Goal: Find contact information: Find contact information

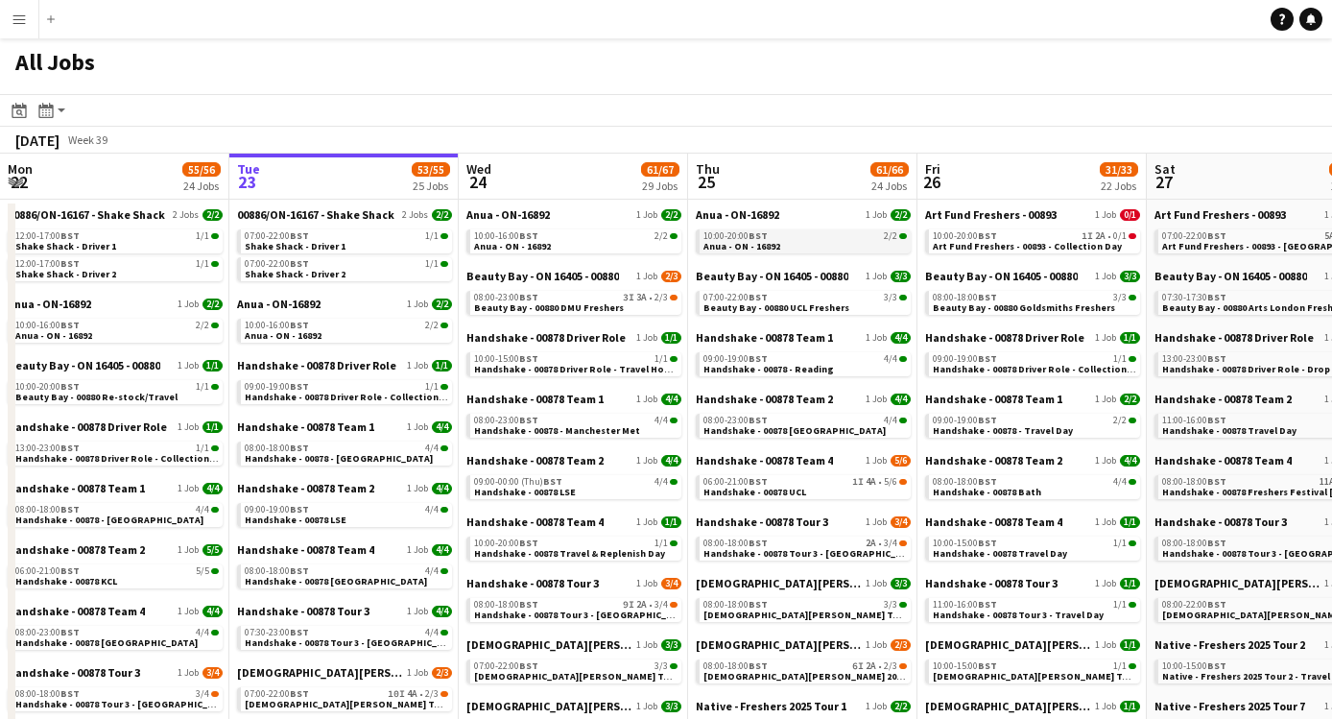
click at [781, 237] on div "10:00-20:00 BST 2/2" at bounding box center [804, 236] width 203 height 10
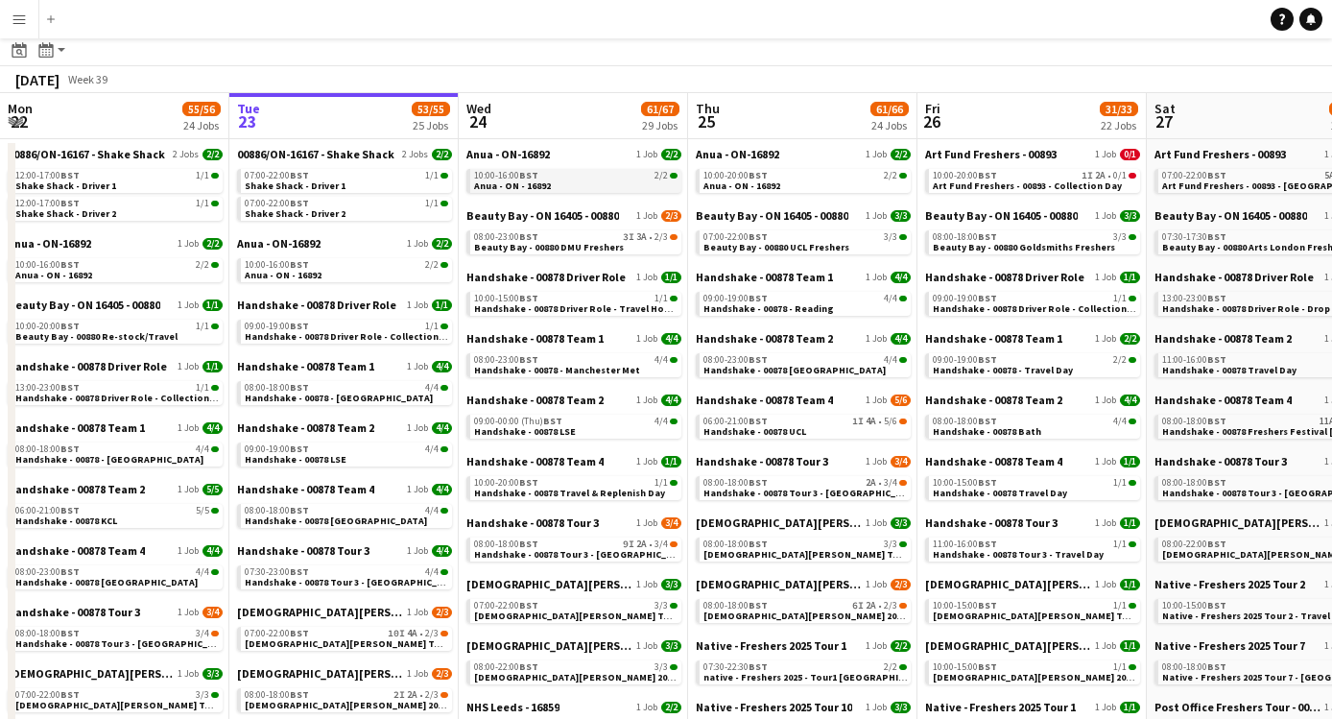
scroll to position [87, 0]
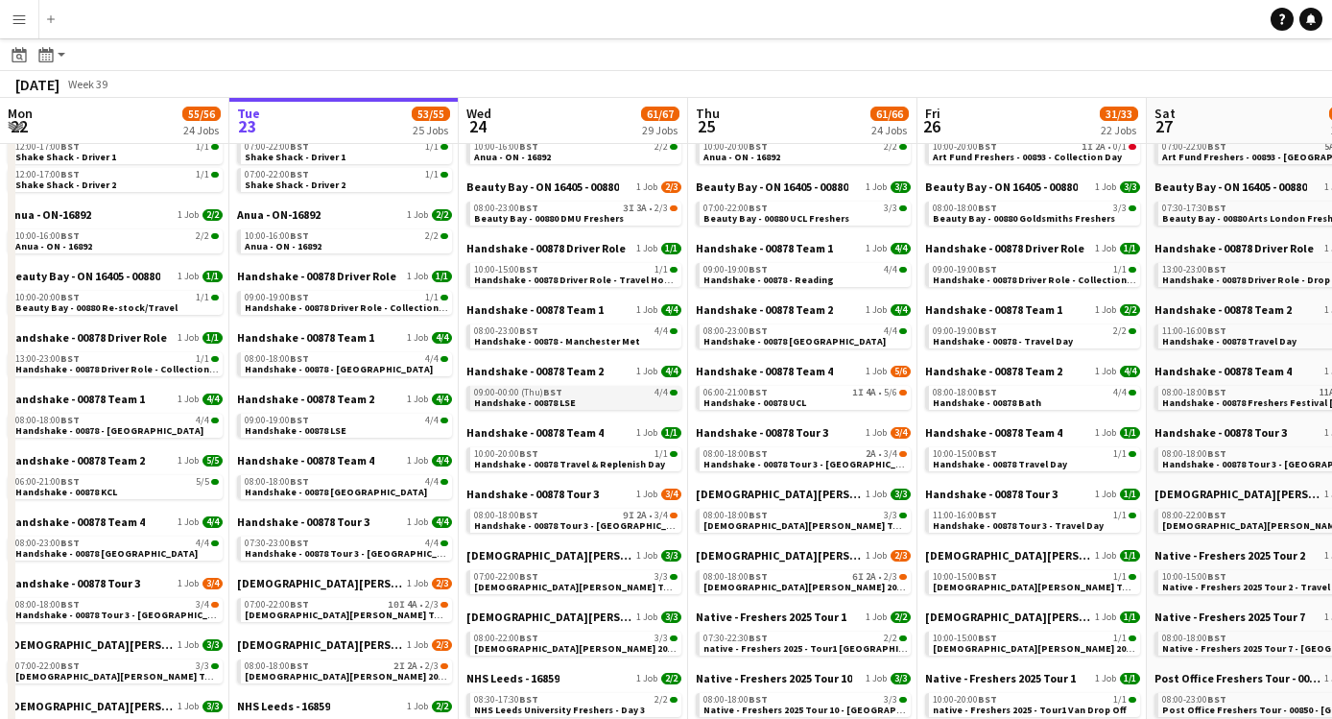
click at [590, 390] on div "09:00-00:00 (Thu) BST 4/4" at bounding box center [575, 393] width 203 height 10
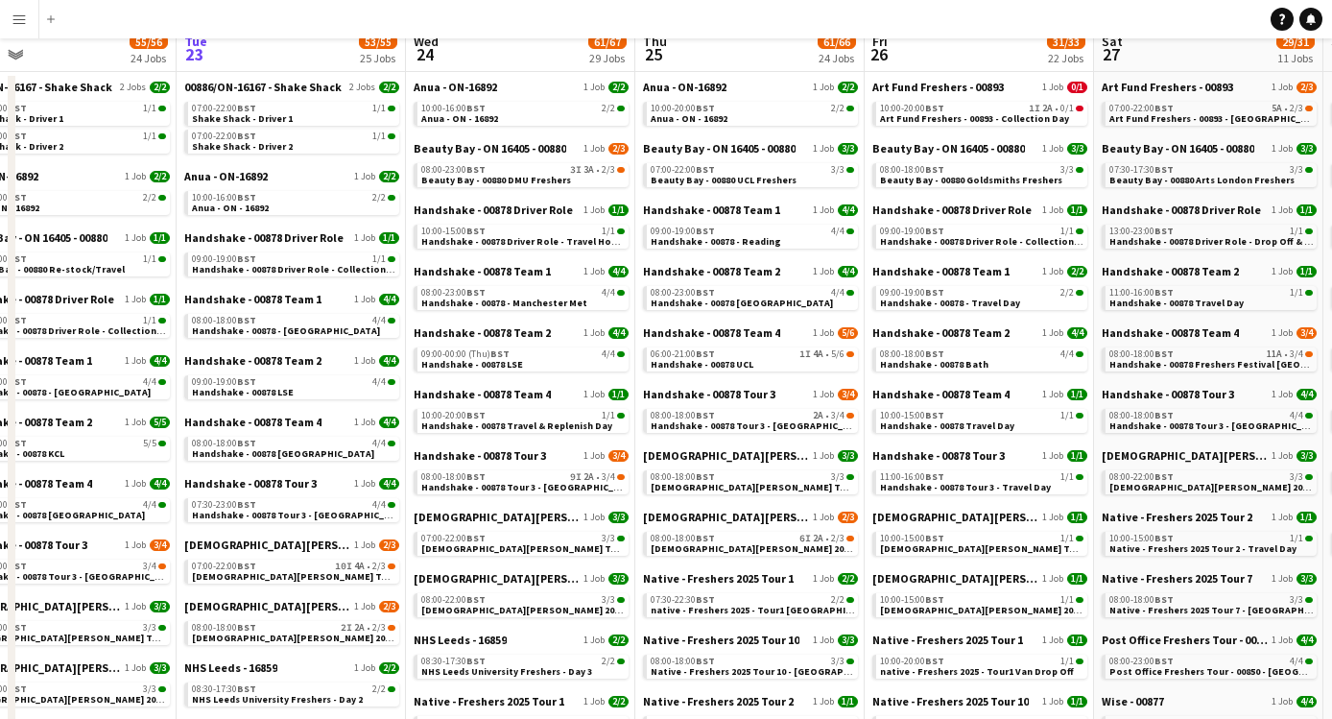
scroll to position [0, 0]
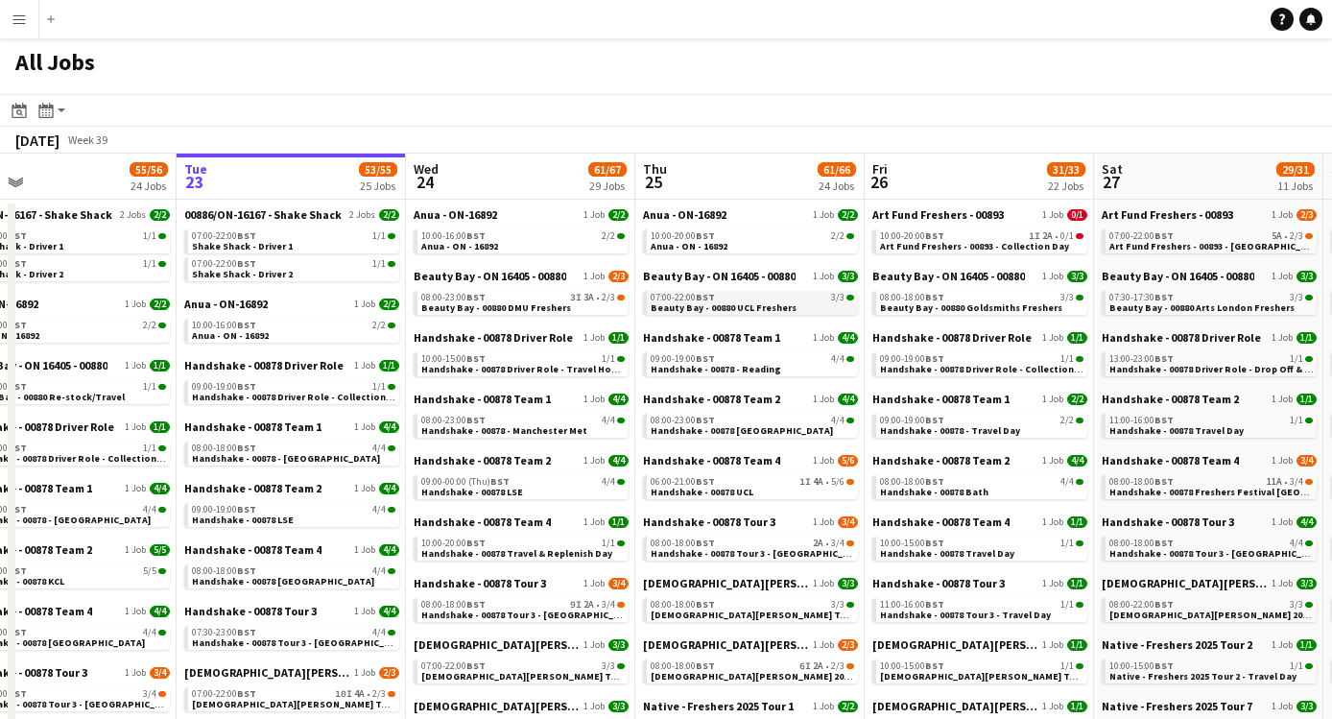
click at [808, 296] on div "07:00-22:00 BST 3/3" at bounding box center [751, 298] width 203 height 10
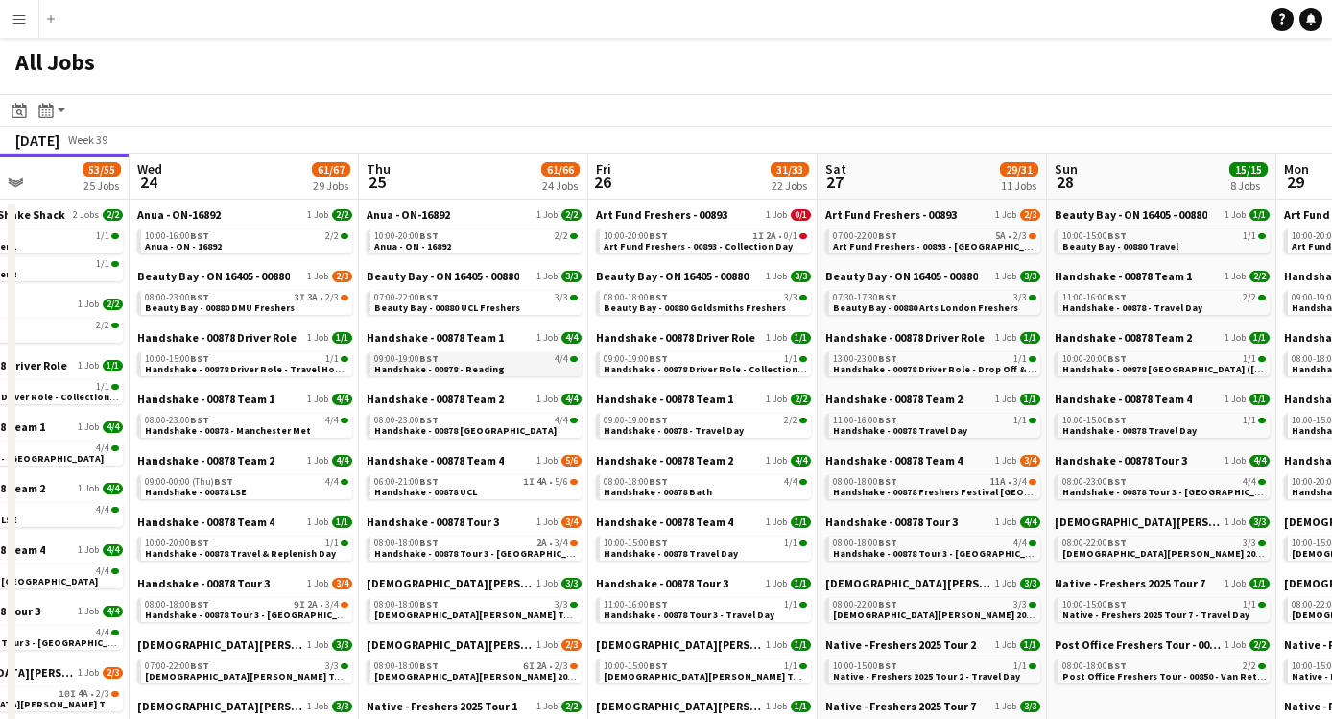
scroll to position [31, 0]
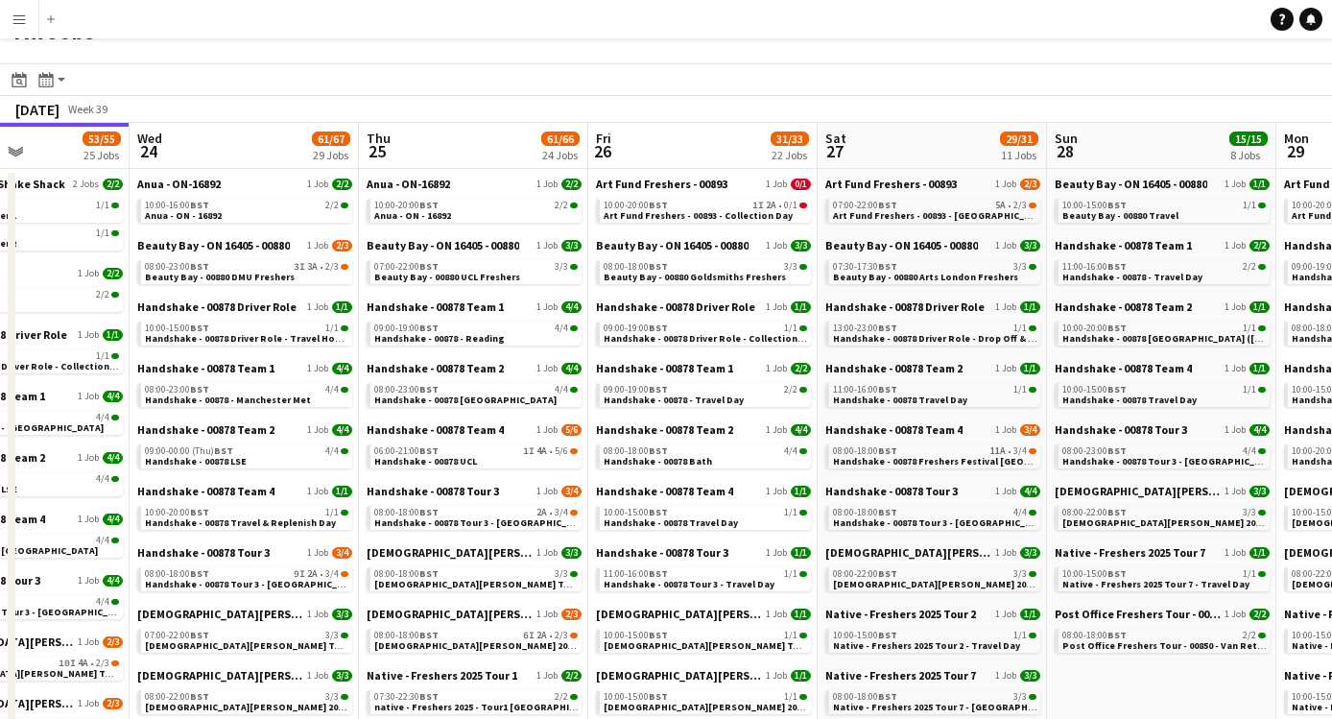
click at [494, 345] on div "Handshake - 00878 Team 1 1 Job 4/4 09:00-19:00 BST 4/4 Handshake - 00878 - Read…" at bounding box center [473, 329] width 215 height 61
click at [493, 332] on span "Handshake - 00878 - Reading" at bounding box center [439, 338] width 130 height 12
click at [481, 396] on span "Handshake - 00878 Southampton" at bounding box center [465, 399] width 182 height 12
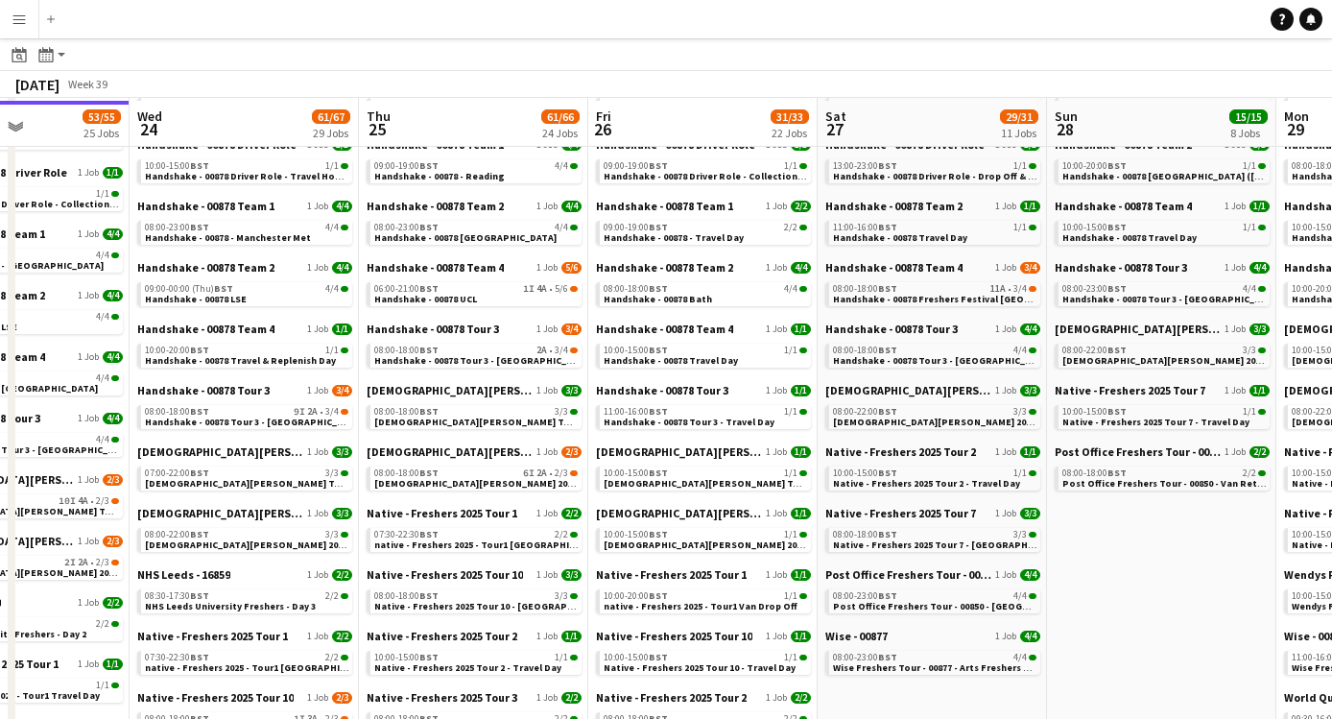
scroll to position [199, 0]
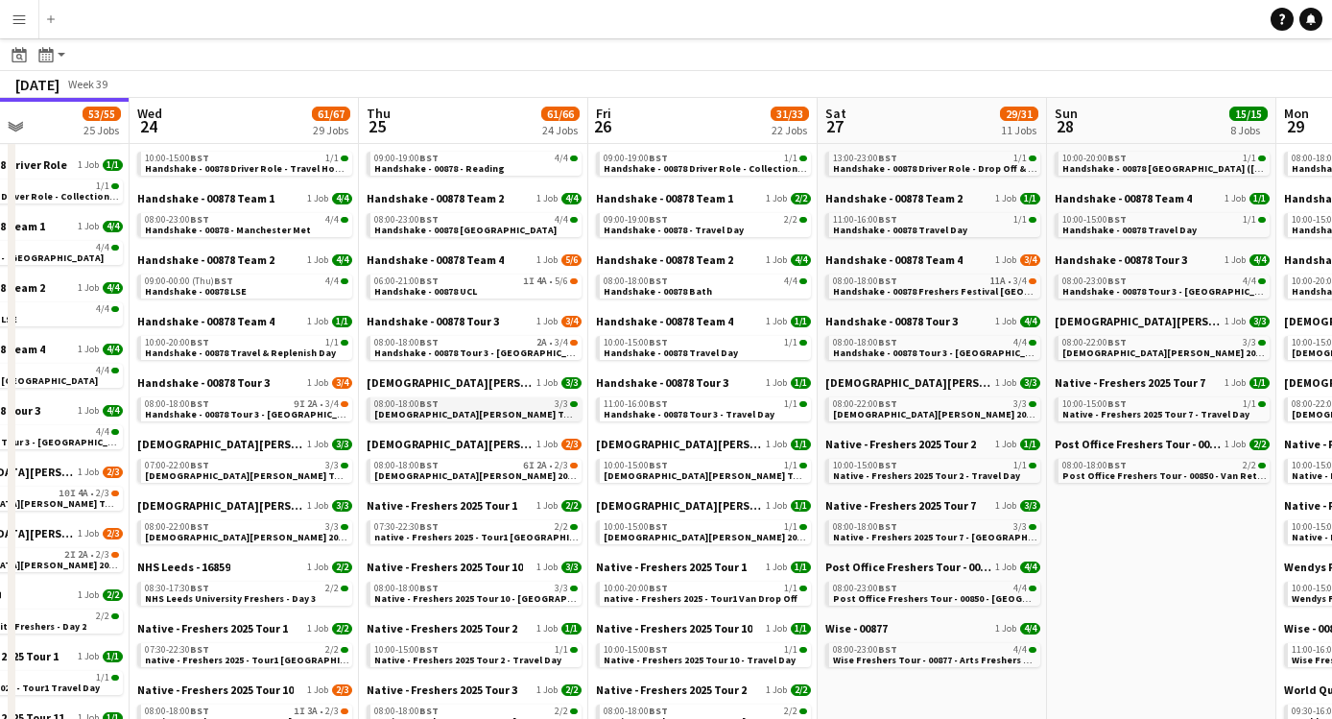
click at [473, 416] on span "Lady Garden Tour 1 - 00848 - Cardiff University" at bounding box center [548, 414] width 348 height 12
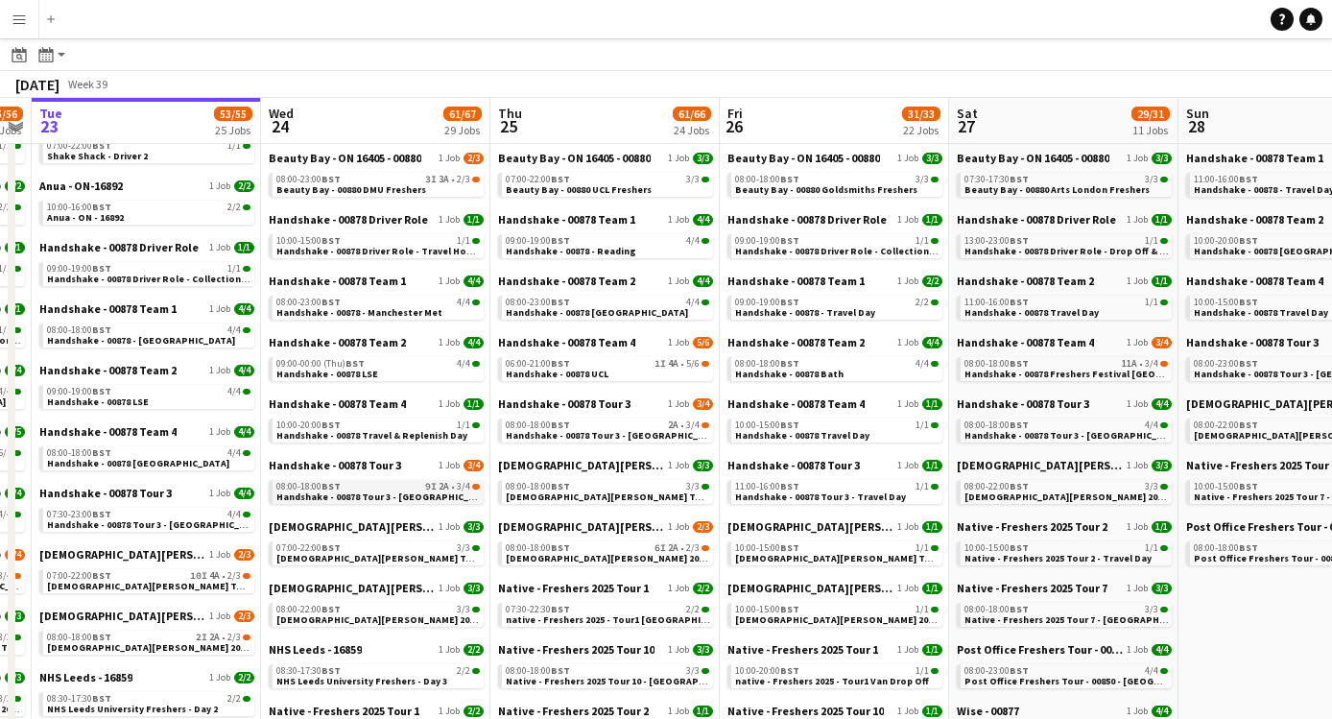
scroll to position [89, 0]
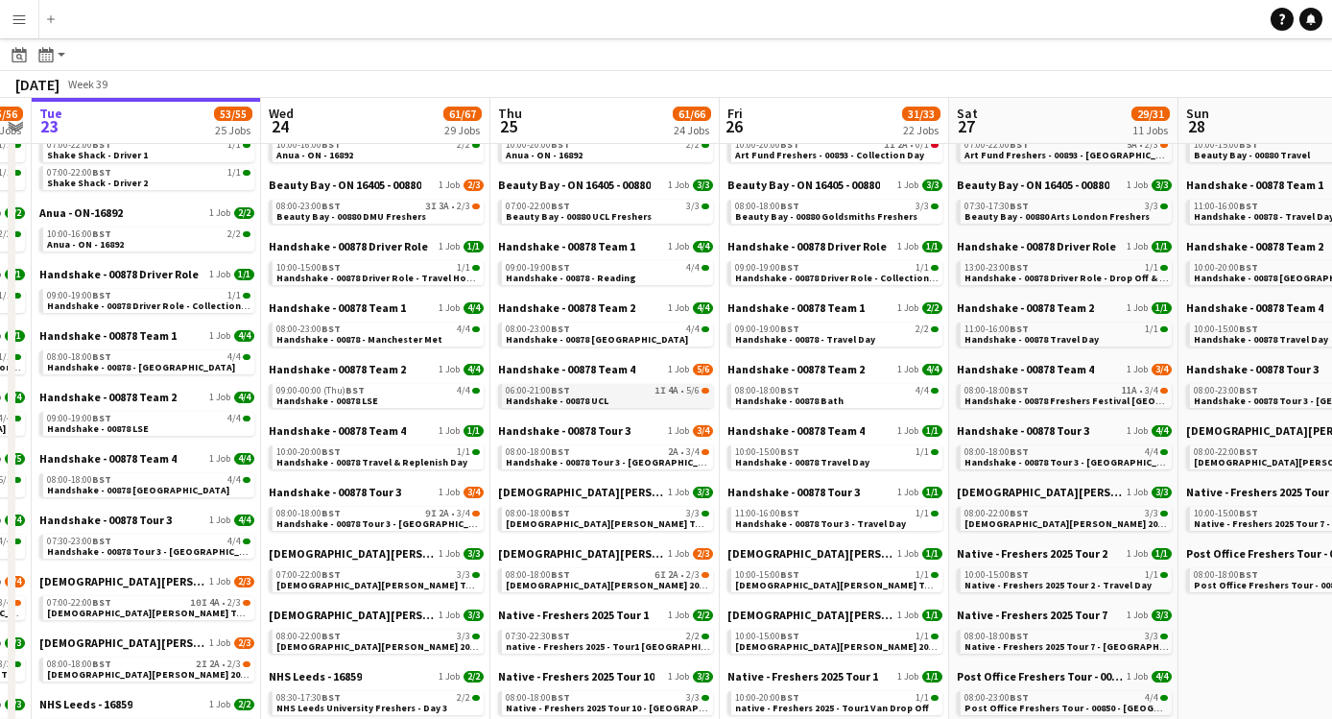
click at [606, 389] on div "06:00-21:00 BST 1I 4A • 5/6" at bounding box center [607, 391] width 203 height 10
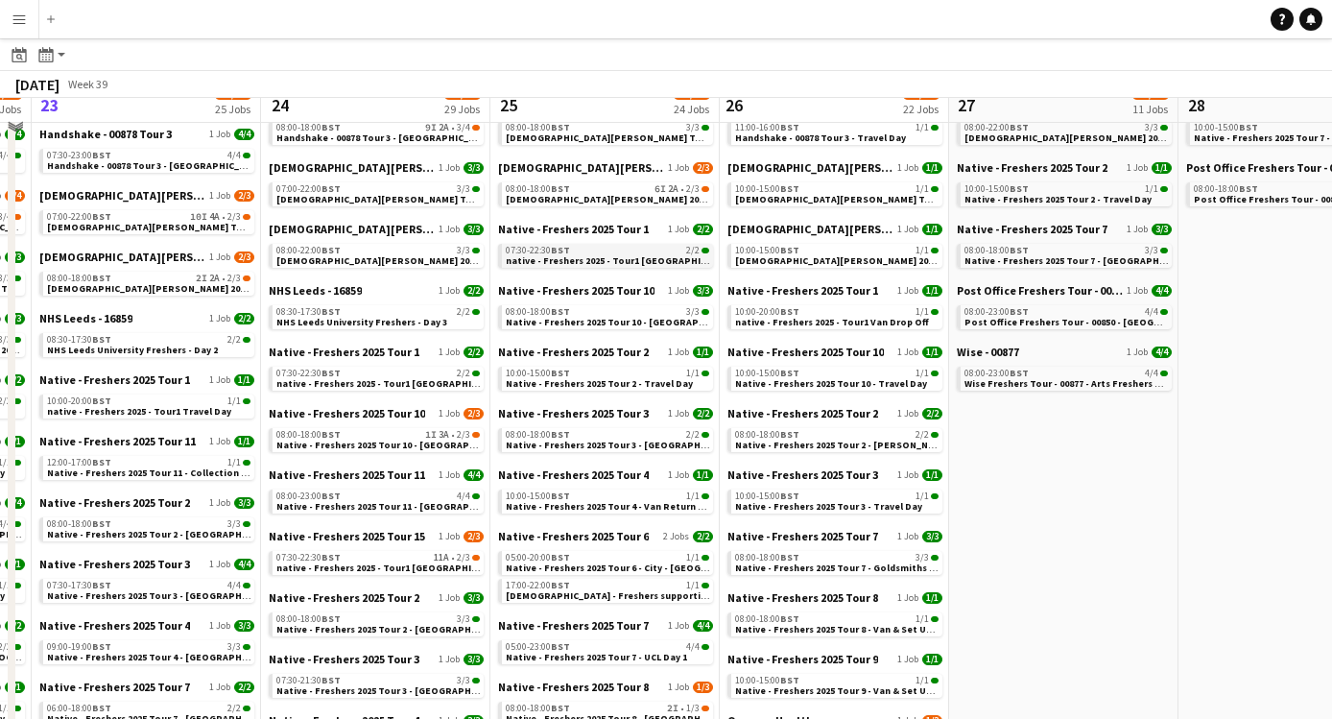
scroll to position [479, 0]
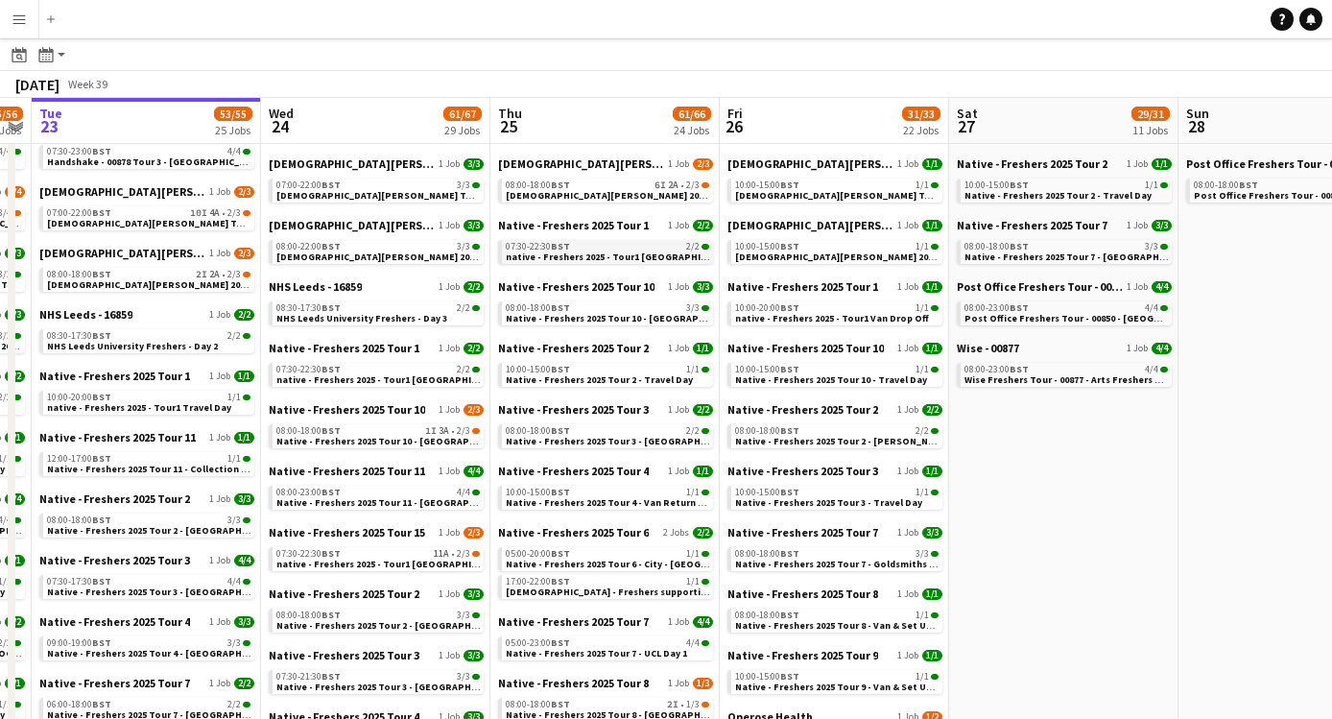
click at [585, 256] on span "native - Freshers 2025 - Tour1 Leeds Trinity City Campus" at bounding box center [622, 256] width 232 height 12
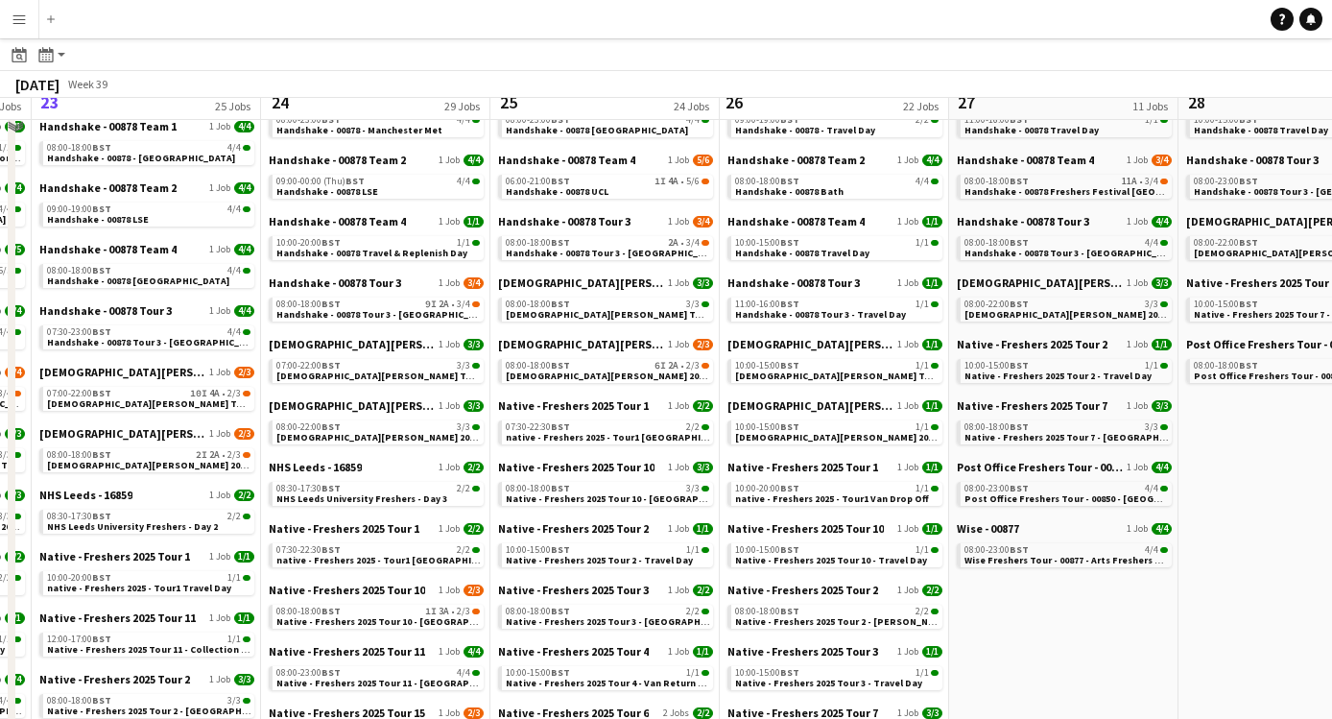
scroll to position [318, 0]
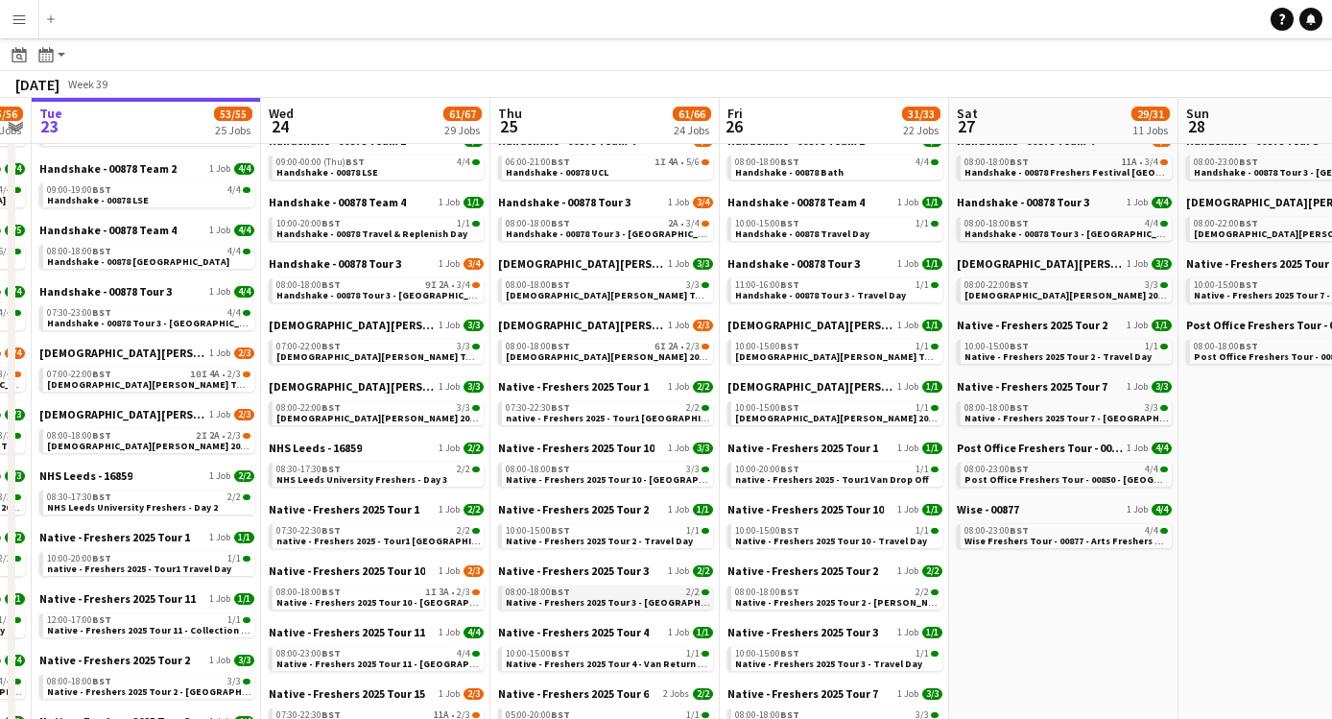
click at [590, 587] on div "08:00-18:00 BST 2/2" at bounding box center [607, 592] width 203 height 10
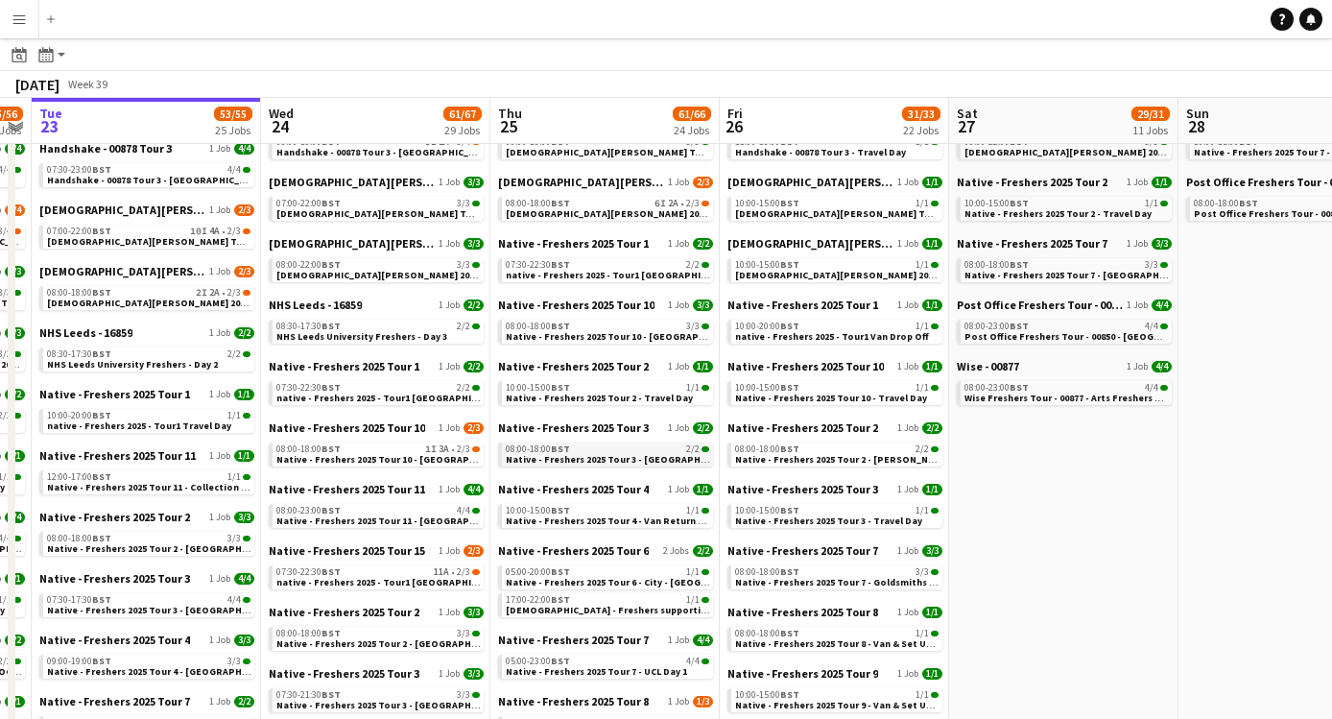
scroll to position [465, 0]
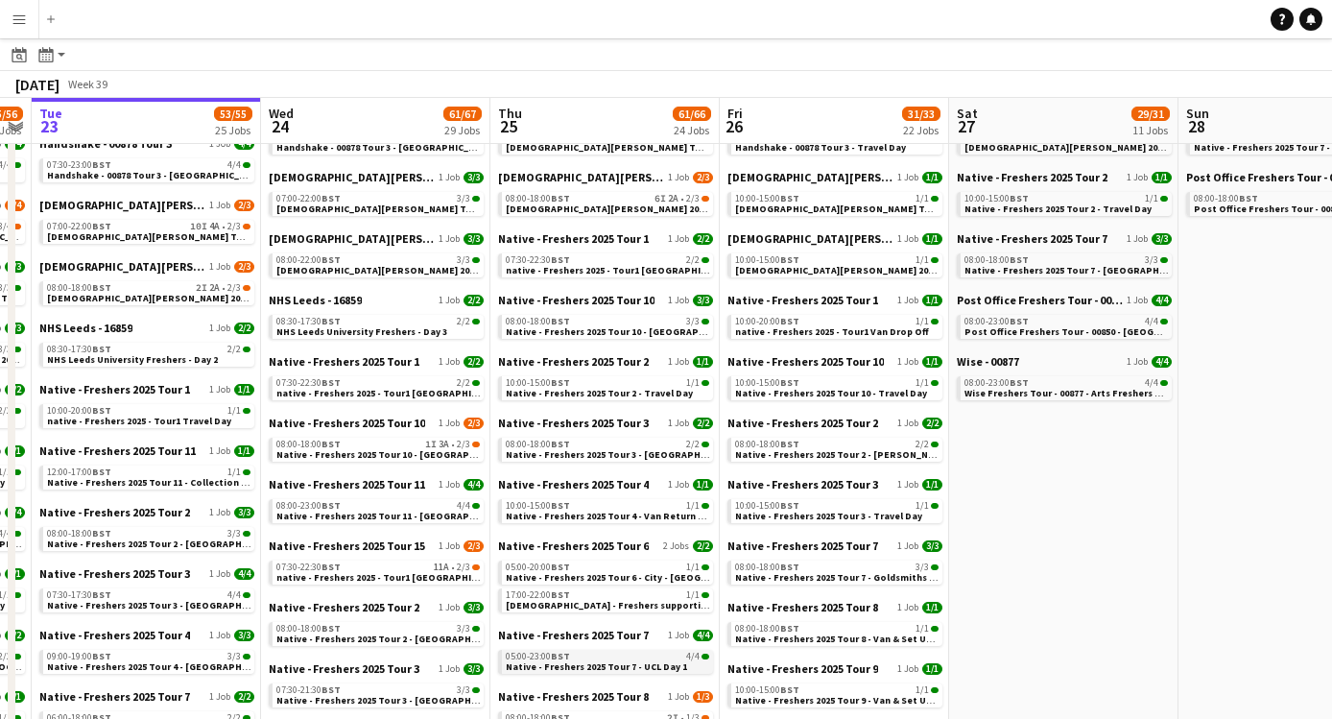
click at [605, 664] on span "Native - Freshers 2025 Tour 7 - UCL Day 1" at bounding box center [596, 666] width 181 height 12
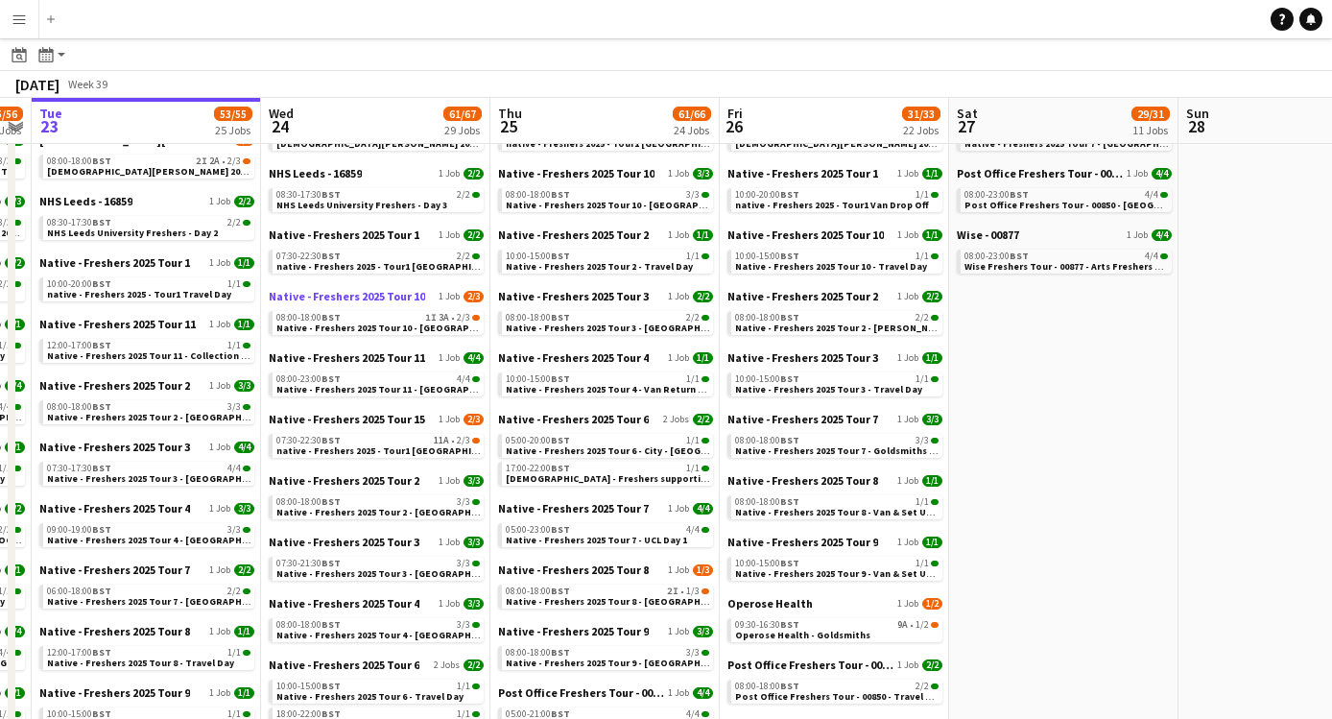
scroll to position [0, 666]
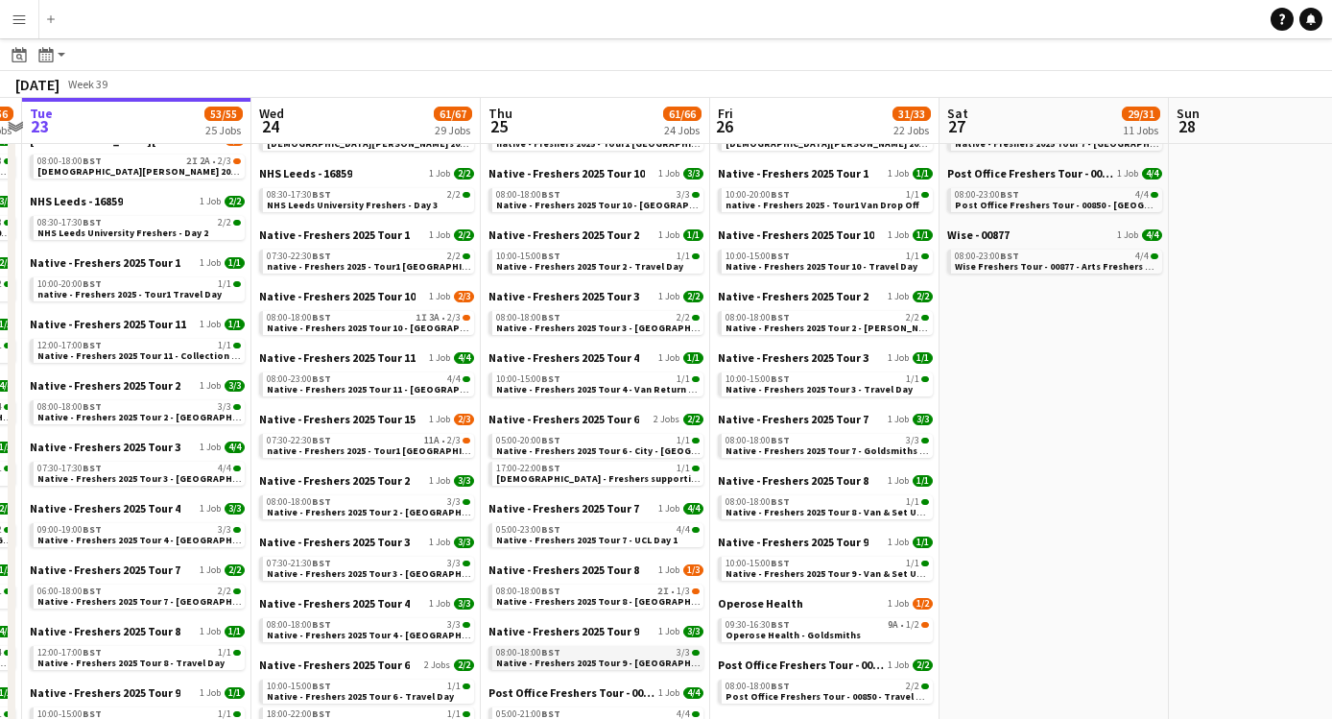
click at [566, 648] on div "08:00-18:00 BST 3/3" at bounding box center [597, 653] width 203 height 10
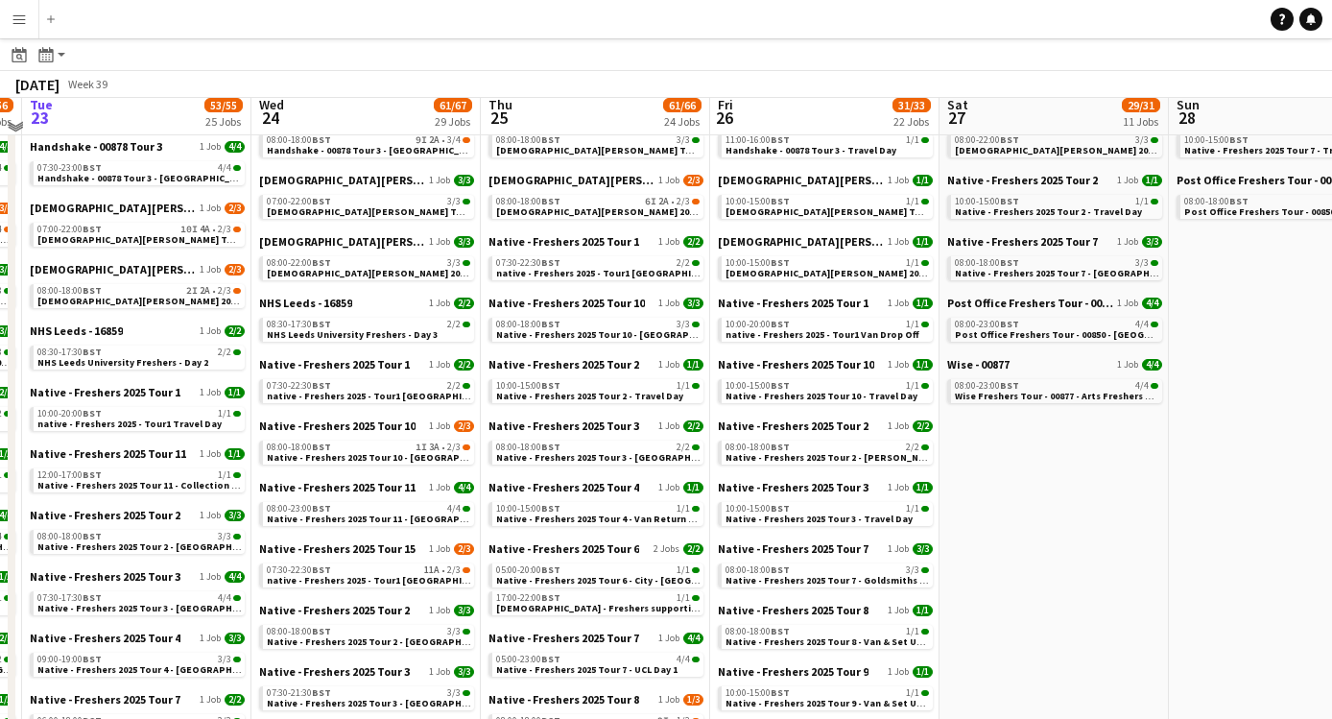
scroll to position [454, 0]
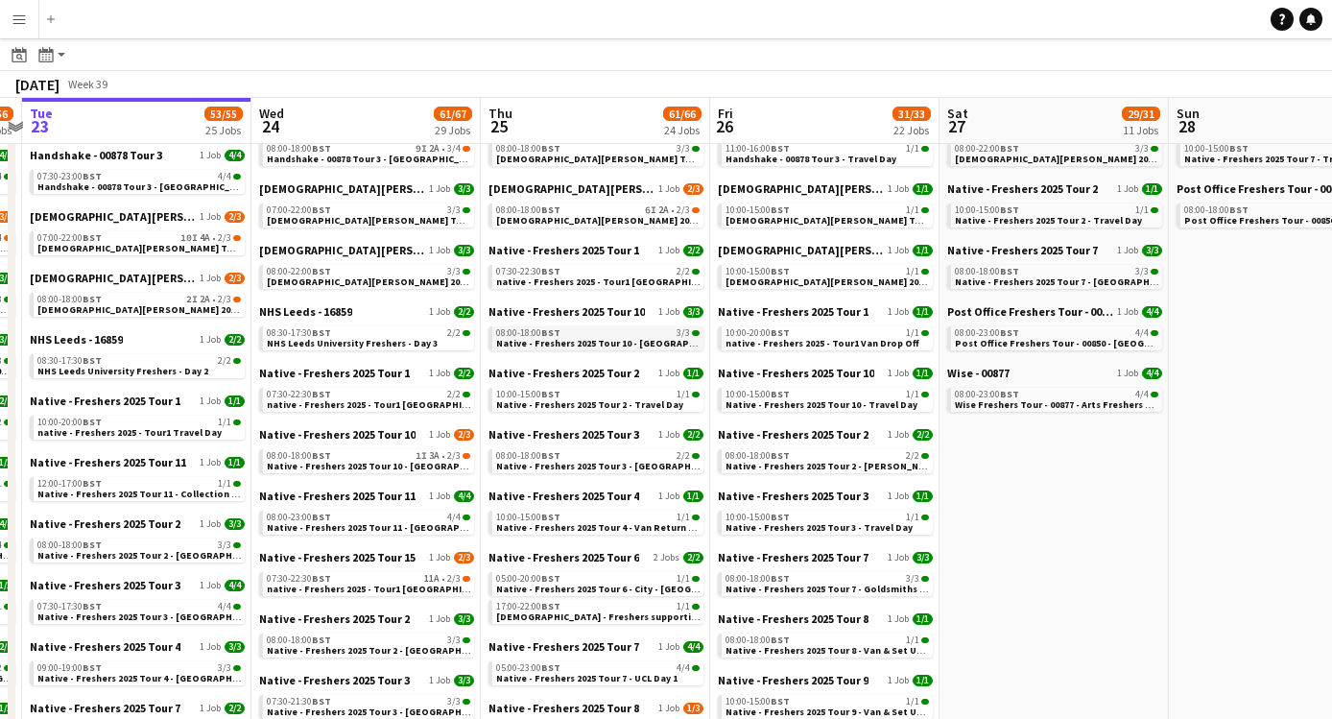
click at [626, 342] on span "Native - Freshers 2025 Tour 10 - Swansea University" at bounding box center [616, 343] width 240 height 12
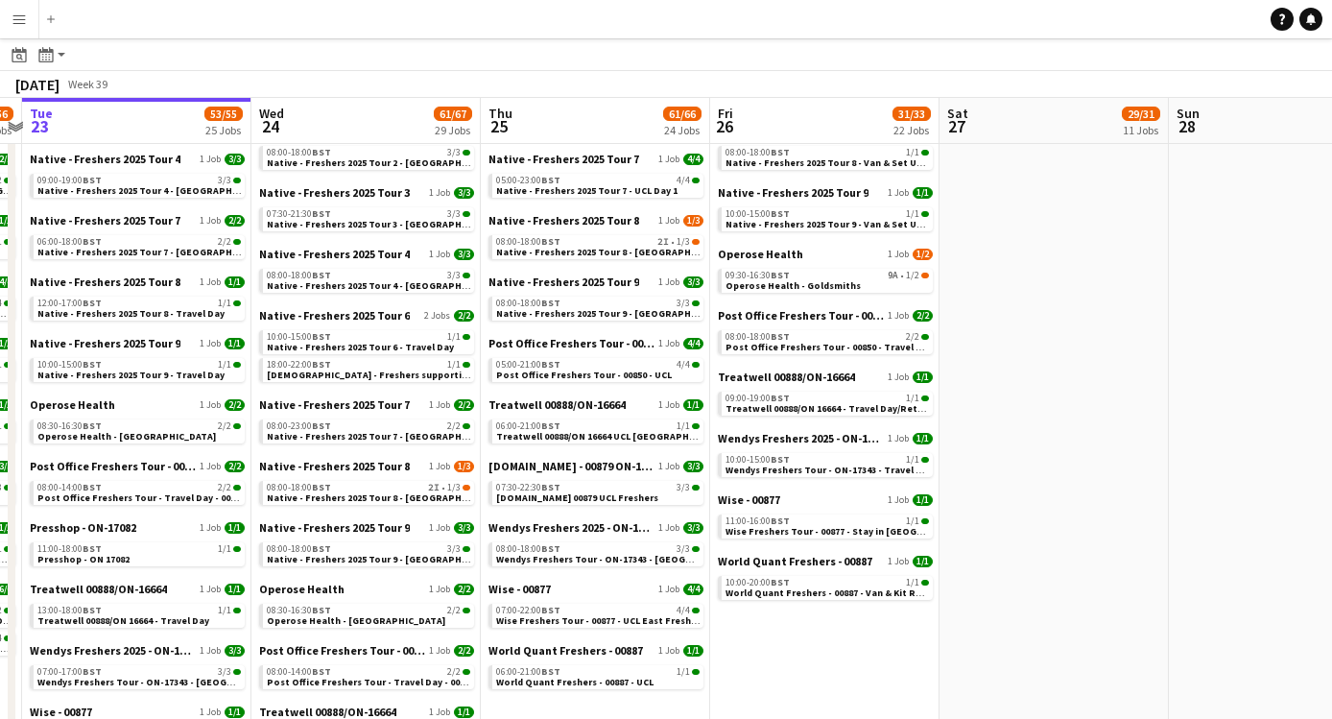
scroll to position [939, 0]
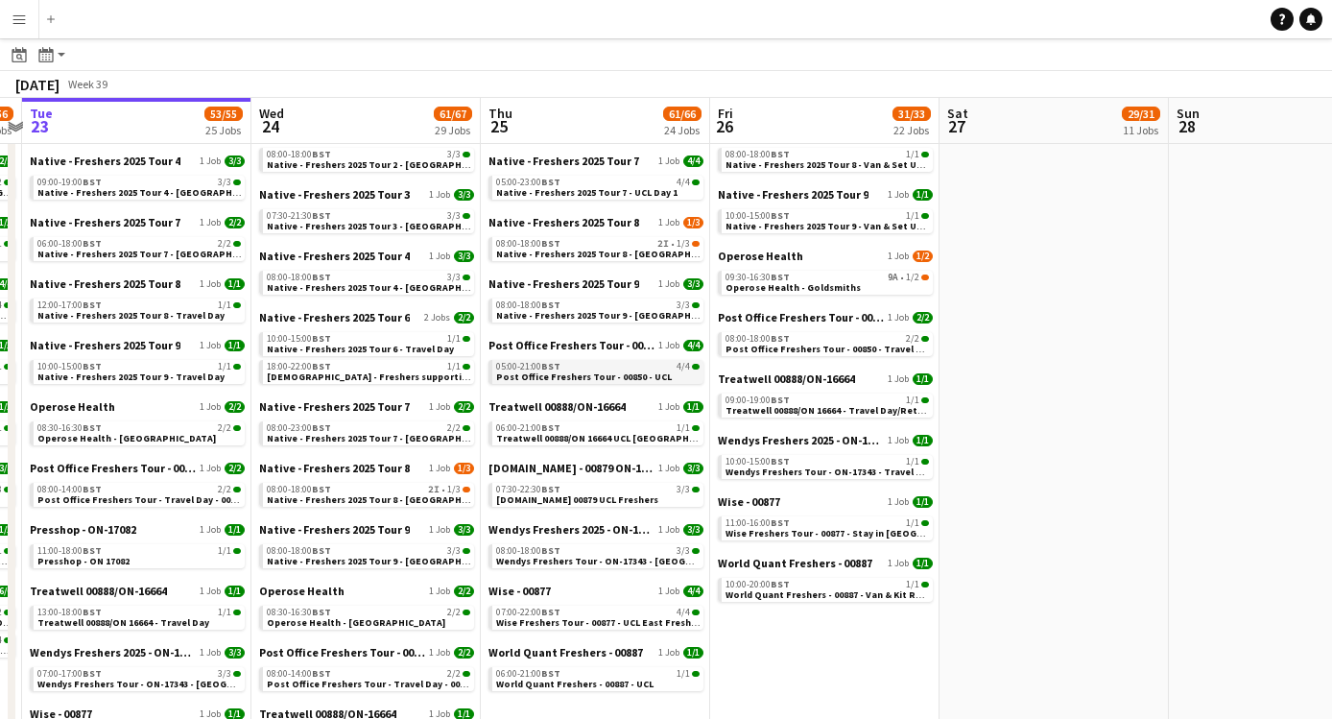
click at [610, 375] on span "Post Office Freshers Tour - 00850 - UCL" at bounding box center [584, 376] width 176 height 12
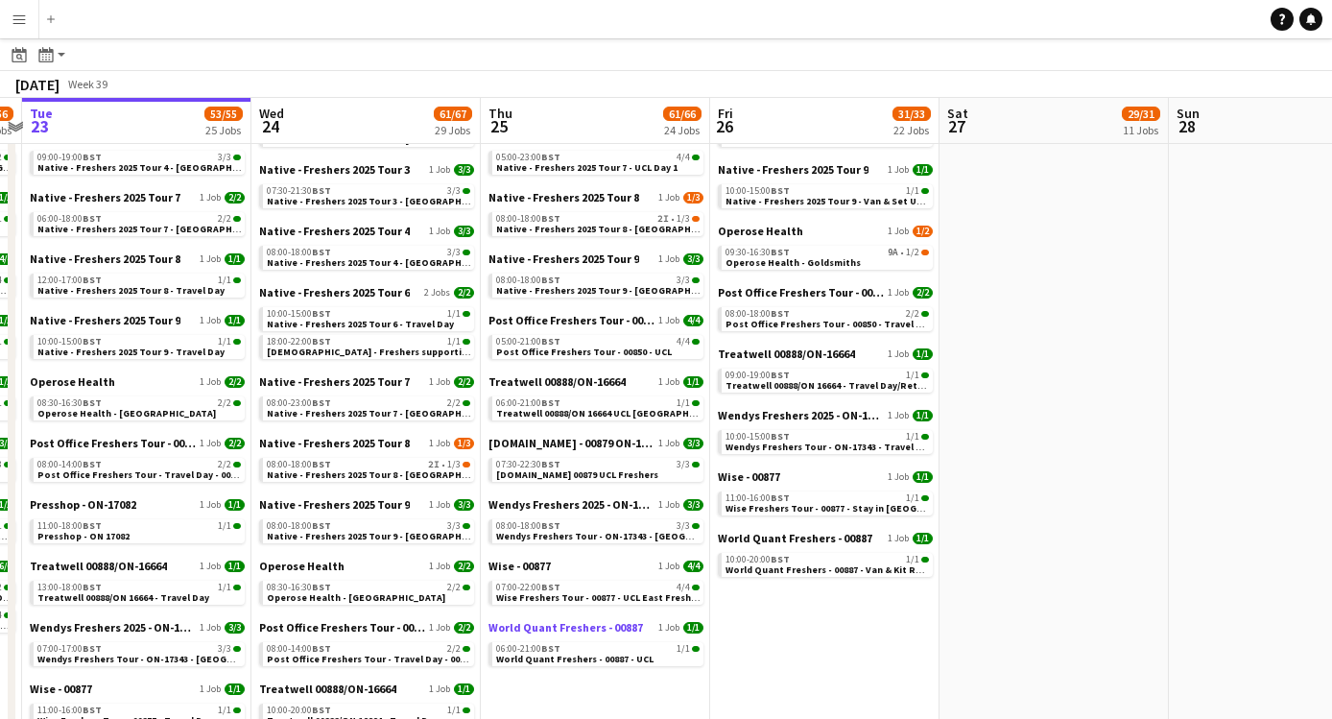
scroll to position [1004, 0]
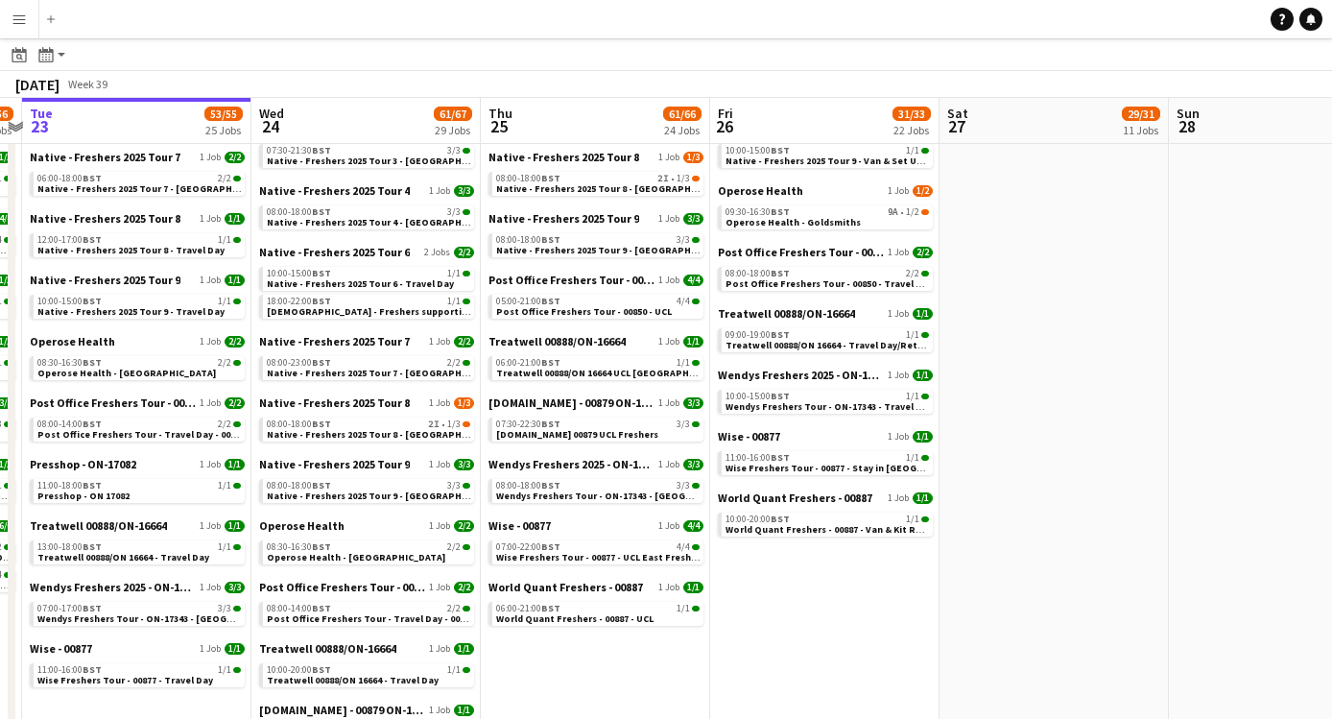
click at [617, 414] on app-calendar-brief-board "Trip.com - 00879 ON-16211 1 Job 3/3 07:30-22:30 BST 3/3 Trip.com 00879 UCL Fres…" at bounding box center [595, 418] width 215 height 46
click at [617, 419] on div "07:30-22:30 BST 3/3" at bounding box center [597, 424] width 203 height 10
click at [557, 559] on span "Wise Freshers Tour - 00877 - UCL East Freshers" at bounding box center [600, 557] width 209 height 12
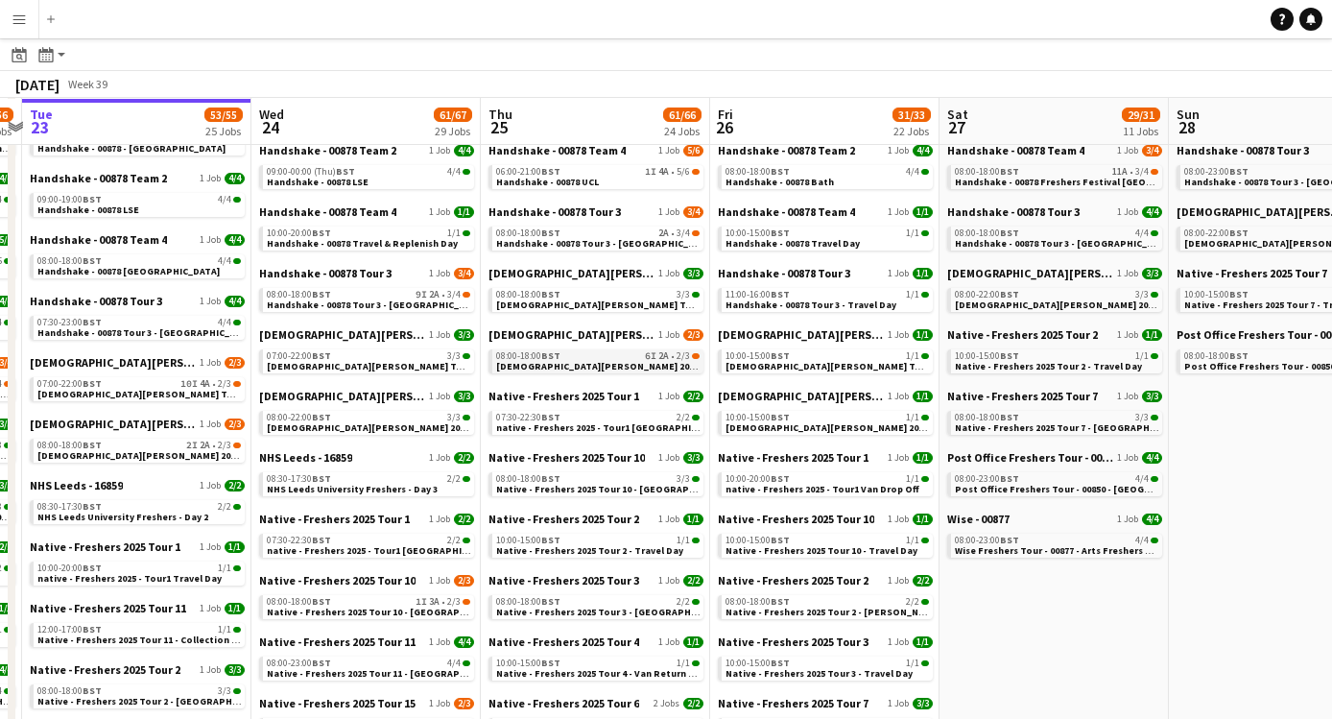
scroll to position [0, 665]
click at [630, 371] on app-brief-job-card "08:00-18:00 BST 6I 2A • 2/3 Lady Garden 2025 Tour 2 - 00848 - Newcastle Univers…" at bounding box center [596, 361] width 215 height 24
click at [593, 366] on span "Lady Garden 2025 Tour 2 - 00848 - Newcastle University" at bounding box center [681, 366] width 369 height 12
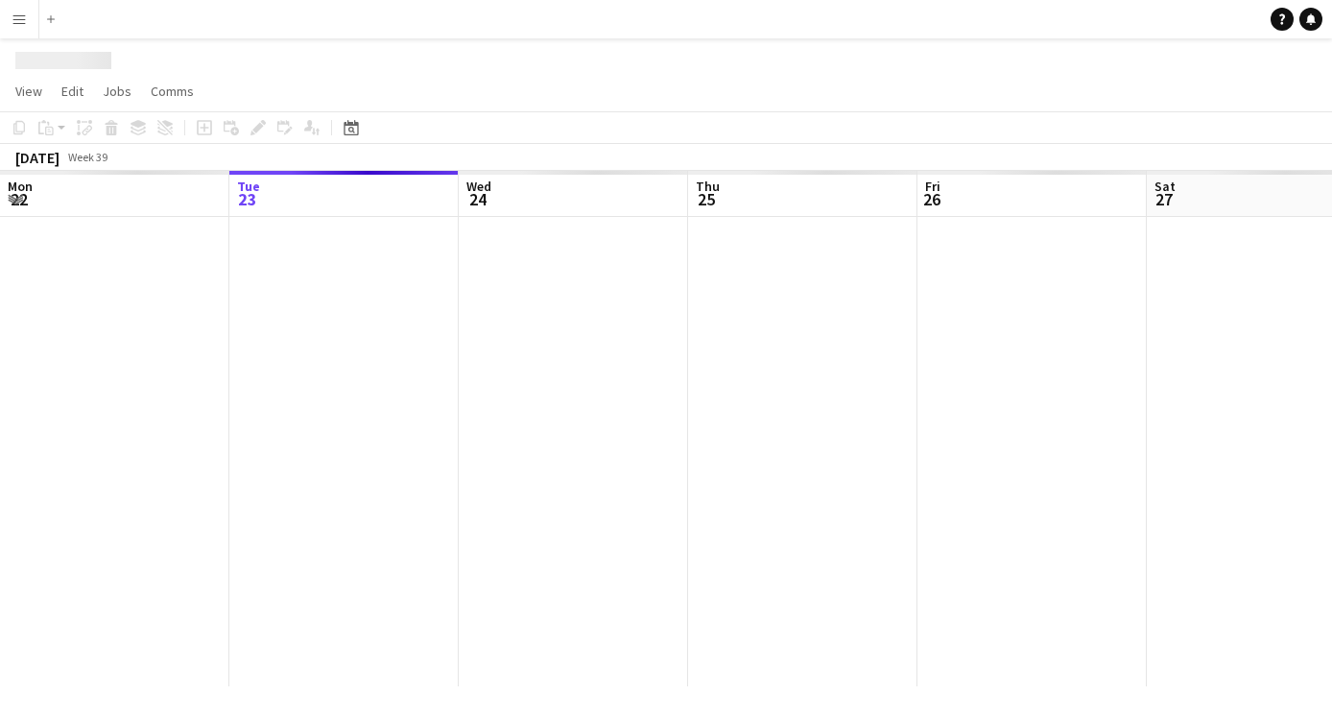
scroll to position [0, 660]
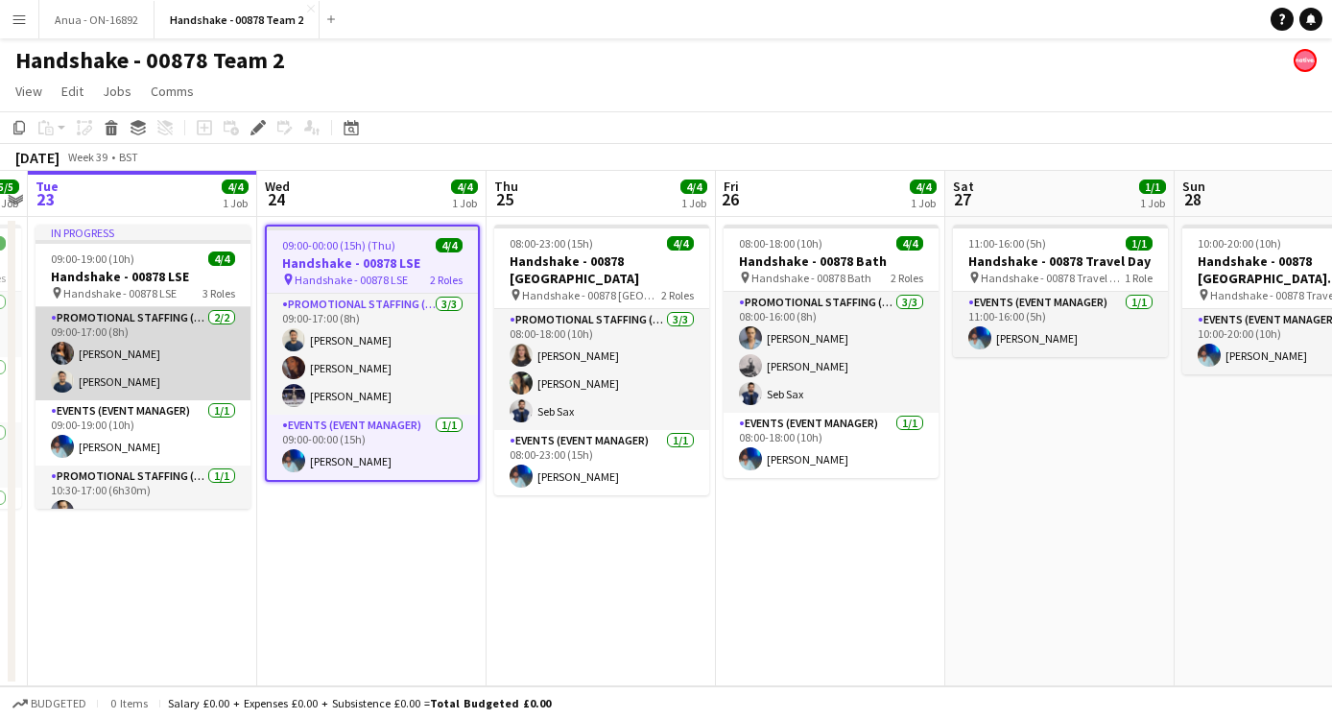
scroll to position [22, 0]
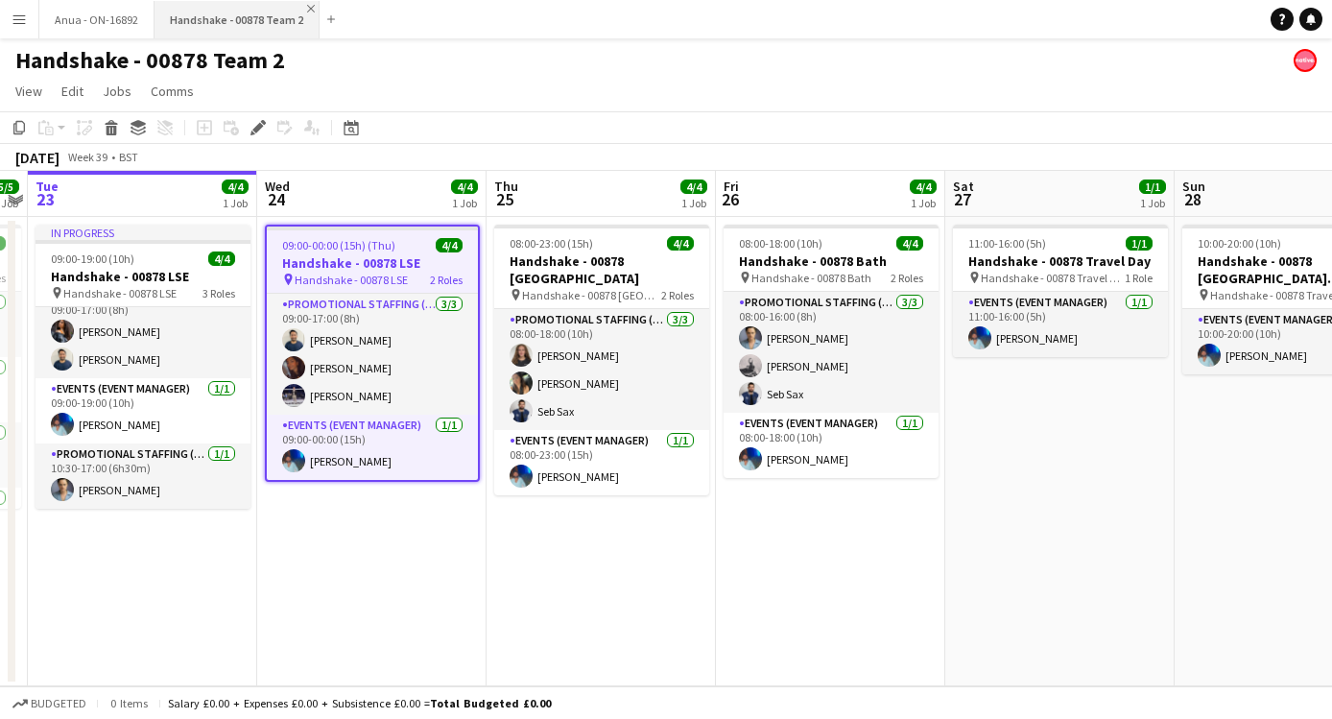
click at [307, 7] on app-icon "Close" at bounding box center [311, 9] width 8 height 8
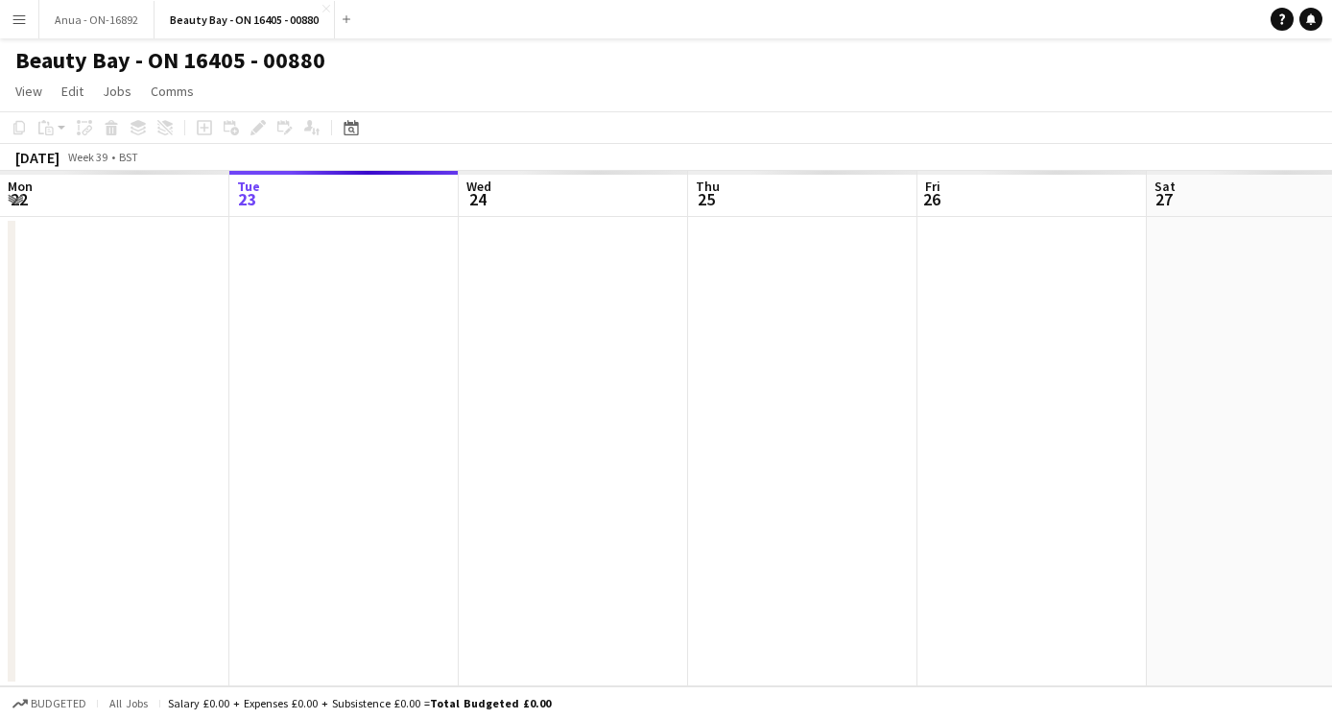
scroll to position [0, 660]
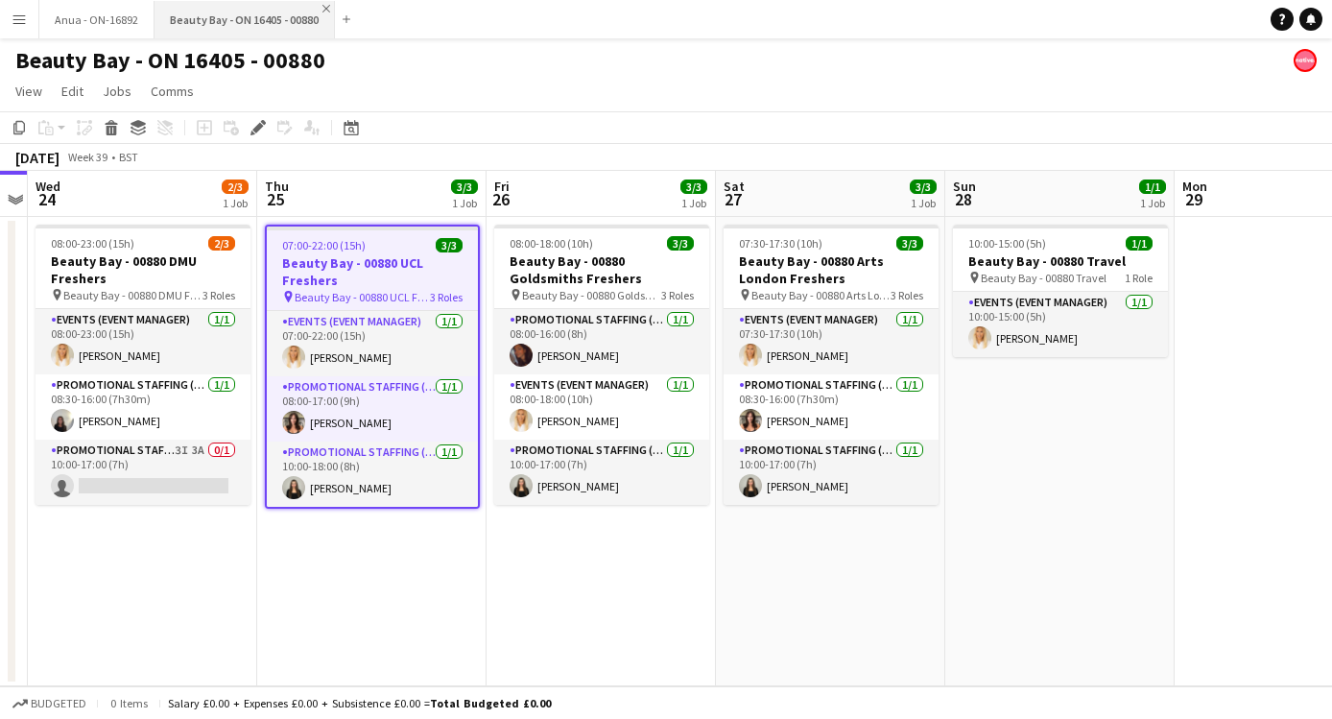
click at [323, 7] on app-icon "Close" at bounding box center [326, 9] width 8 height 8
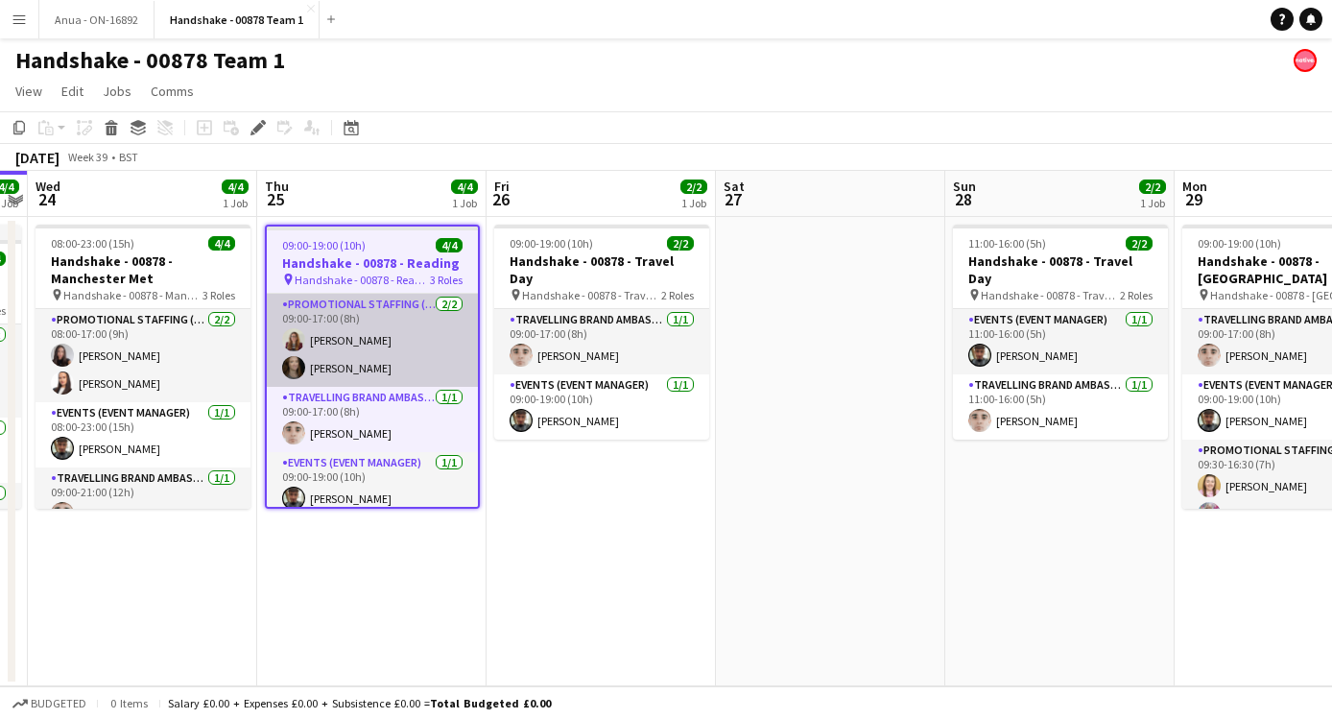
scroll to position [11, 0]
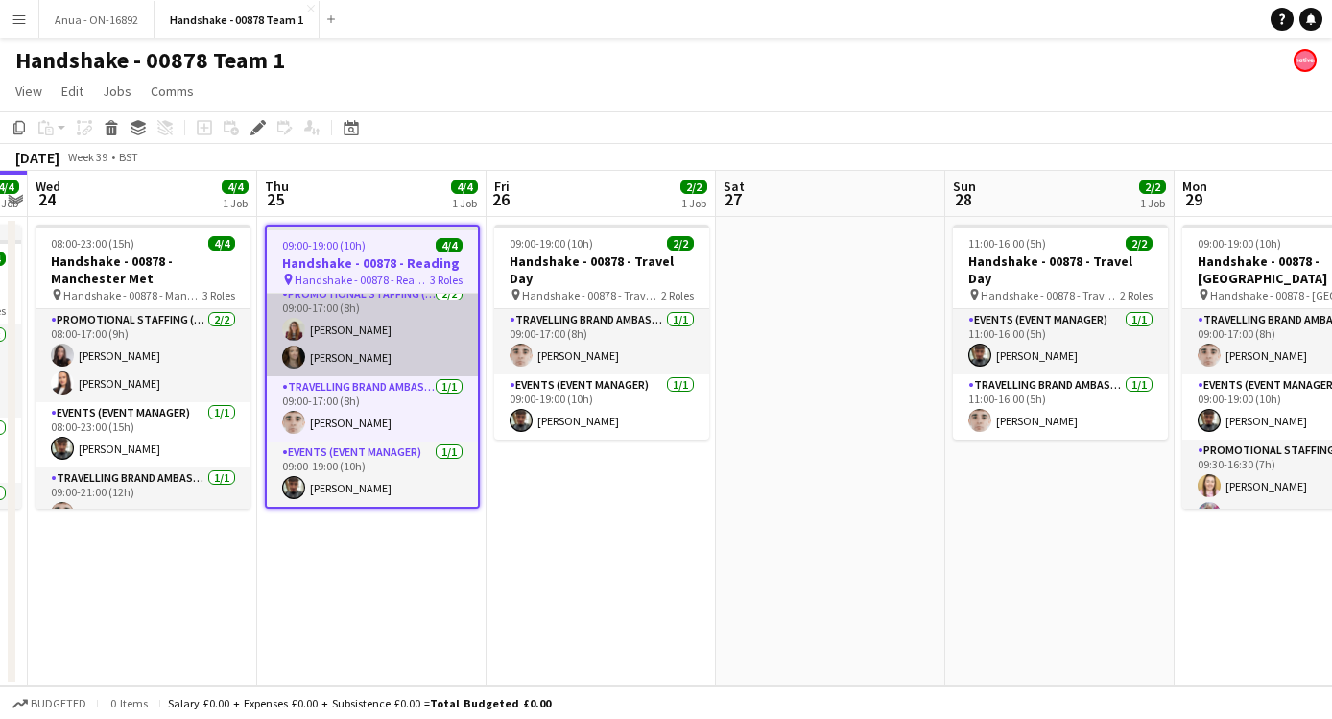
click at [294, 323] on app-user-avatar at bounding box center [293, 329] width 23 height 23
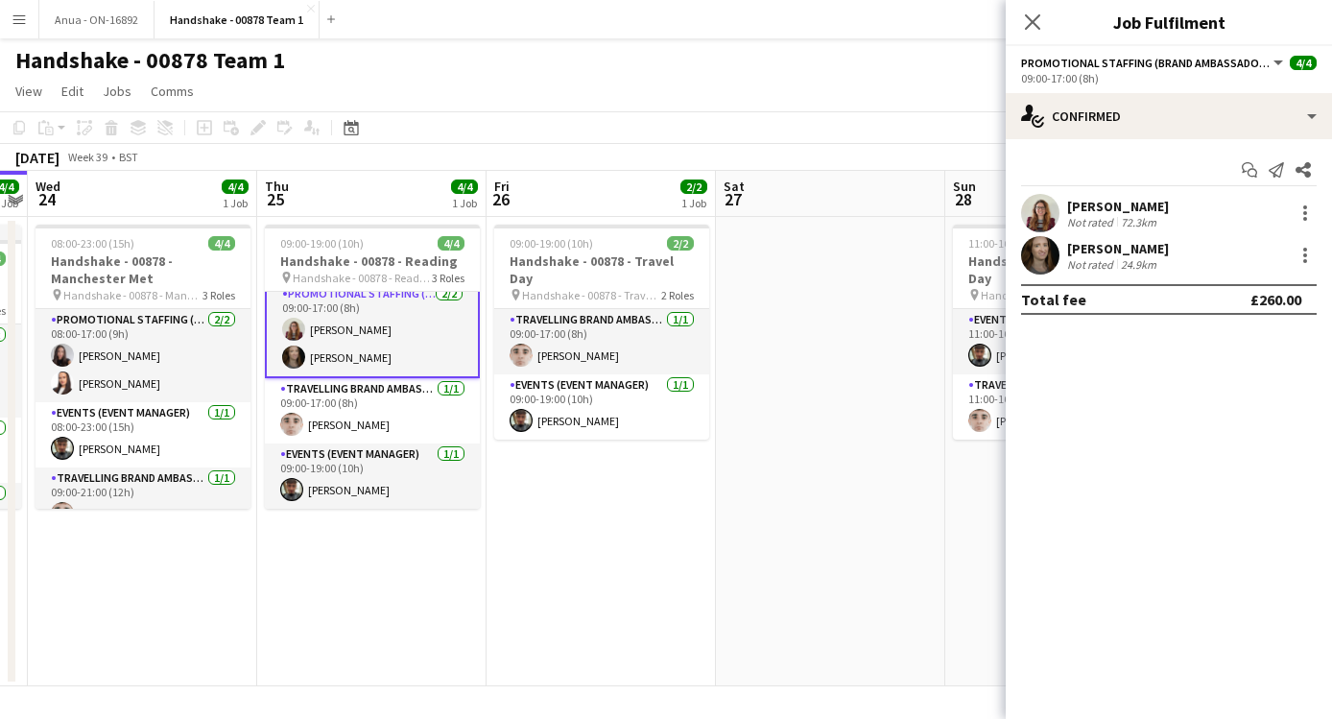
click at [1035, 223] on app-user-avatar at bounding box center [1040, 213] width 38 height 38
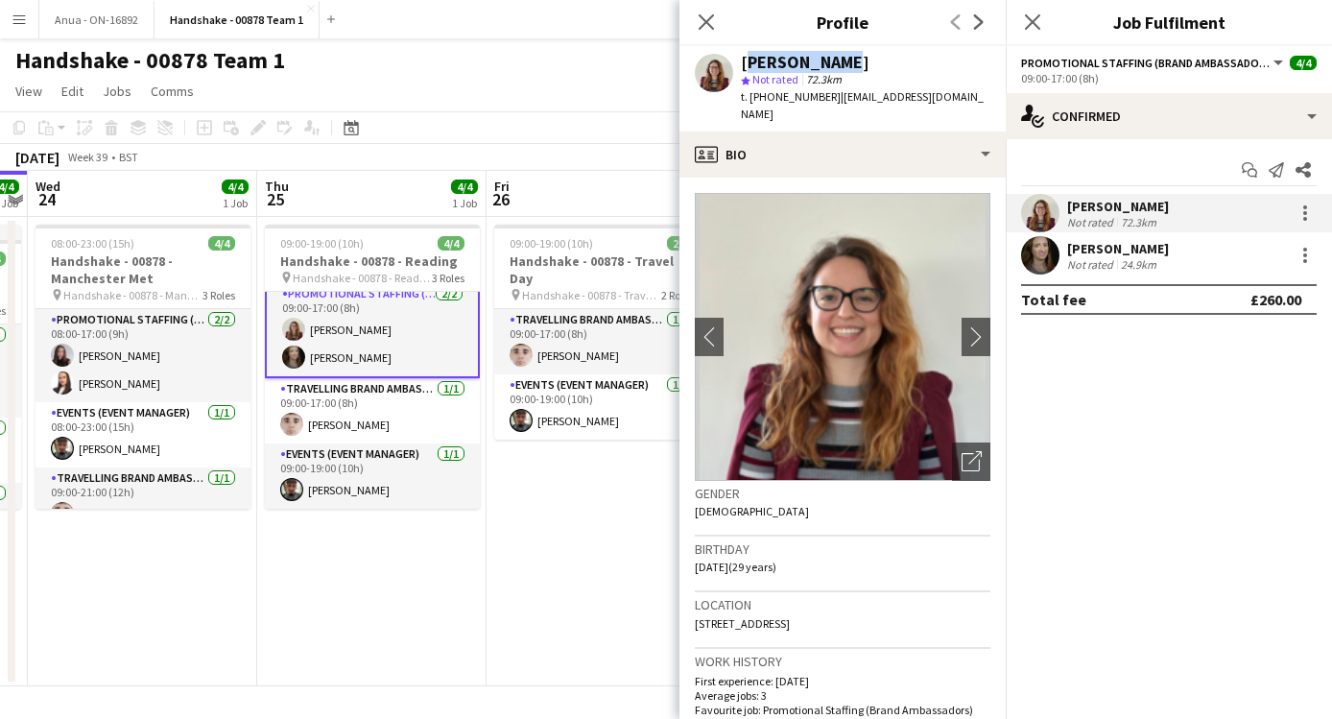
drag, startPoint x: 853, startPoint y: 67, endPoint x: 740, endPoint y: 65, distance: 113.2
click at [740, 65] on div "Linzi Agnew star Not rated 72.3km t. +447572815036 | agnewlinzi@gmail.com" at bounding box center [842, 88] width 326 height 85
copy div "Linzi Agnew"
drag, startPoint x: 823, startPoint y: 97, endPoint x: 749, endPoint y: 97, distance: 73.9
click at [749, 97] on span "t. +447572815036" at bounding box center [791, 96] width 100 height 14
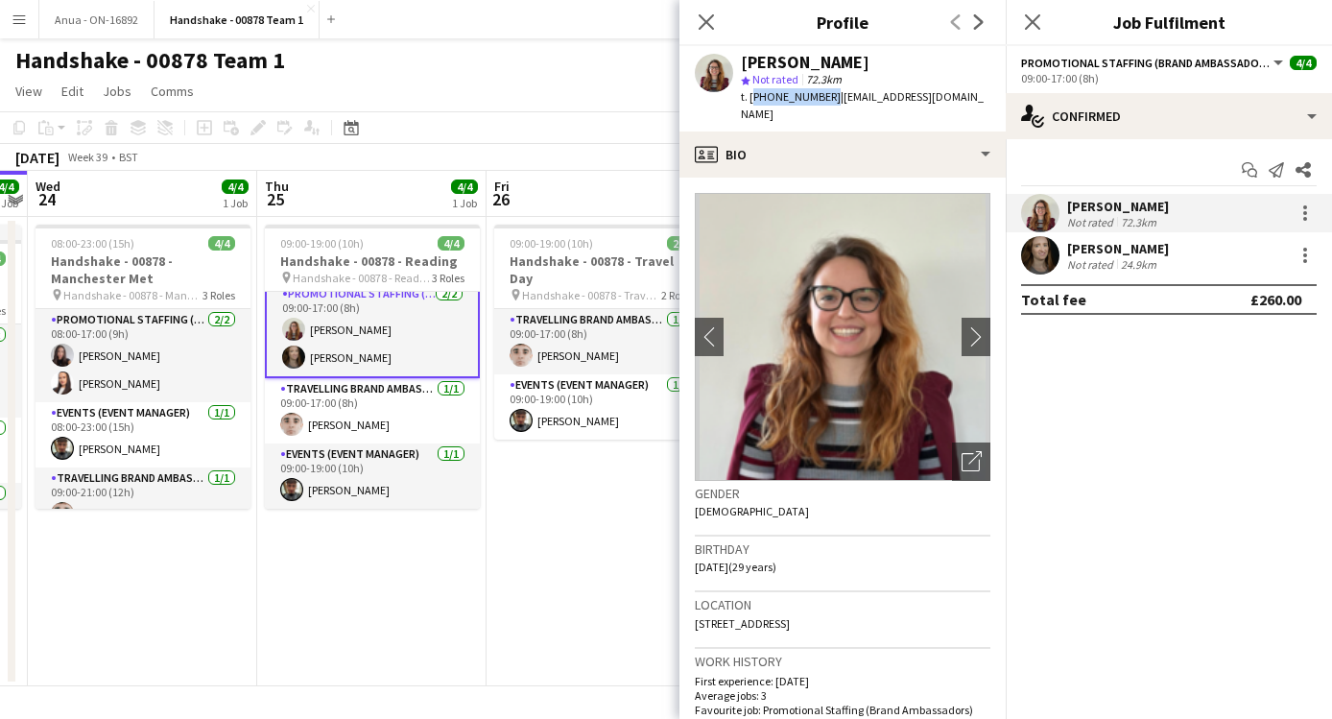
copy span "+447572815036"
drag, startPoint x: 942, startPoint y: 90, endPoint x: 833, endPoint y: 90, distance: 109.4
click at [833, 90] on div "Linzi Agnew star Not rated 72.3km t. +447572815036 | agnewlinzi@gmail.com" at bounding box center [842, 88] width 326 height 85
copy span "agnewlinzi@gmail.com"
click at [288, 355] on app-user-avatar at bounding box center [293, 356] width 23 height 23
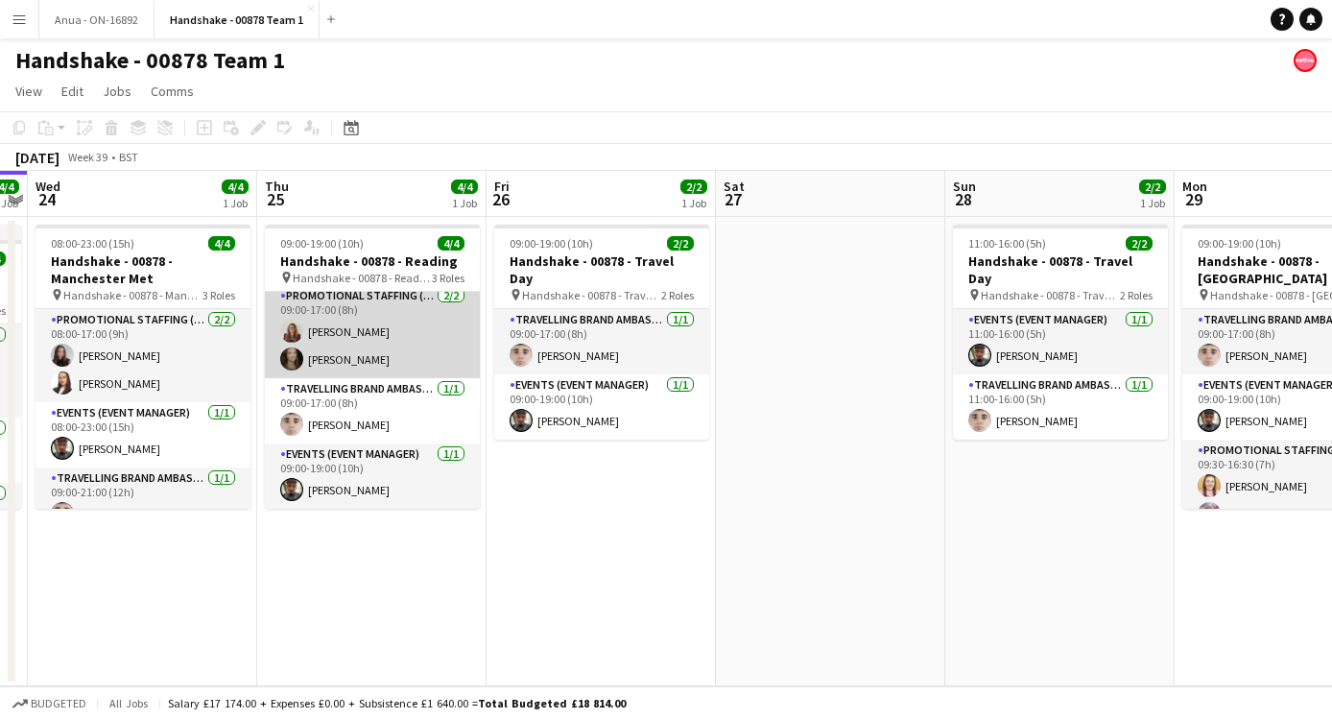
click at [464, 375] on app-card-role "Promotional Staffing (Brand Ambassadors) 2/2 09:00-17:00 (8h) Linzi Agnew Belle…" at bounding box center [372, 331] width 215 height 93
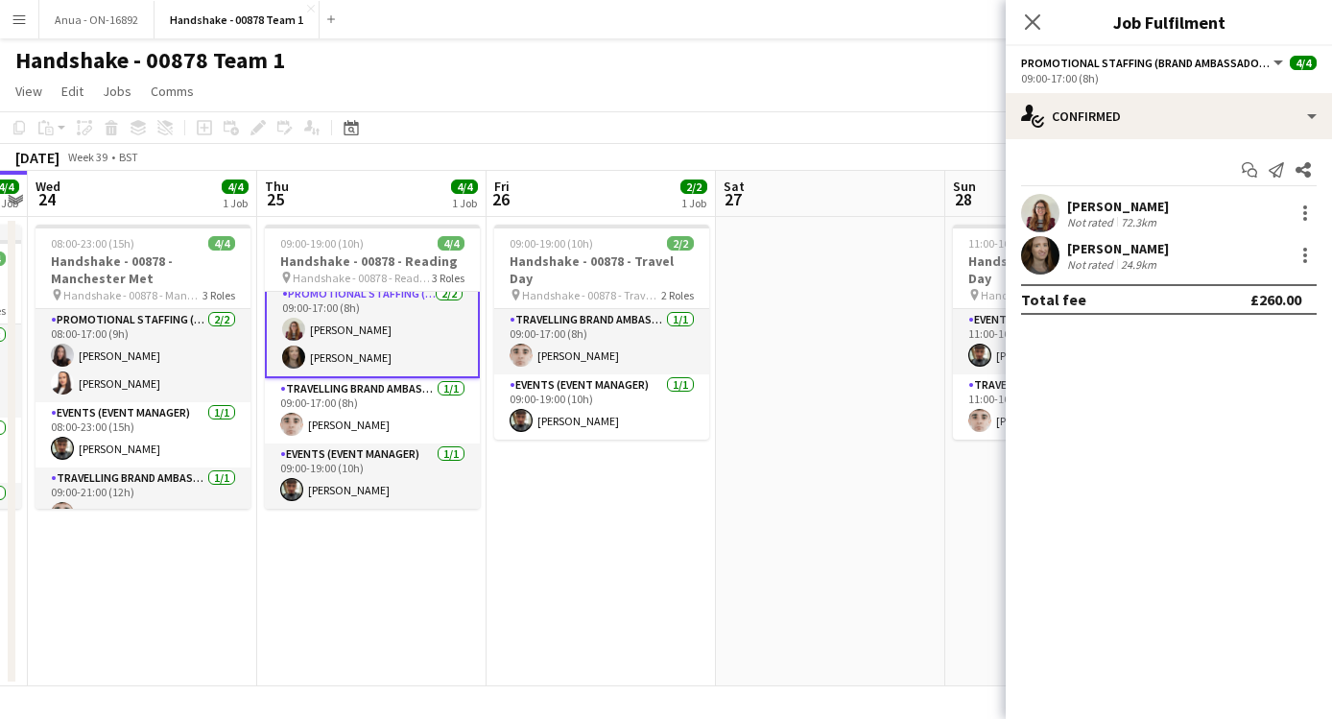
click at [1051, 266] on app-user-avatar at bounding box center [1040, 255] width 38 height 38
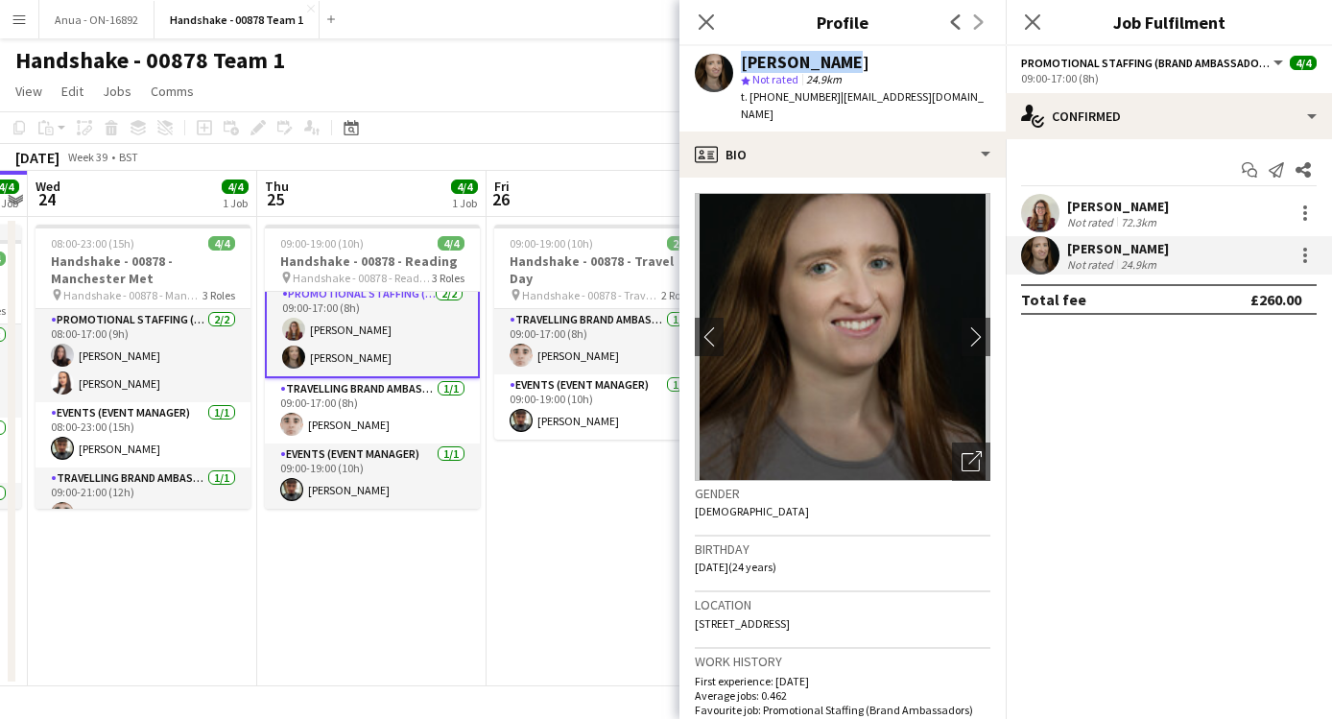
drag, startPoint x: 839, startPoint y: 62, endPoint x: 733, endPoint y: 62, distance: 106.5
click at [733, 62] on div "Belle Adams star Not rated 24.9km t. +4407902664610 | belleadams5678@aol.com" at bounding box center [842, 88] width 326 height 85
copy div "Belle Adams"
drag, startPoint x: 826, startPoint y: 97, endPoint x: 753, endPoint y: 97, distance: 72.9
click at [753, 97] on span "t. +4407902664610" at bounding box center [791, 96] width 100 height 14
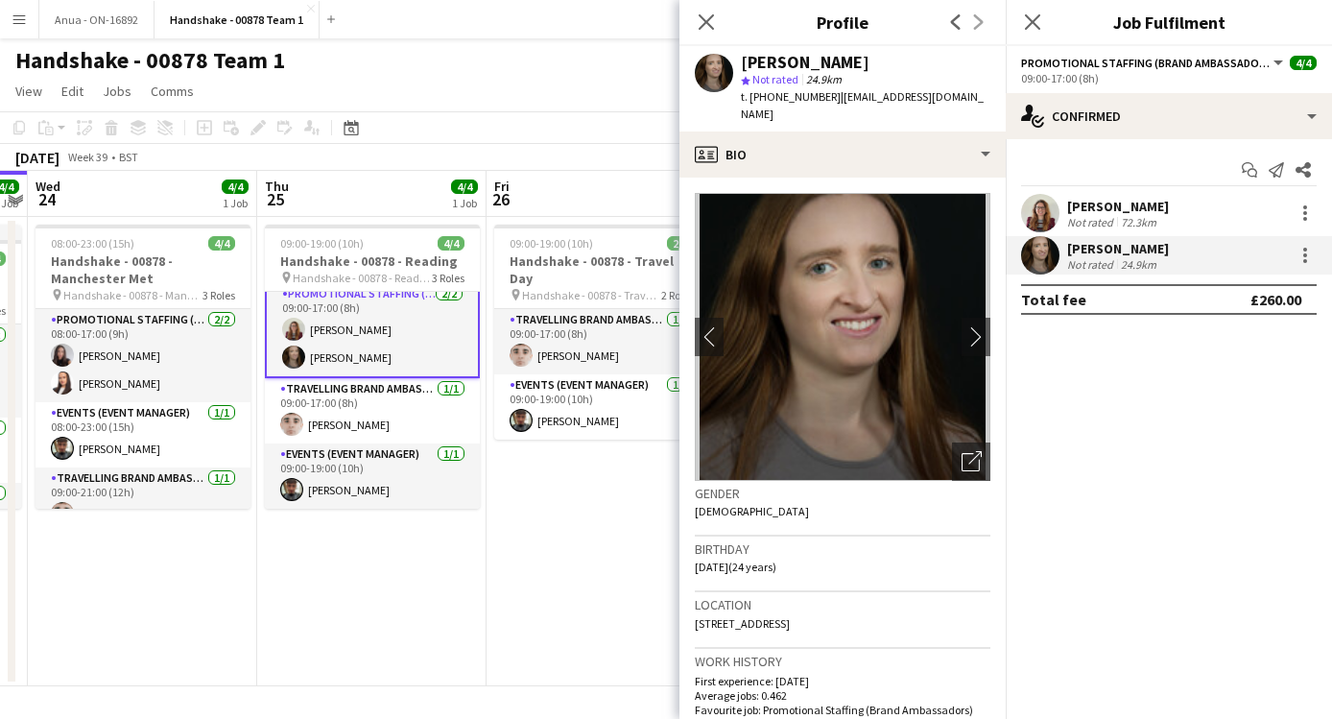
click at [805, 106] on div "Belle Adams star Not rated 24.9km t. +4407902664610 | belleadams5678@aol.com" at bounding box center [842, 88] width 326 height 85
drag, startPoint x: 825, startPoint y: 101, endPoint x: 744, endPoint y: 106, distance: 80.8
click at [744, 106] on div "Belle Adams star Not rated 24.9km t. +4407902664610 | belleadams5678@aol.com" at bounding box center [842, 88] width 326 height 85
click at [761, 106] on div "Belle Adams star Not rated 24.9km t. +4407902664610 | belleadams5678@aol.com" at bounding box center [842, 88] width 326 height 85
drag, startPoint x: 829, startPoint y: 101, endPoint x: 750, endPoint y: 103, distance: 78.7
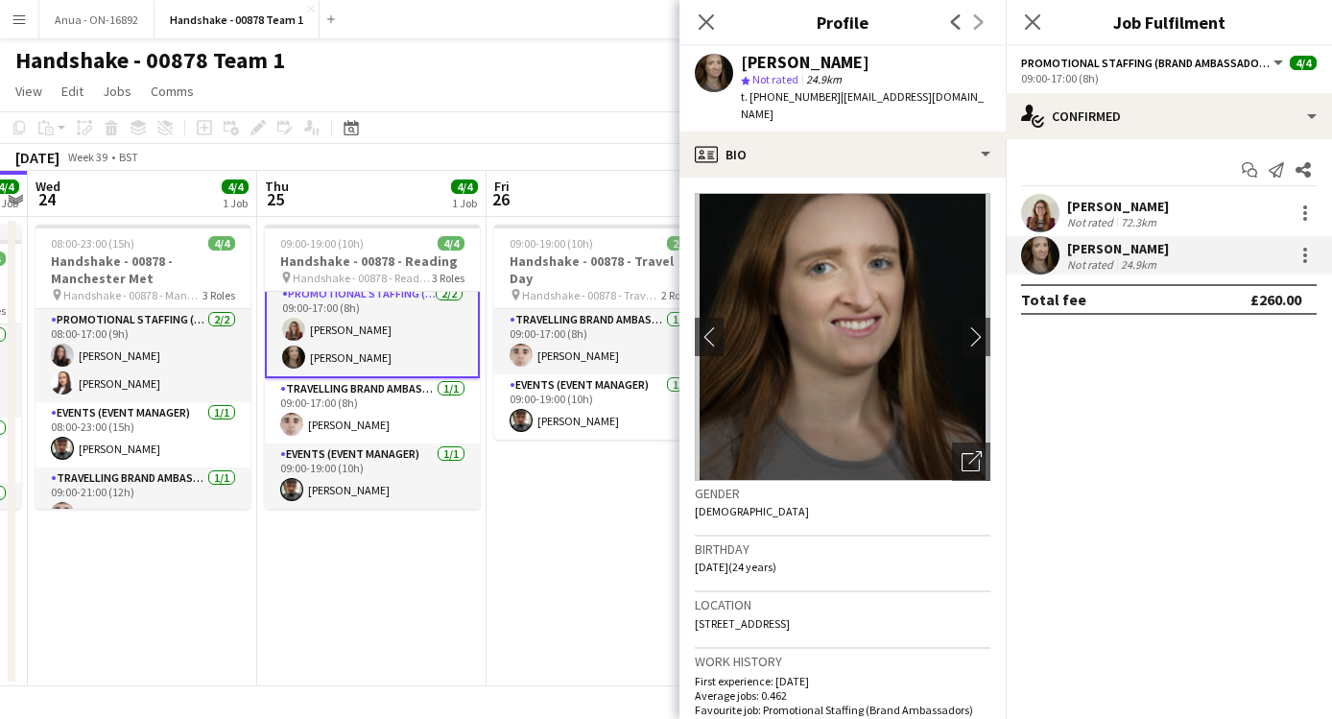
click at [750, 103] on span "t. +4407902664610" at bounding box center [791, 96] width 100 height 14
copy span "+4407902664610"
click at [959, 93] on span "| belleadams5678@aol.com" at bounding box center [862, 105] width 243 height 32
drag, startPoint x: 964, startPoint y: 93, endPoint x: 838, endPoint y: 99, distance: 126.8
click at [837, 99] on div "Belle Adams star Not rated 24.9km t. +4407902664610 | belleadams5678@aol.com" at bounding box center [842, 88] width 326 height 85
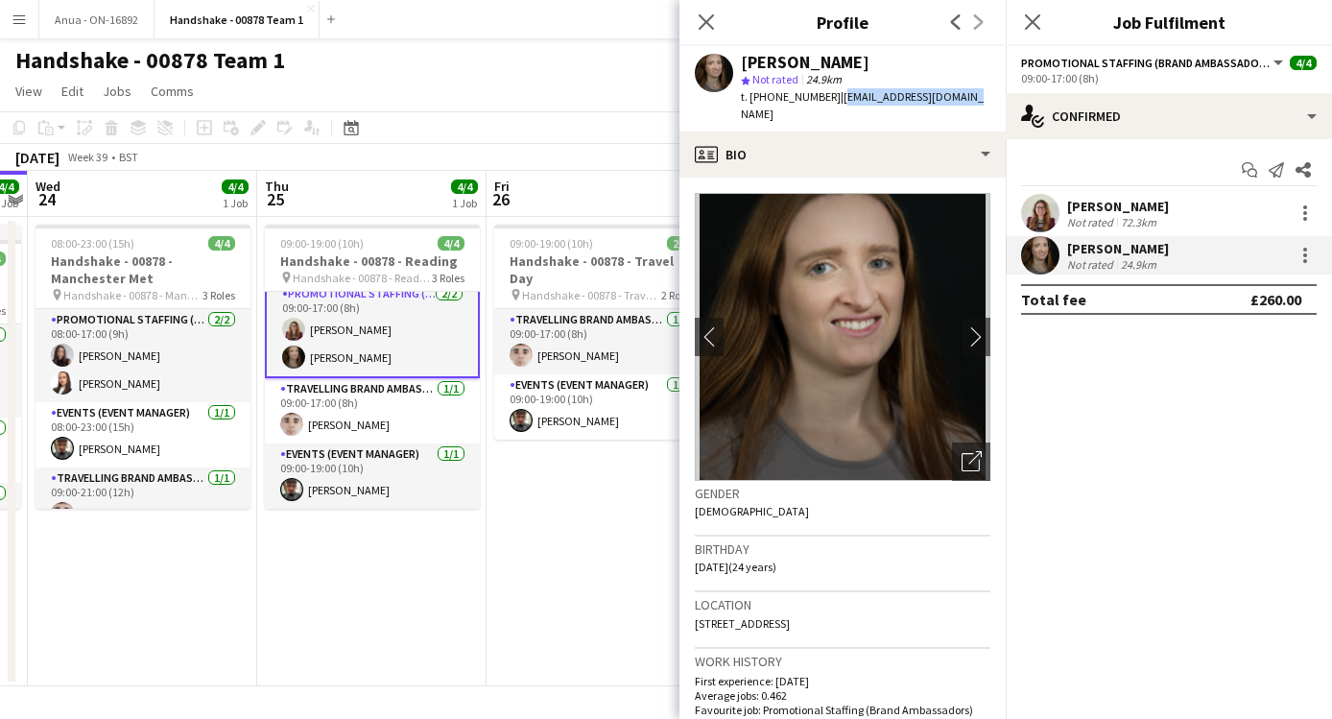
copy span "belleadams5678@aol.com"
click at [565, 114] on app-toolbar "Copy Paste Paste Command V Paste with crew Command Shift V Paste linked Job Del…" at bounding box center [666, 127] width 1332 height 33
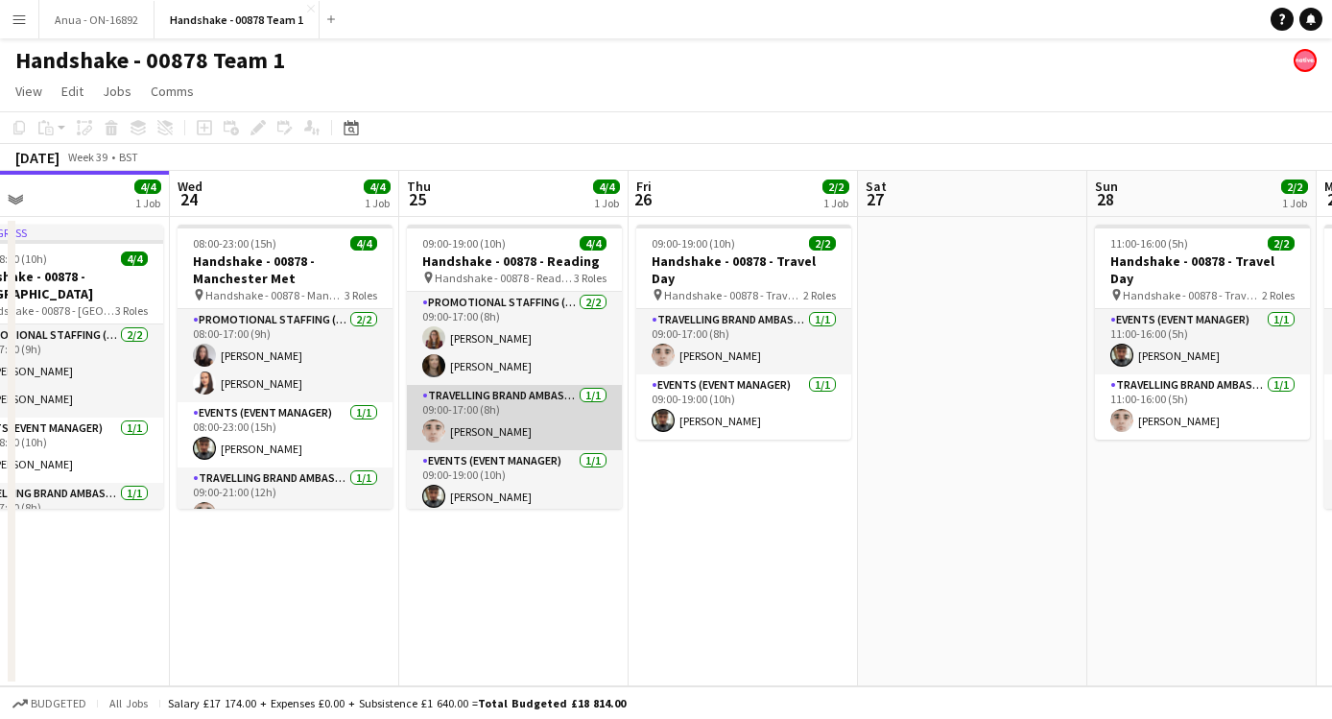
scroll to position [7, 0]
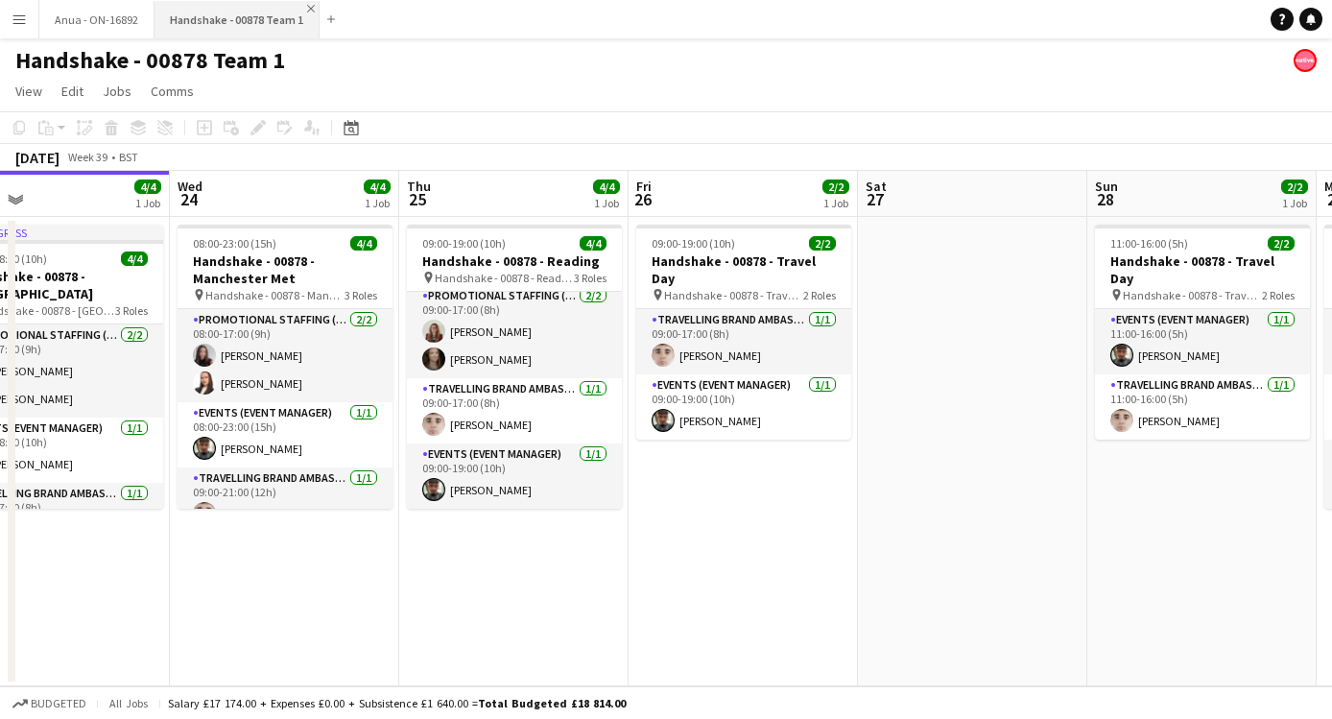
click at [307, 6] on app-icon "Close" at bounding box center [311, 9] width 8 height 8
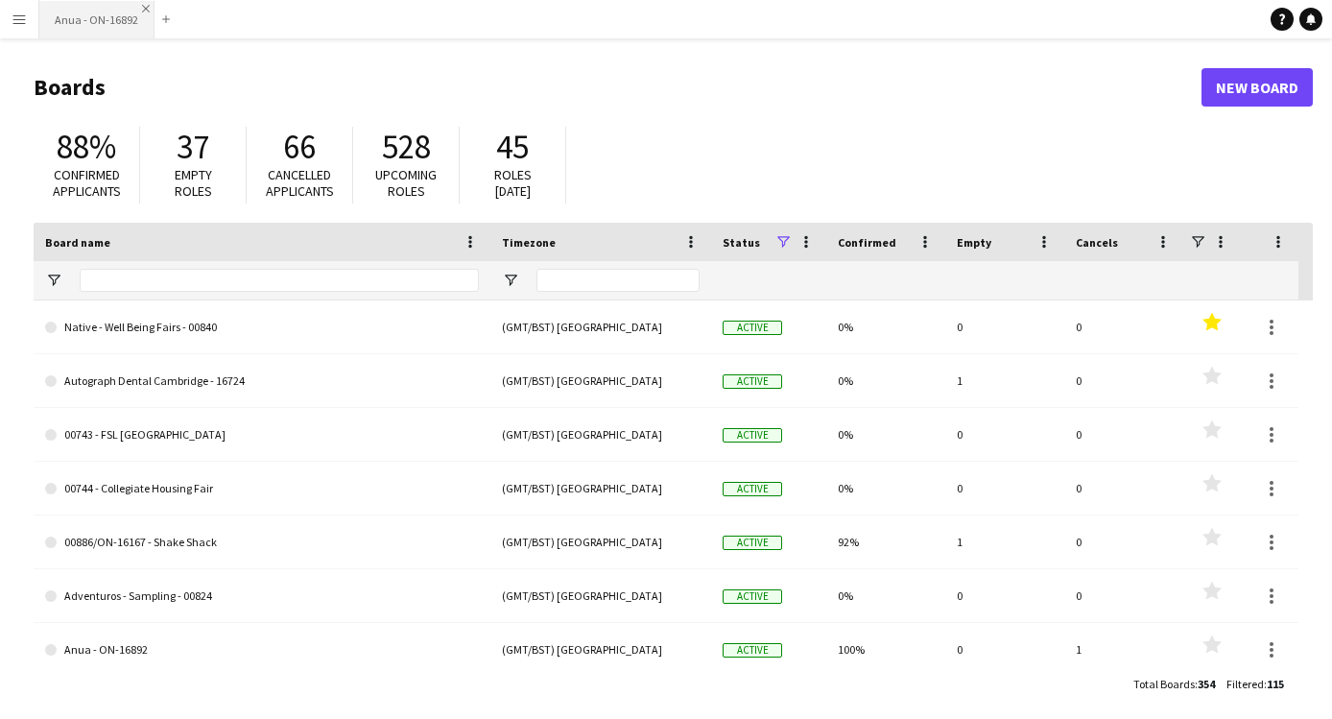
click at [146, 7] on app-icon "Close" at bounding box center [146, 9] width 8 height 8
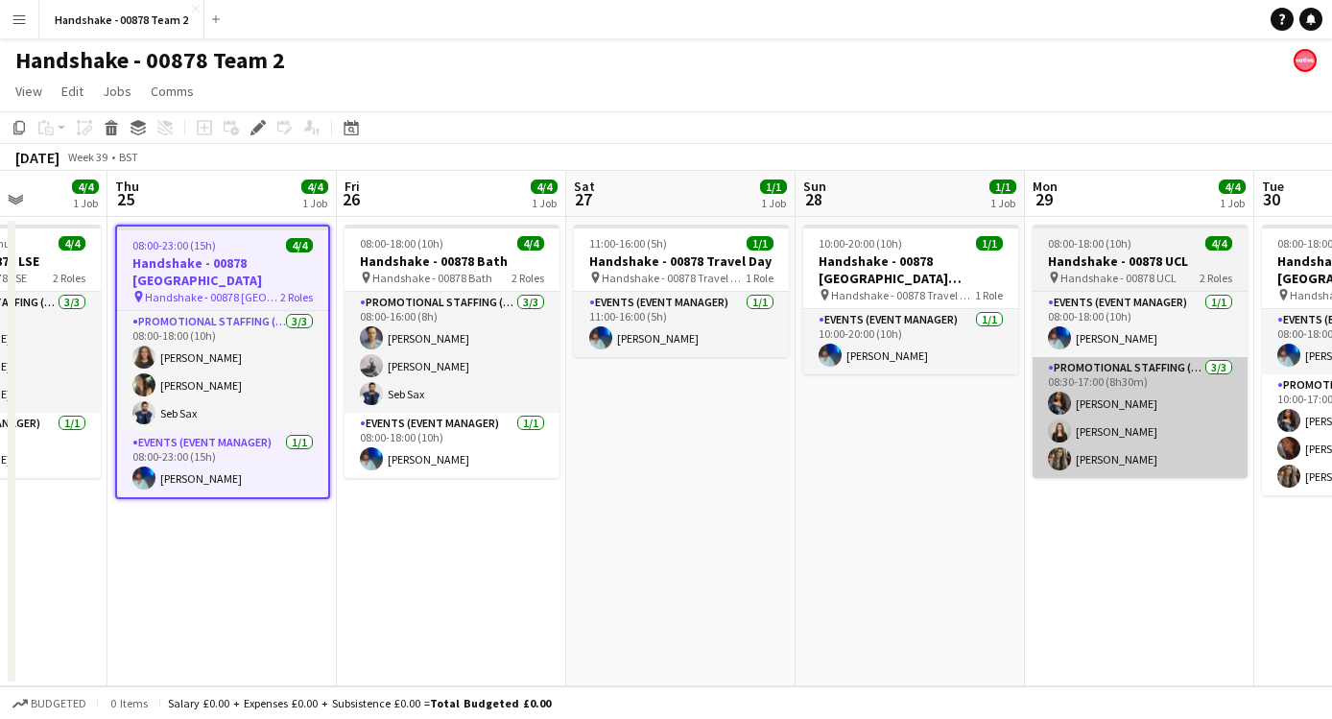
scroll to position [0, 596]
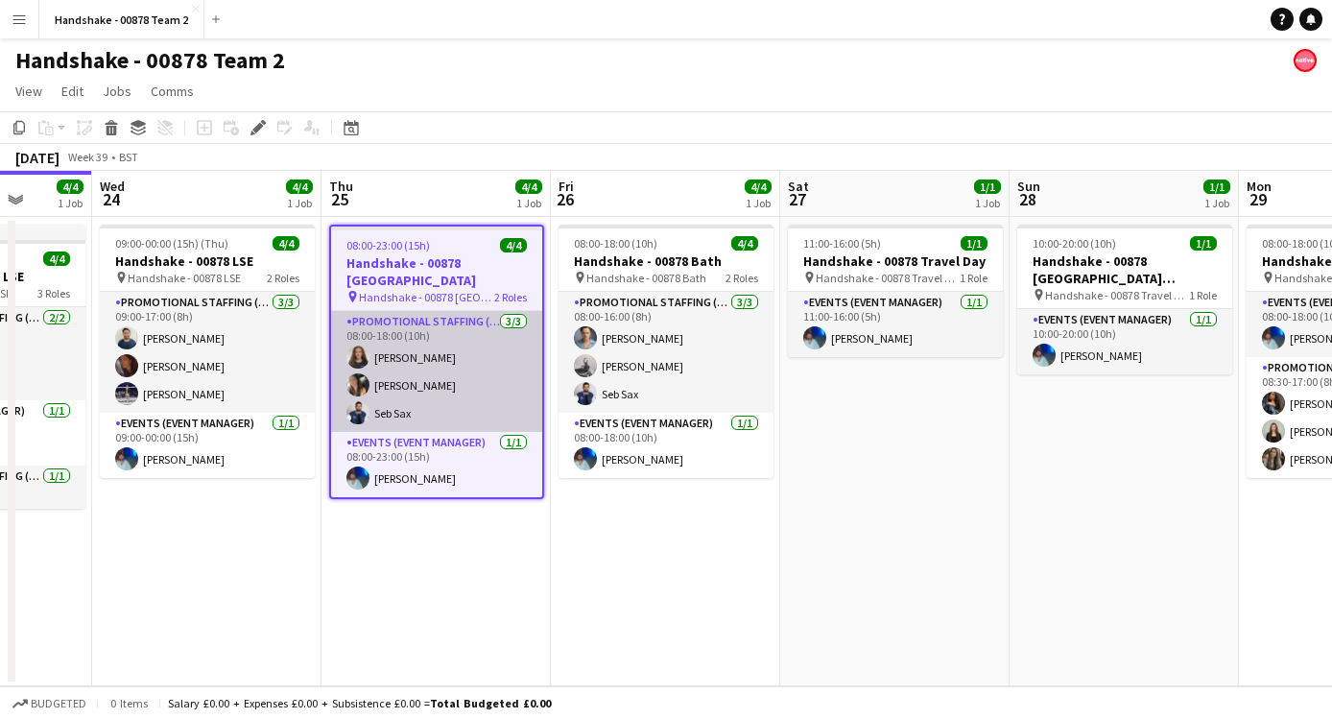
click at [353, 358] on app-user-avatar at bounding box center [357, 356] width 23 height 23
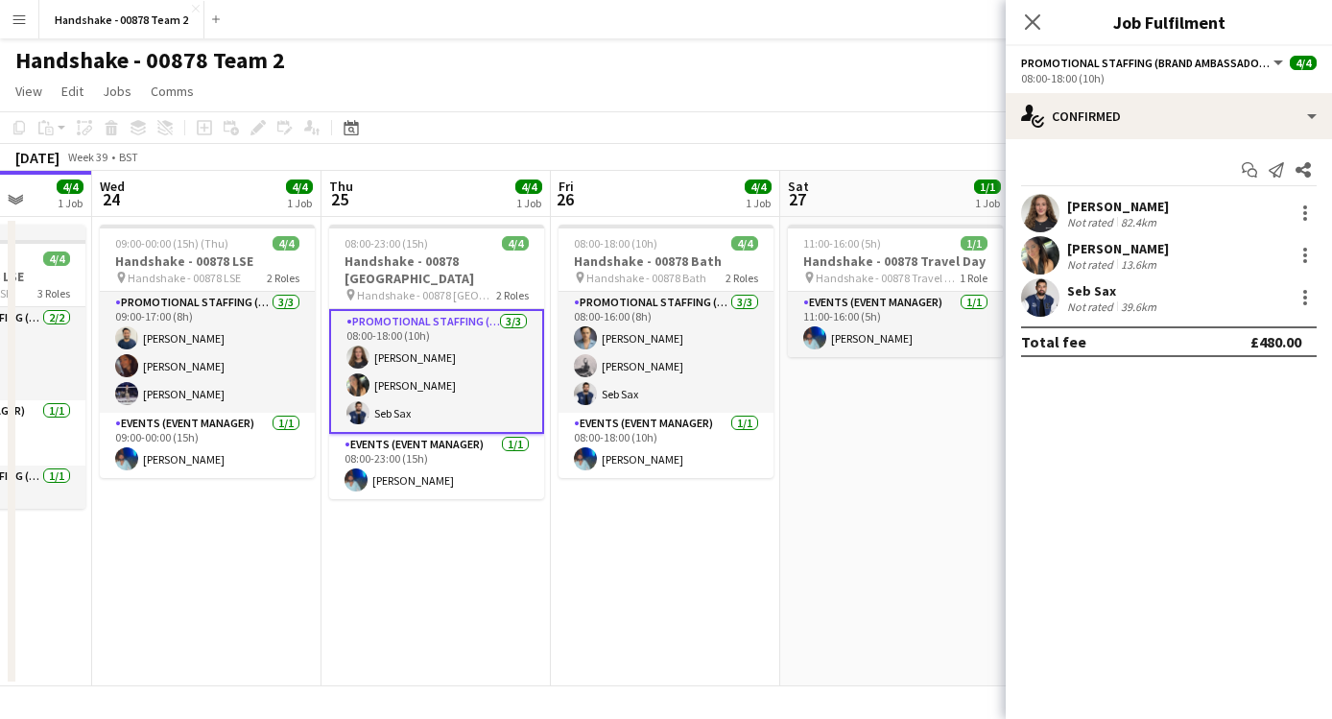
click at [1055, 199] on div at bounding box center [1040, 213] width 38 height 38
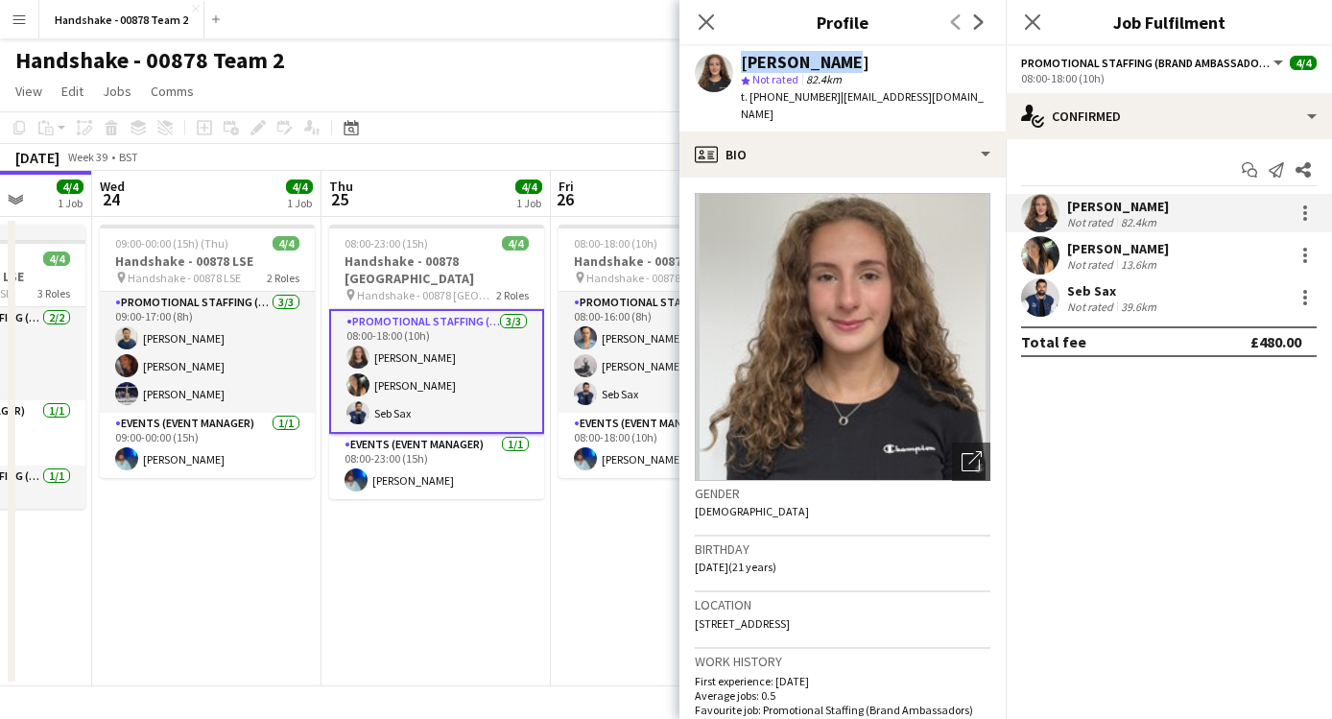
drag, startPoint x: 836, startPoint y: 69, endPoint x: 718, endPoint y: 70, distance: 118.0
click at [718, 70] on div "Katie Mills star Not rated 82.4km t. +447555804922 | katiemills184@gmail.com" at bounding box center [842, 88] width 326 height 85
copy div "Katie Mills"
click at [819, 103] on span "t. +447555804922" at bounding box center [791, 96] width 100 height 14
drag, startPoint x: 821, startPoint y: 103, endPoint x: 748, endPoint y: 101, distance: 72.9
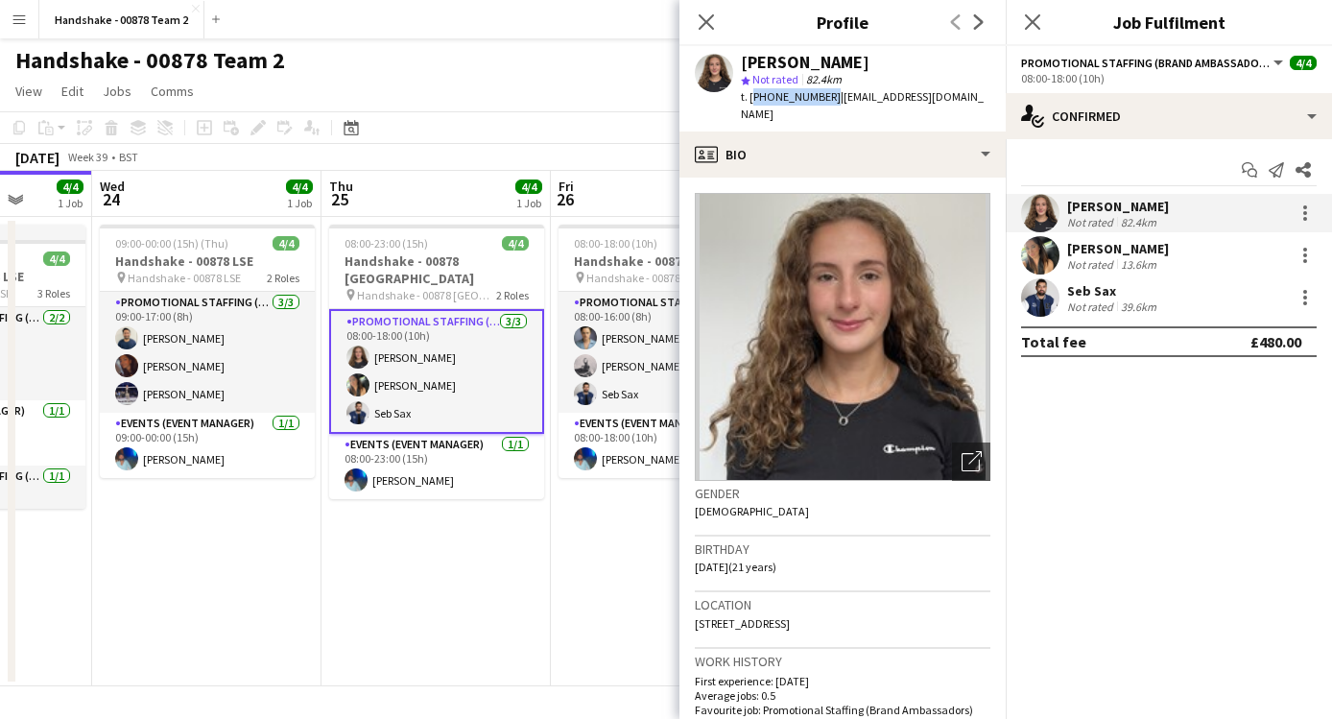
click at [748, 101] on span "t. +447555804922" at bounding box center [791, 96] width 100 height 14
copy span "+447555804922"
copy span "katiemills184@gmail.com"
drag, startPoint x: 977, startPoint y: 100, endPoint x: 832, endPoint y: 100, distance: 144.9
click at [832, 100] on app-profile-header "Katie Mills star Not rated 82.4km t. +447555804922 | katiemills184@gmail.com" at bounding box center [842, 88] width 326 height 85
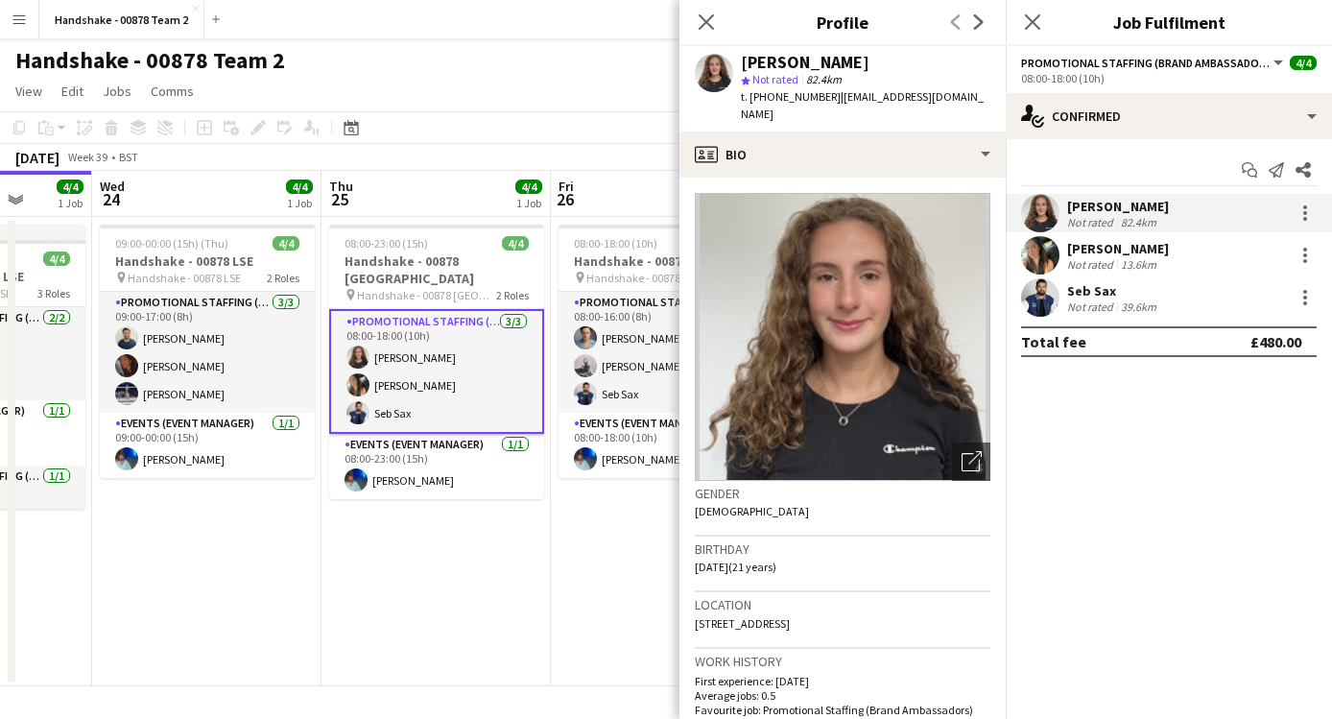
click at [1059, 254] on div "Maria Oakley Not rated 13.6km" at bounding box center [1168, 255] width 326 height 38
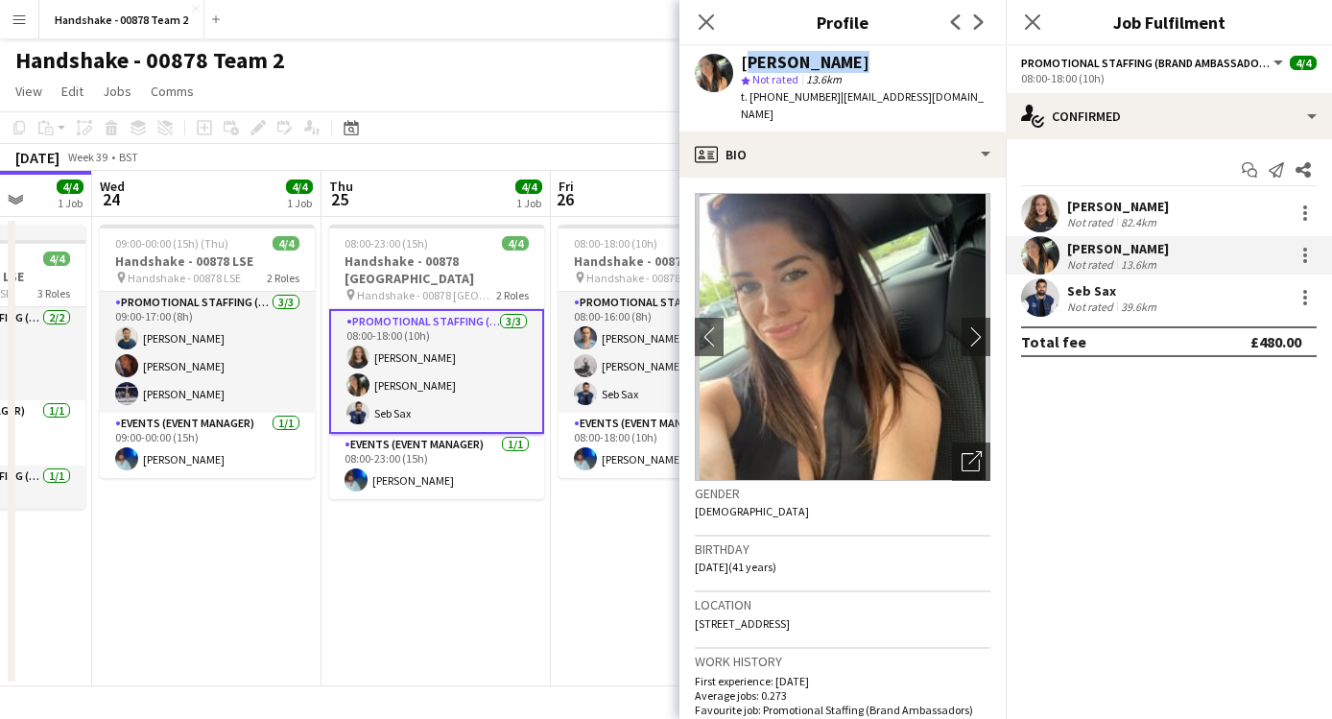
drag, startPoint x: 860, startPoint y: 63, endPoint x: 740, endPoint y: 63, distance: 119.9
click at [741, 63] on div "Maria Oakley" at bounding box center [865, 62] width 249 height 17
copy div "Maria Oakley"
drag, startPoint x: 823, startPoint y: 95, endPoint x: 749, endPoint y: 98, distance: 73.9
click at [749, 98] on span "t. +447979142017" at bounding box center [791, 96] width 100 height 14
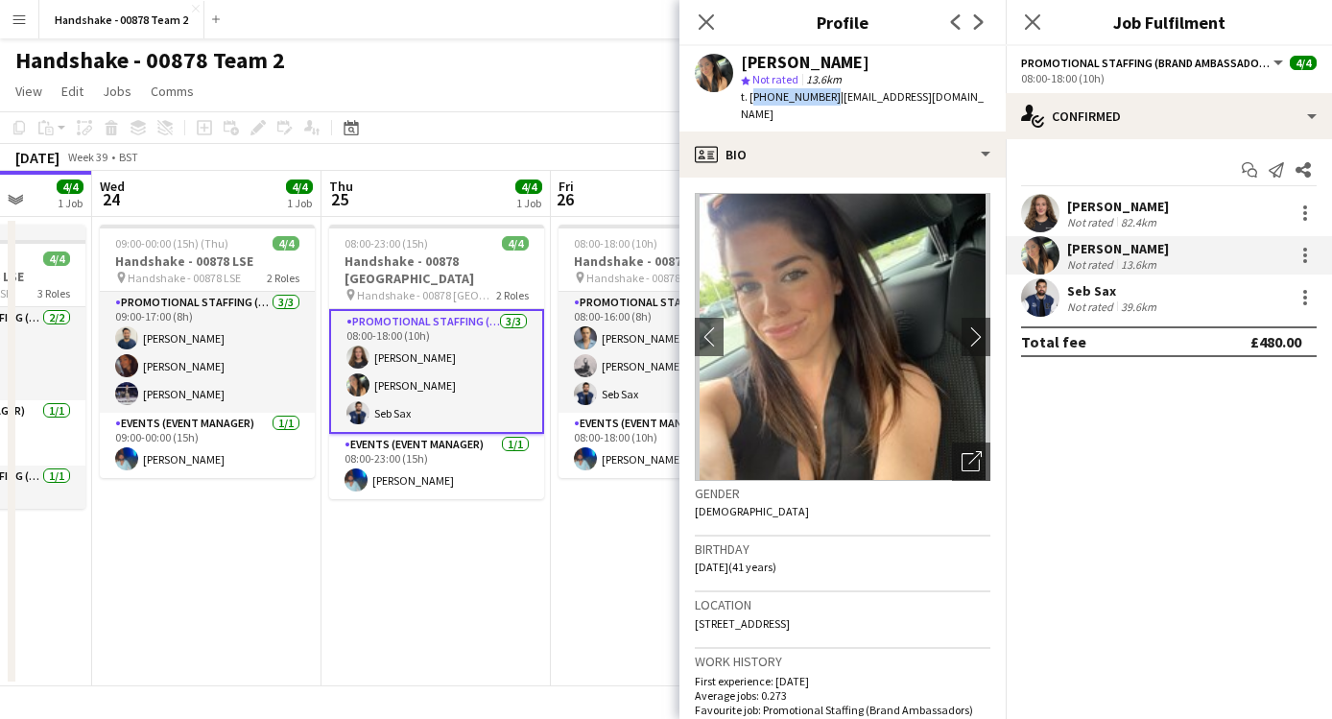
copy span "+447979142017"
drag, startPoint x: 978, startPoint y: 101, endPoint x: 833, endPoint y: 102, distance: 144.9
click at [833, 102] on div "Maria Oakley star Not rated 13.6km t. +447979142017 | mariasianoakley@gmail.com" at bounding box center [842, 88] width 326 height 85
copy span "mariasianoakley@gmail.com"
click at [355, 410] on app-user-avatar at bounding box center [357, 412] width 23 height 23
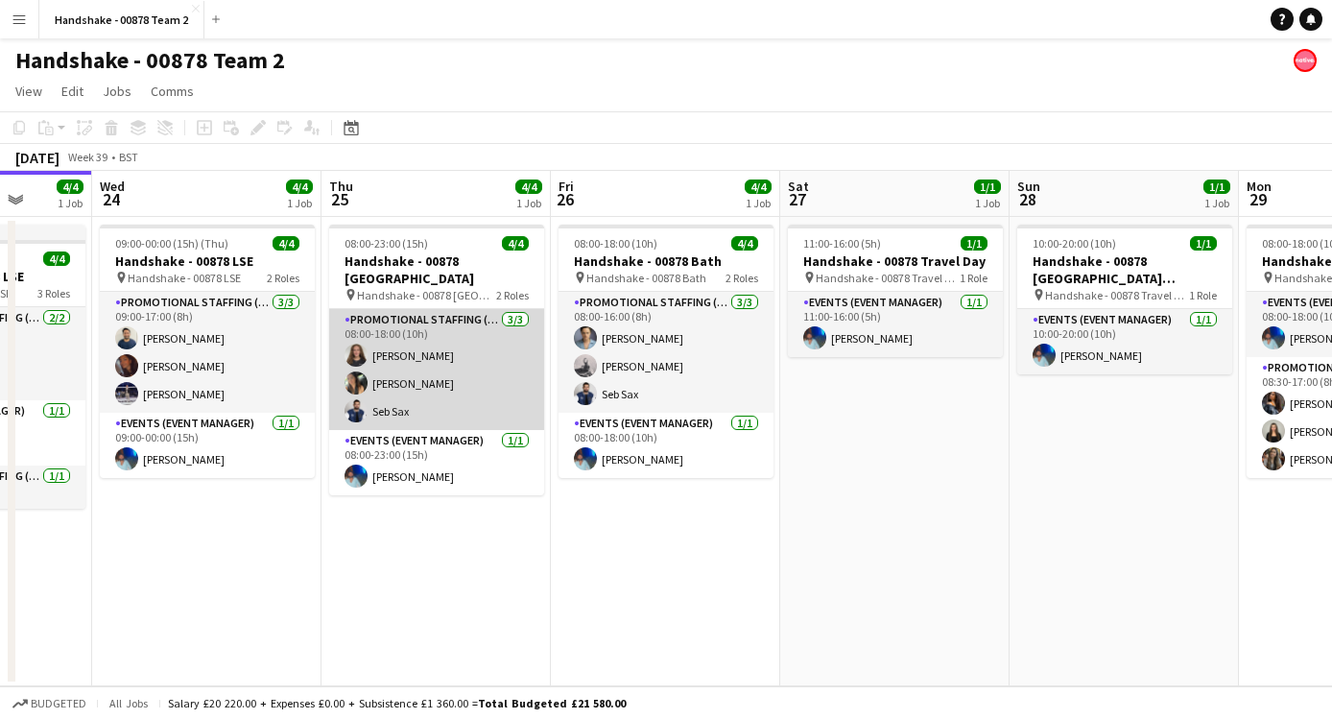
click at [518, 404] on app-card-role "Promotional Staffing (Brand Ambassadors) 3/3 08:00-18:00 (10h) Katie Mills Mari…" at bounding box center [436, 369] width 215 height 121
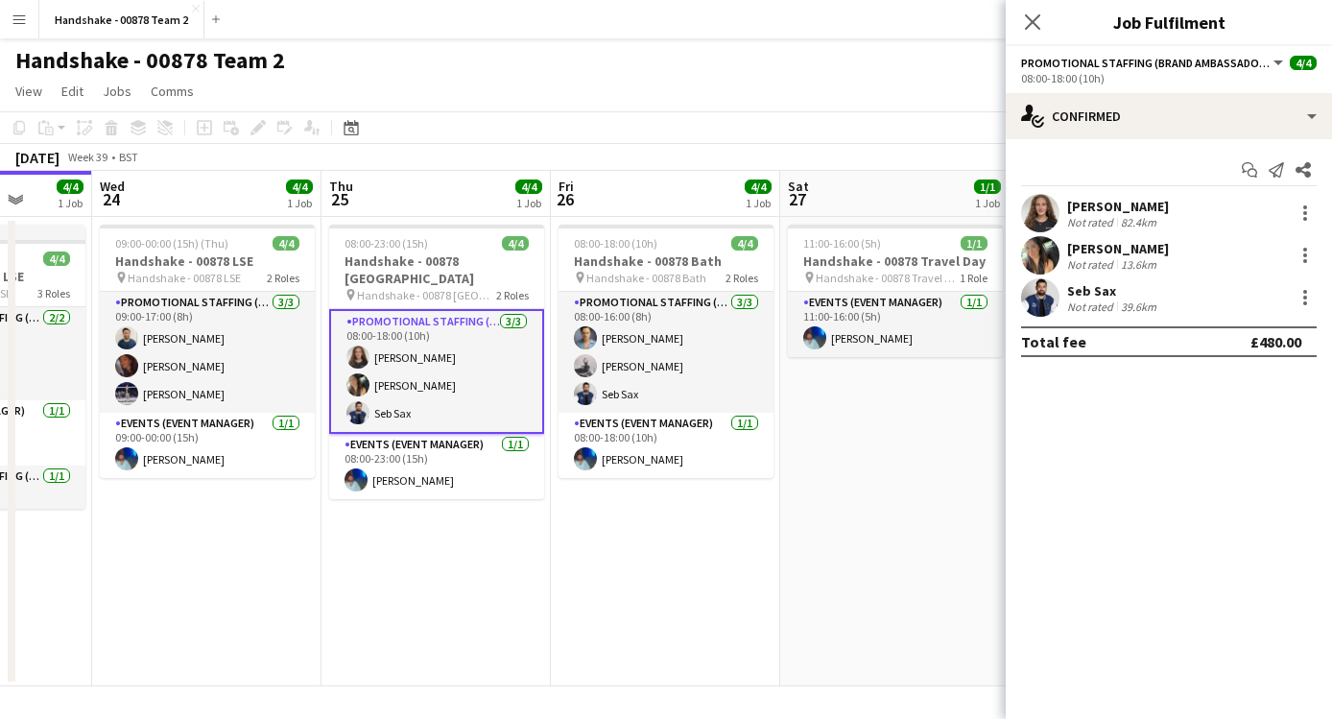
click at [1040, 296] on app-user-avatar at bounding box center [1040, 297] width 38 height 38
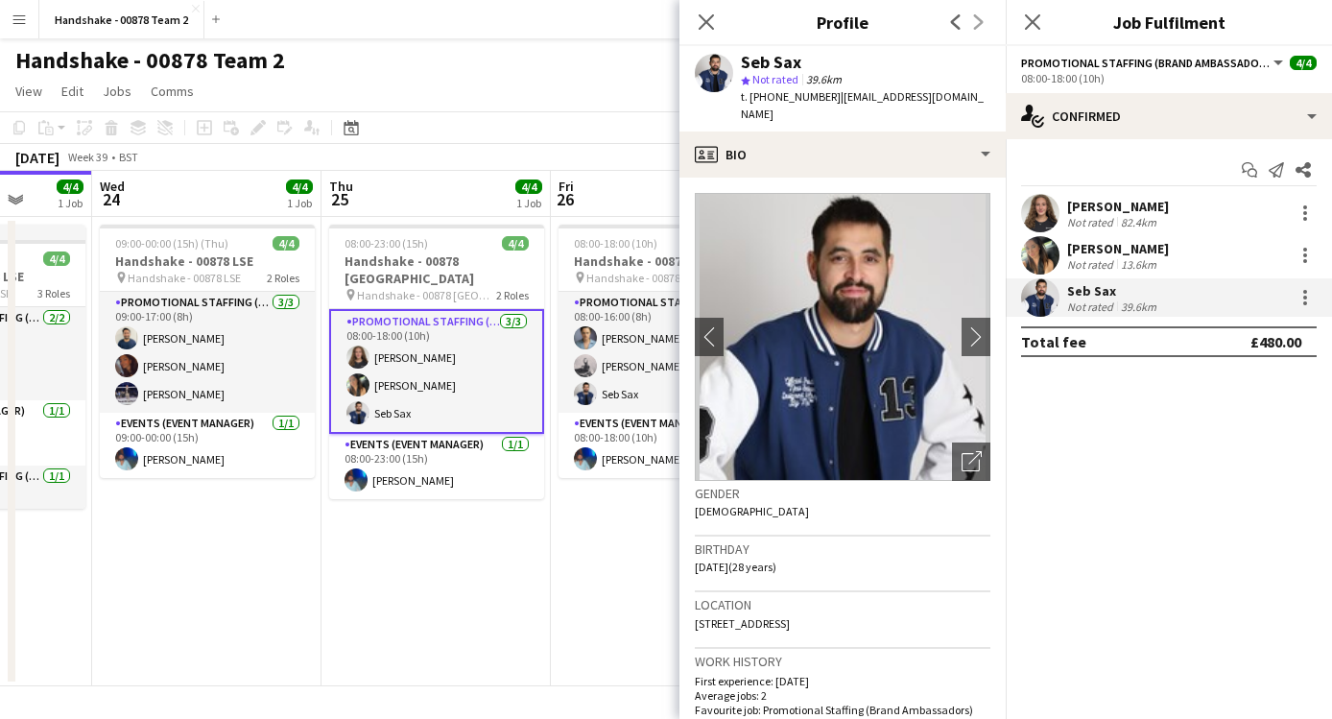
drag, startPoint x: 871, startPoint y: 61, endPoint x: 726, endPoint y: 59, distance: 144.9
click at [726, 59] on div "Seb Sax star Not rated 39.6km t. +447985174151 | seb_sax97@outlook.com" at bounding box center [842, 88] width 326 height 85
copy div "Seb Sax"
copy span "+447985174151"
drag, startPoint x: 822, startPoint y: 101, endPoint x: 750, endPoint y: 101, distance: 72.0
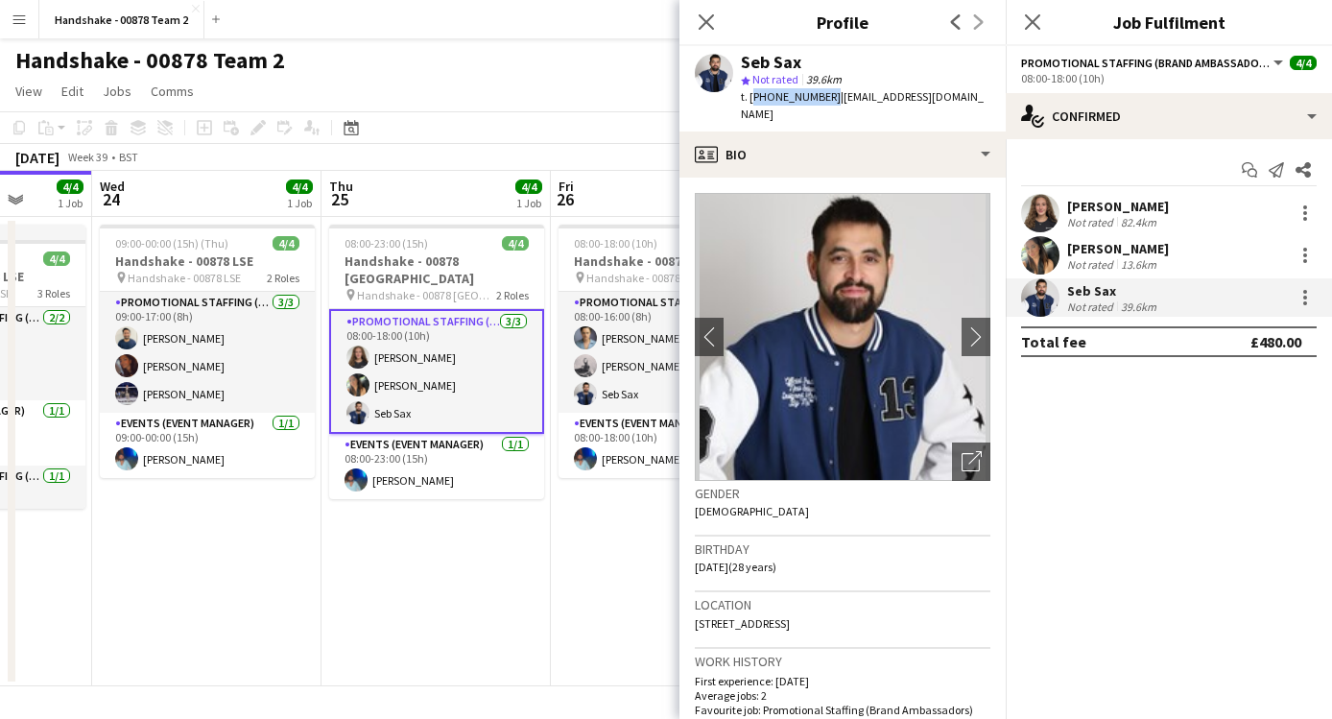
click at [750, 101] on span "t. +447985174151" at bounding box center [791, 96] width 100 height 14
drag, startPoint x: 969, startPoint y: 91, endPoint x: 832, endPoint y: 100, distance: 137.5
click at [832, 100] on app-profile-header "Seb Sax star Not rated 39.6km t. +447985174151 | seb_sax97@outlook.com" at bounding box center [842, 88] width 326 height 85
copy span "seb_sax97@outlook.com"
click at [590, 505] on app-date-cell "08:00-18:00 (10h) 4/4 Handshake - 00878 Bath pin Handshake - 00878 Bath 2 Roles…" at bounding box center [665, 451] width 229 height 469
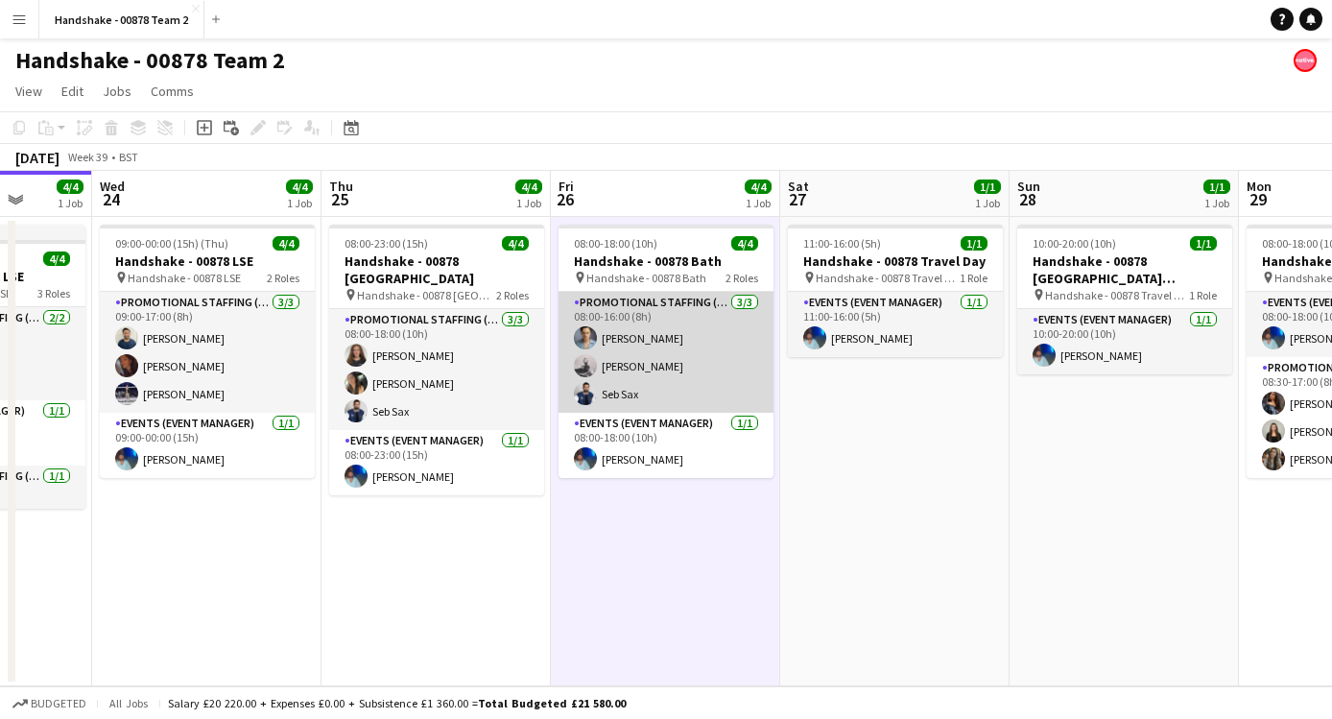
click at [595, 340] on app-user-avatar at bounding box center [585, 337] width 23 height 23
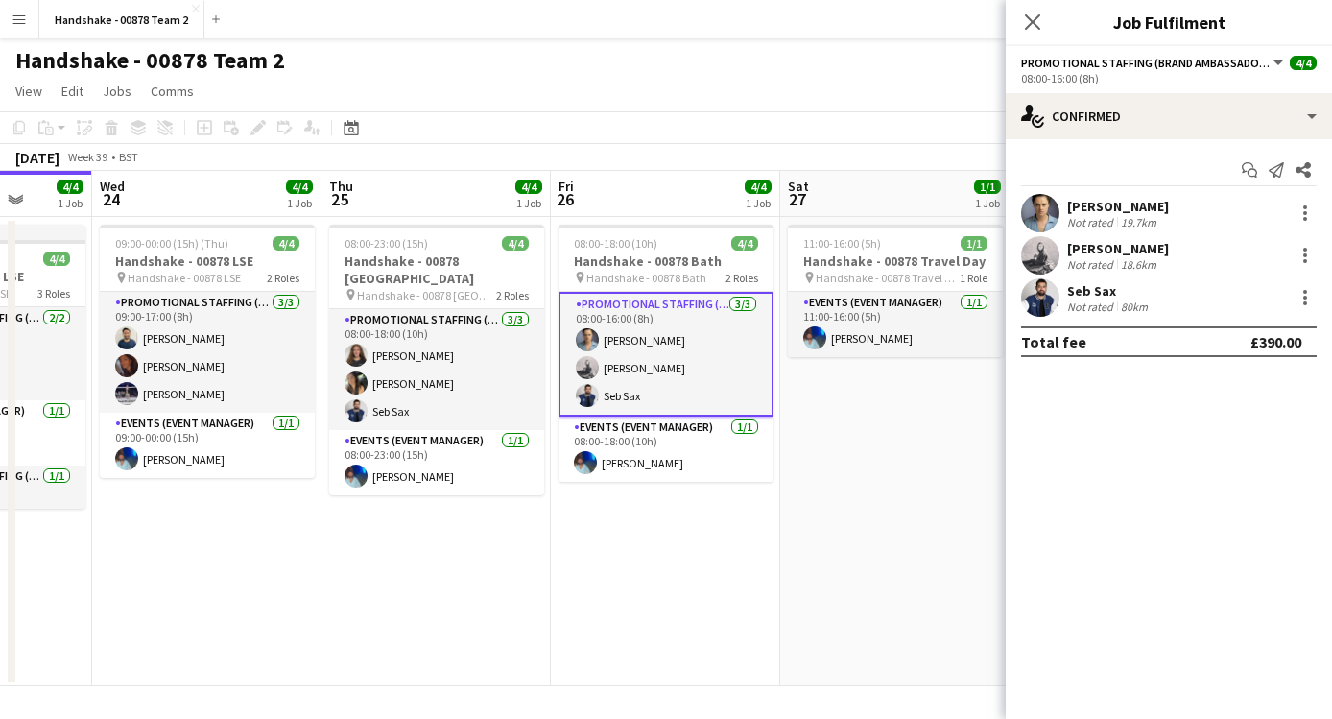
click at [1044, 207] on app-user-avatar at bounding box center [1040, 213] width 38 height 38
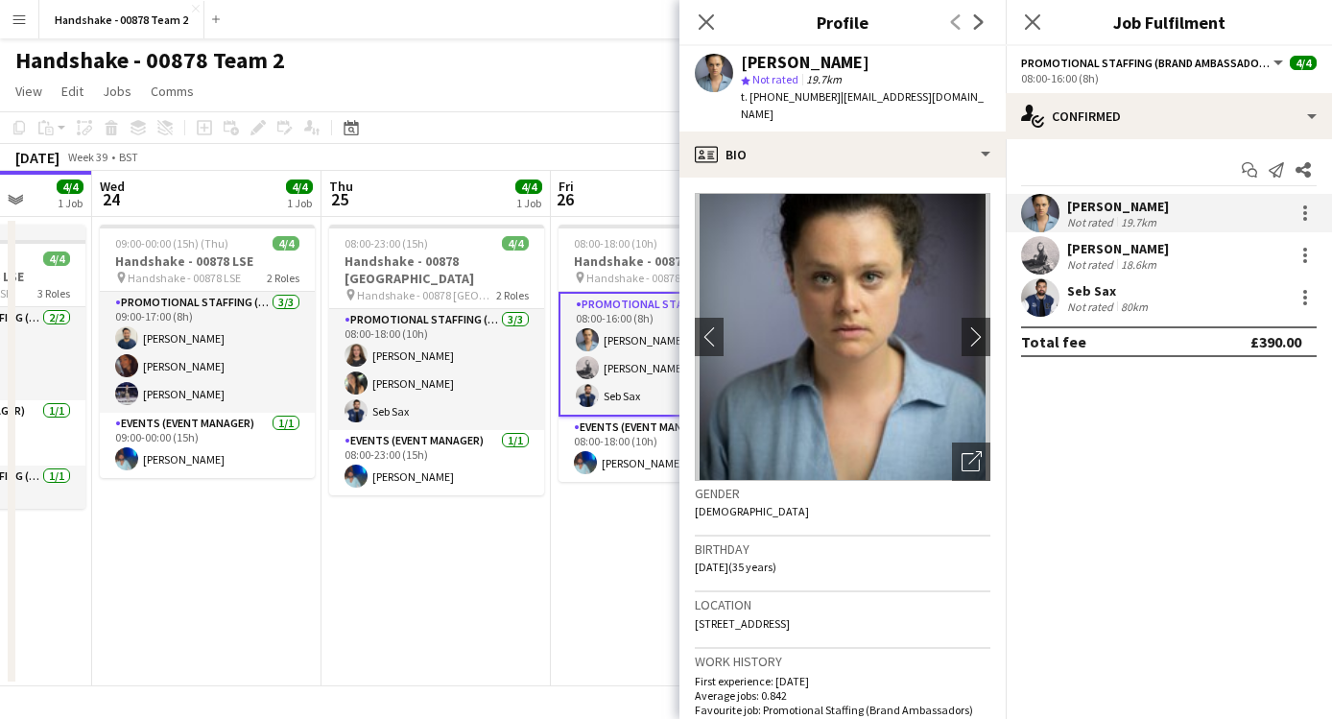
drag, startPoint x: 883, startPoint y: 59, endPoint x: 776, endPoint y: 50, distance: 106.8
click at [776, 50] on div "Rachael Cummins star Not rated 19.7km t. +447493599091 | rachael_cummins@hotmai…" at bounding box center [842, 88] width 326 height 85
copy div "Rachael Cummins"
drag, startPoint x: 813, startPoint y: 96, endPoint x: 751, endPoint y: 101, distance: 61.6
click at [751, 101] on span "t. +447493599091" at bounding box center [791, 96] width 100 height 14
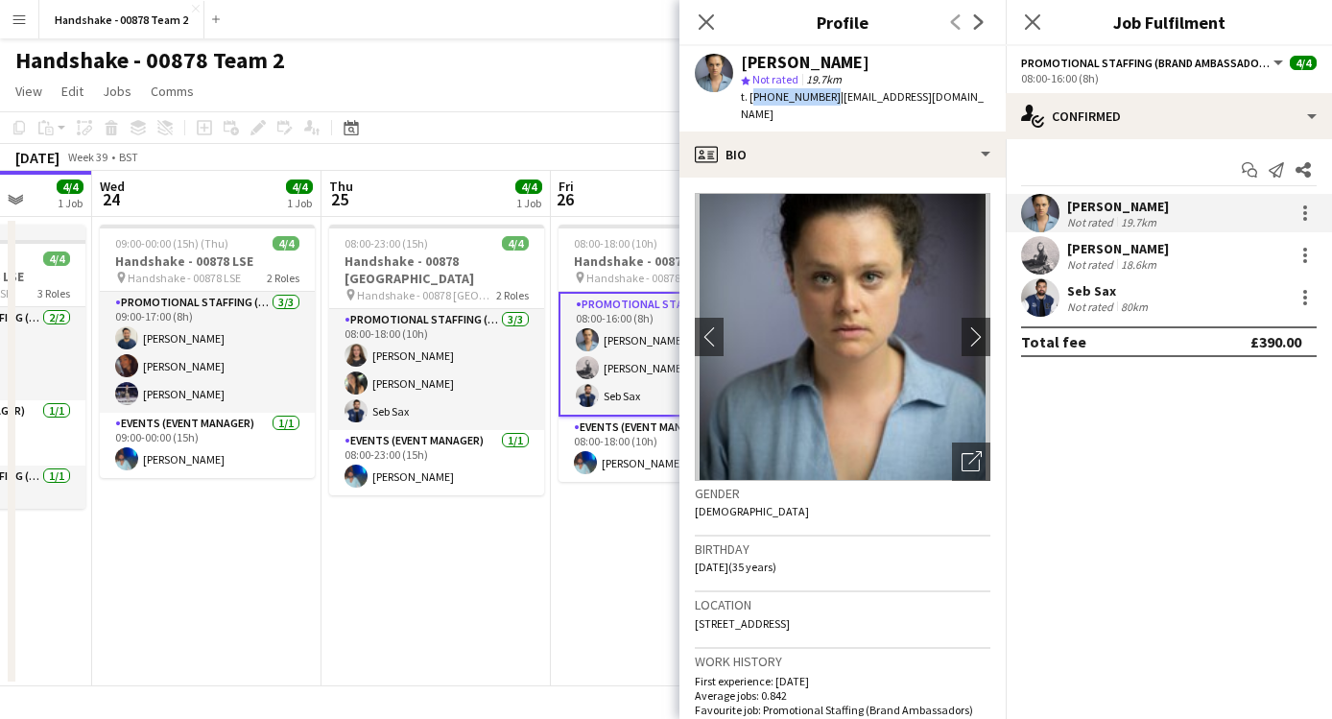
drag, startPoint x: 879, startPoint y: 110, endPoint x: 833, endPoint y: 99, distance: 47.5
click at [833, 99] on div "t. +447493599091 | rachael_cummins@hotmail.co.uk" at bounding box center [865, 105] width 249 height 35
click at [1045, 255] on app-user-avatar at bounding box center [1040, 255] width 38 height 38
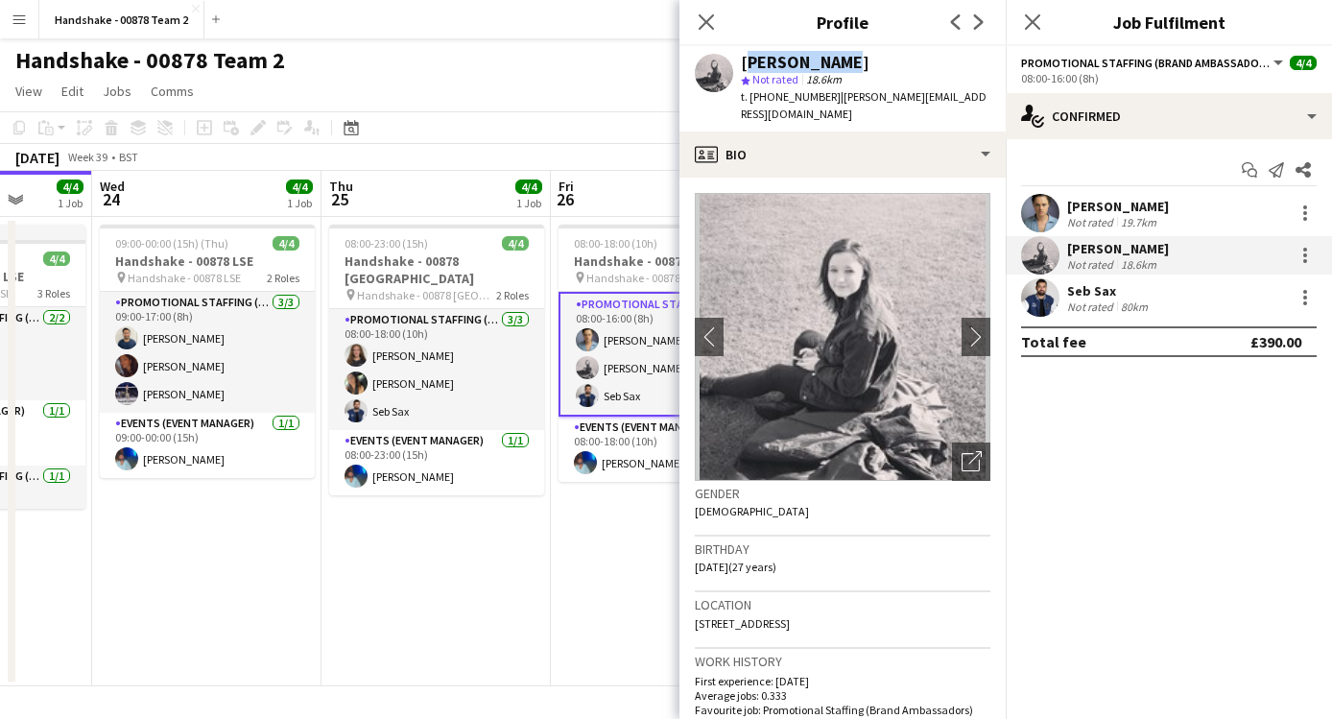
drag, startPoint x: 845, startPoint y: 69, endPoint x: 737, endPoint y: 68, distance: 108.4
click at [737, 68] on div "Emily Brown star Not rated 18.6km t. +447791589170 | emily-brown23@outlook.com" at bounding box center [842, 88] width 326 height 85
click at [817, 97] on span "t. +447791589170" at bounding box center [791, 96] width 100 height 14
drag, startPoint x: 821, startPoint y: 97, endPoint x: 777, endPoint y: 97, distance: 44.1
click at [770, 97] on span "t. +447791589170" at bounding box center [791, 96] width 100 height 14
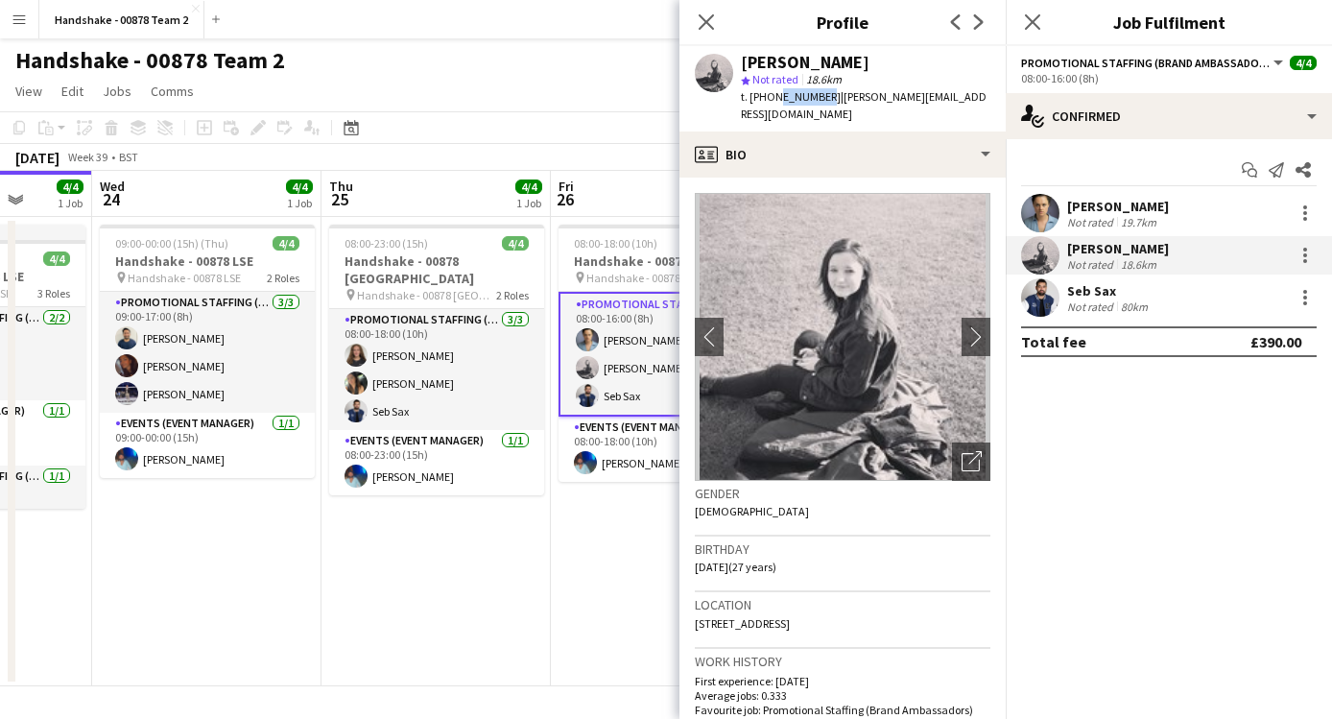
click at [787, 98] on span "t. +447791589170" at bounding box center [791, 96] width 100 height 14
drag, startPoint x: 814, startPoint y: 102, endPoint x: 751, endPoint y: 101, distance: 62.4
click at [751, 101] on span "t. +447791589170" at bounding box center [791, 96] width 100 height 14
drag, startPoint x: 978, startPoint y: 91, endPoint x: 834, endPoint y: 92, distance: 143.9
click at [834, 92] on div "Emily Brown star Not rated 18.6km t. +447791589170 | emily-brown23@outlook.com" at bounding box center [842, 88] width 326 height 85
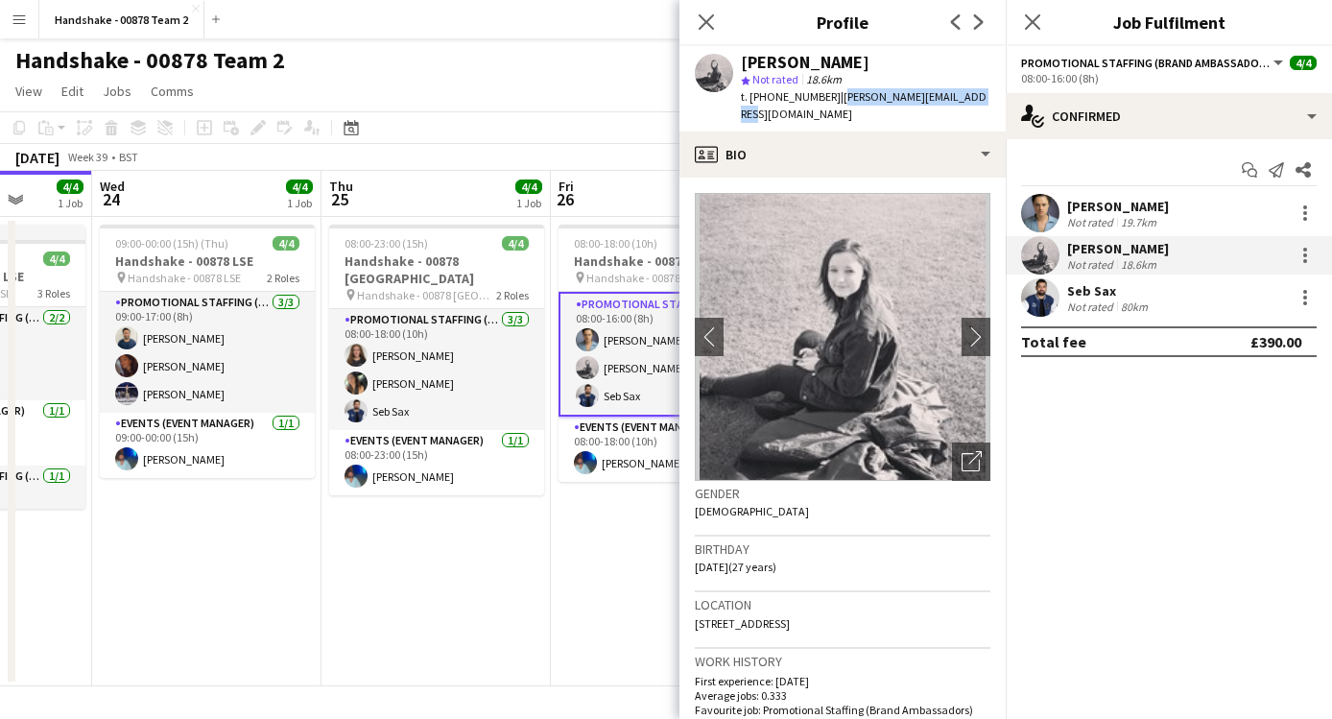
click at [589, 521] on app-date-cell "08:00-18:00 (10h) 4/4 Handshake - 00878 Bath pin Handshake - 00878 Bath 2 Roles…" at bounding box center [665, 451] width 229 height 469
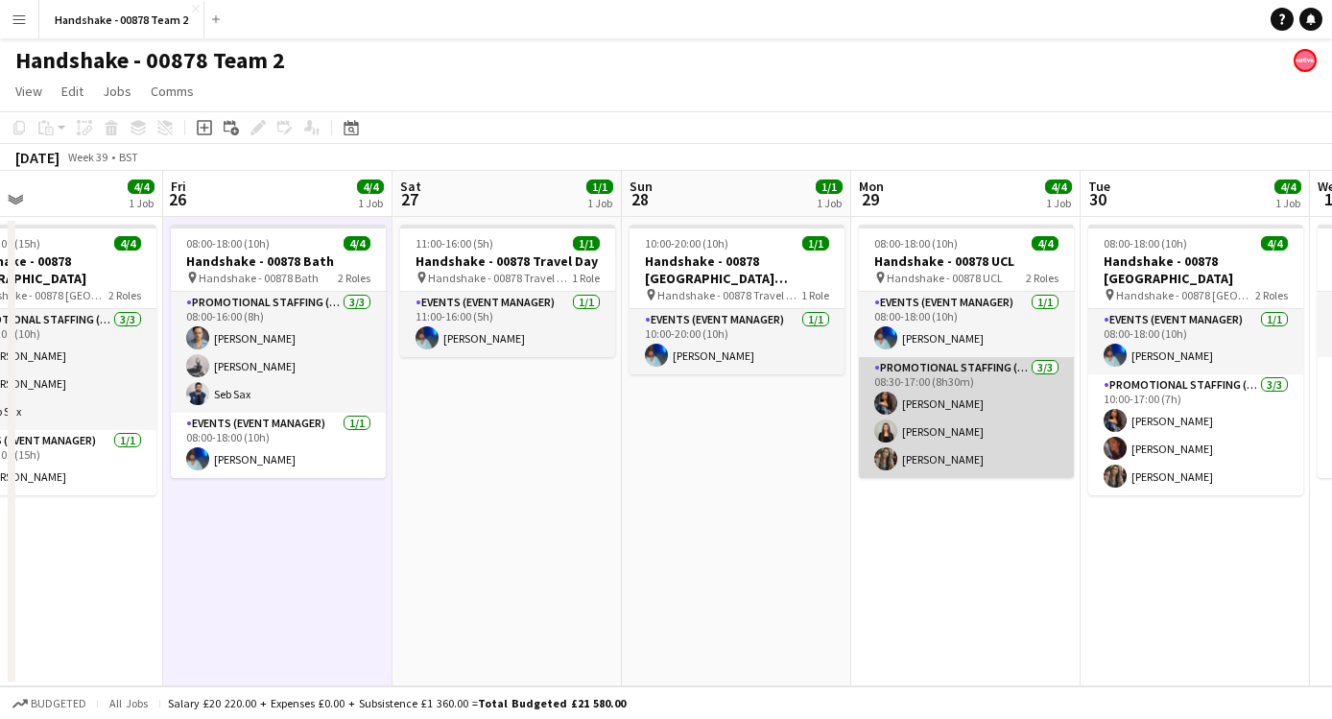
scroll to position [0, 543]
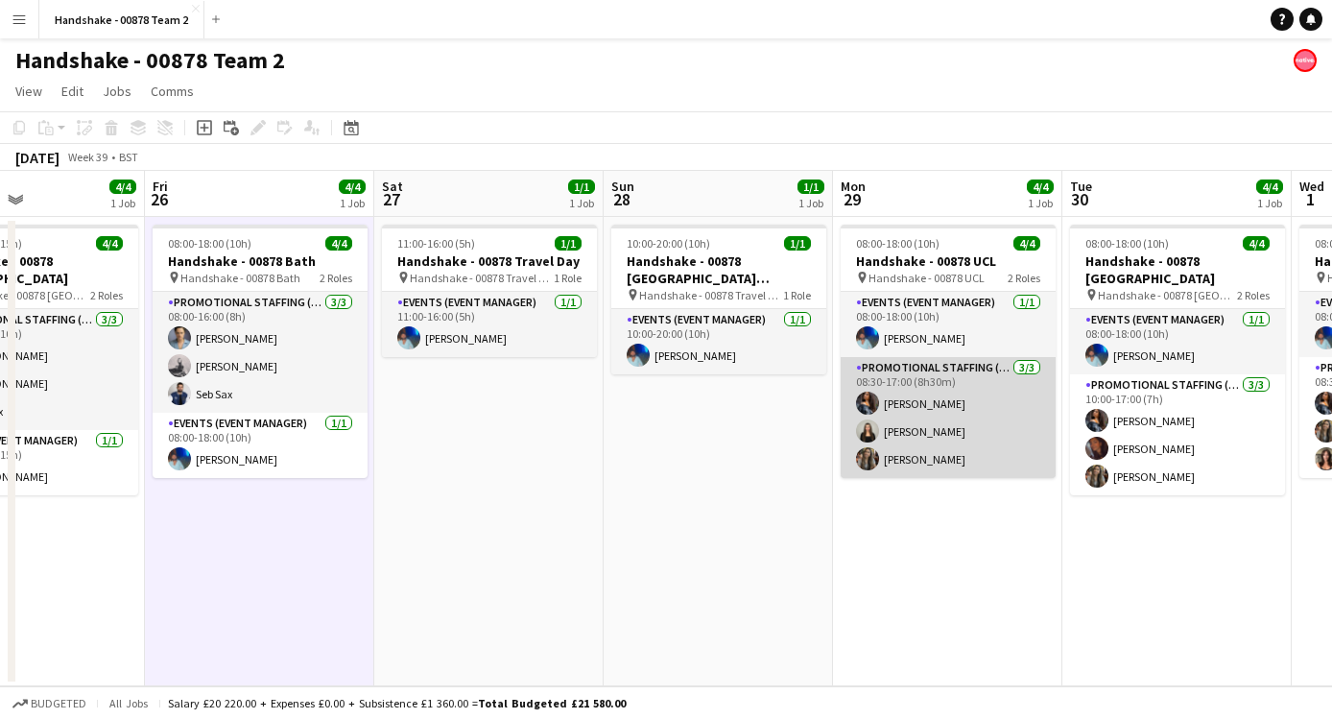
click at [884, 401] on app-card-role "Promotional Staffing (Brand Ambassadors) 3/3 08:30-17:00 (8h30m) Alyssa Palmer …" at bounding box center [947, 417] width 215 height 121
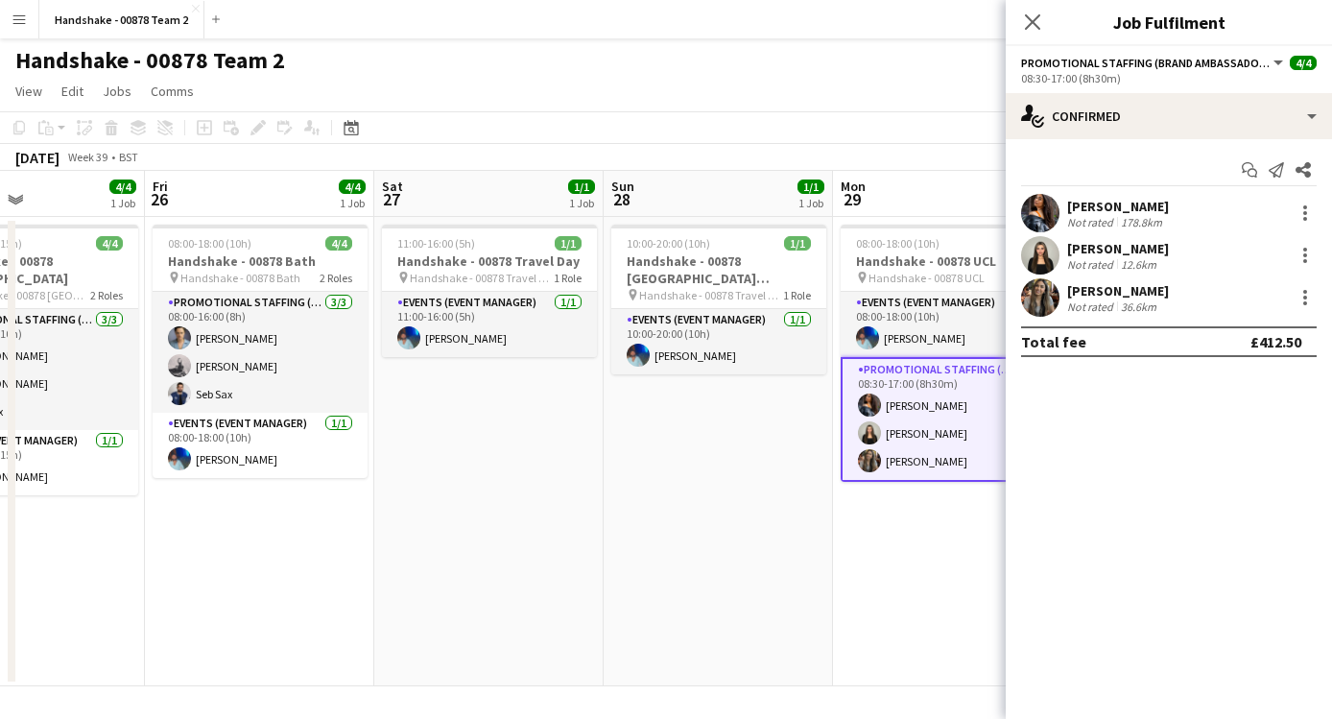
click at [1057, 203] on div at bounding box center [1040, 213] width 38 height 38
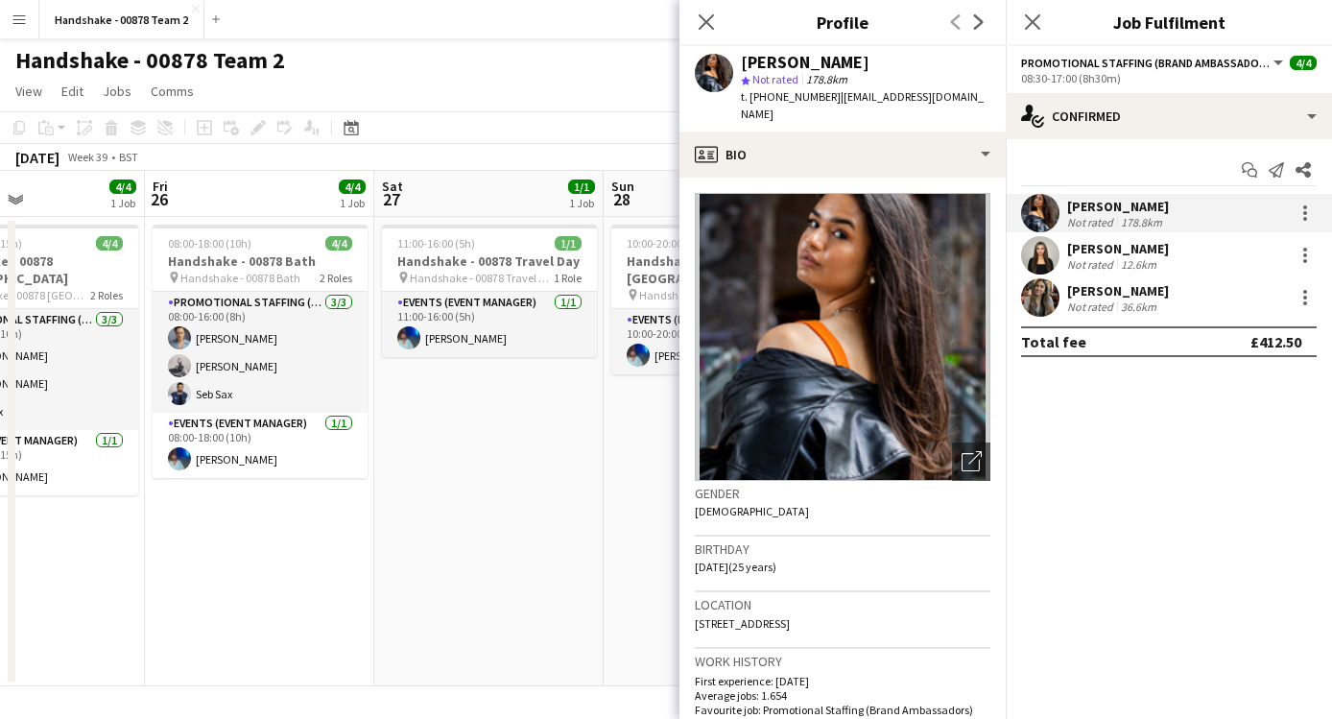
click at [609, 402] on app-date-cell "10:00-20:00 (10h) 1/1 Handshake - 00878 Restock (Southend) & Travel to Hotel pi…" at bounding box center [717, 451] width 229 height 469
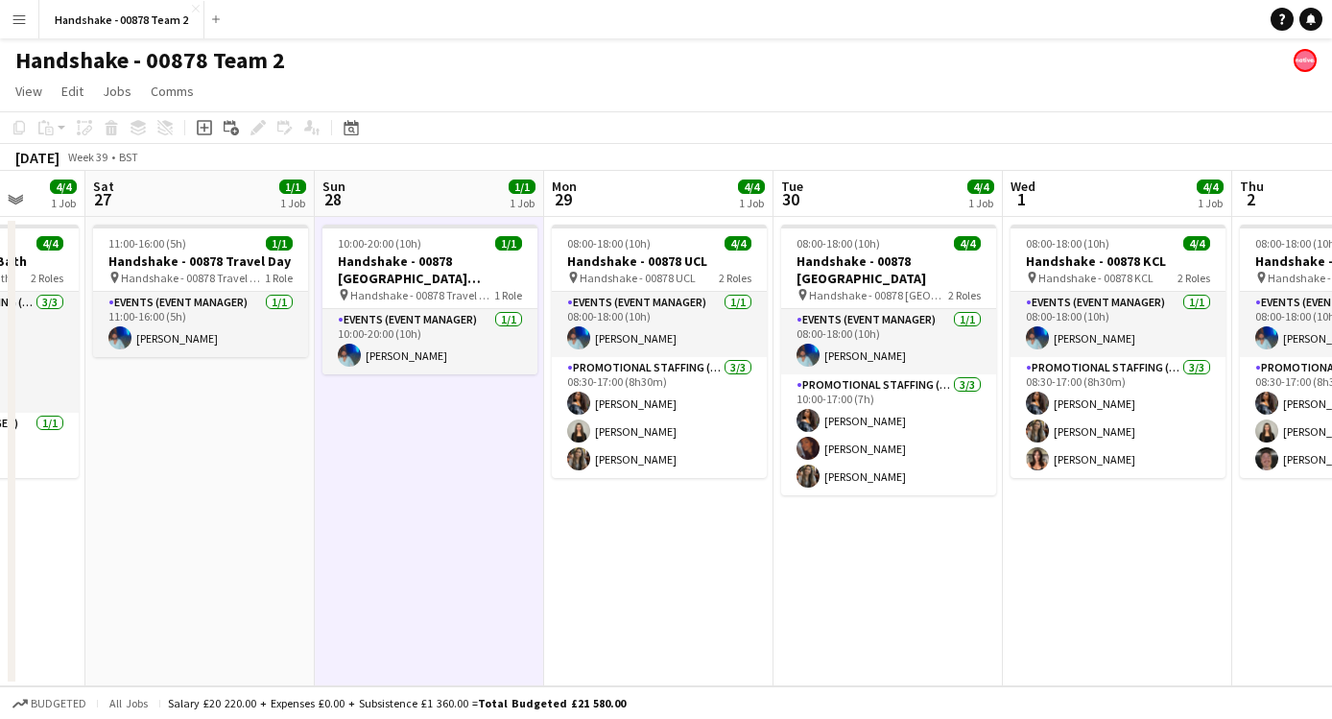
scroll to position [0, 666]
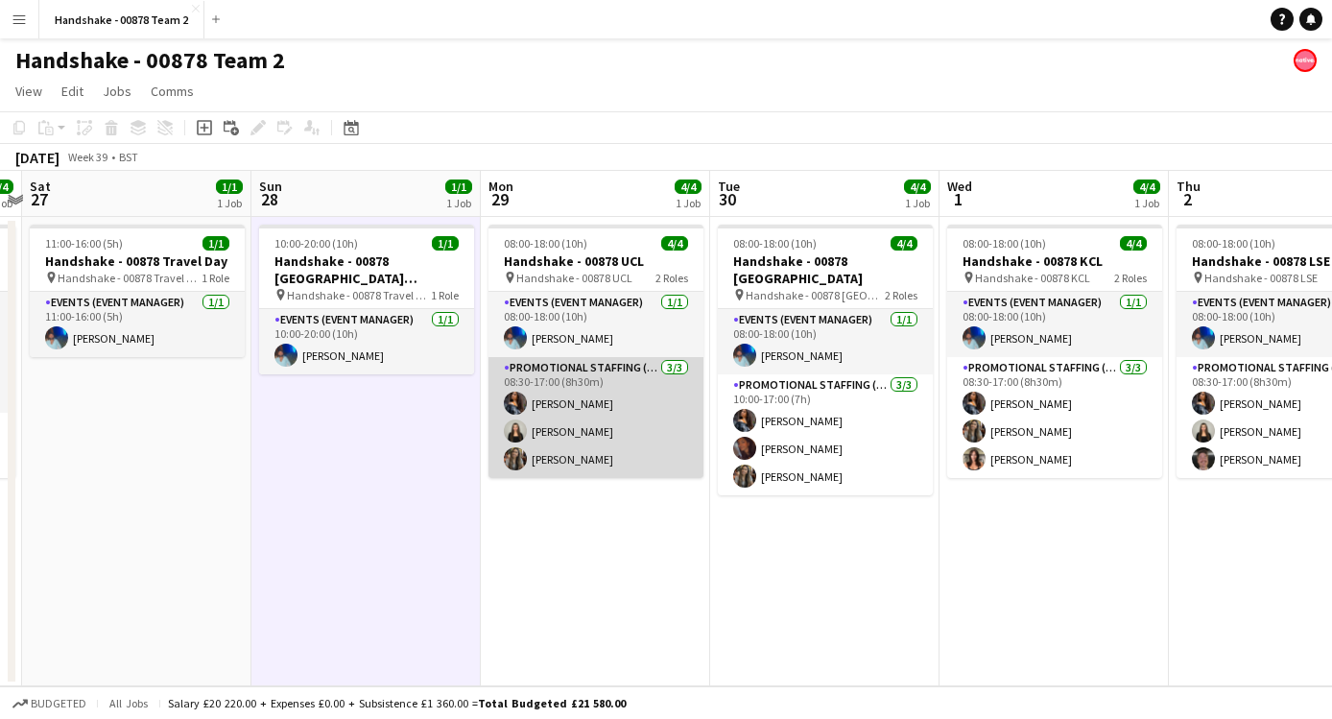
click at [521, 399] on app-user-avatar at bounding box center [515, 402] width 23 height 23
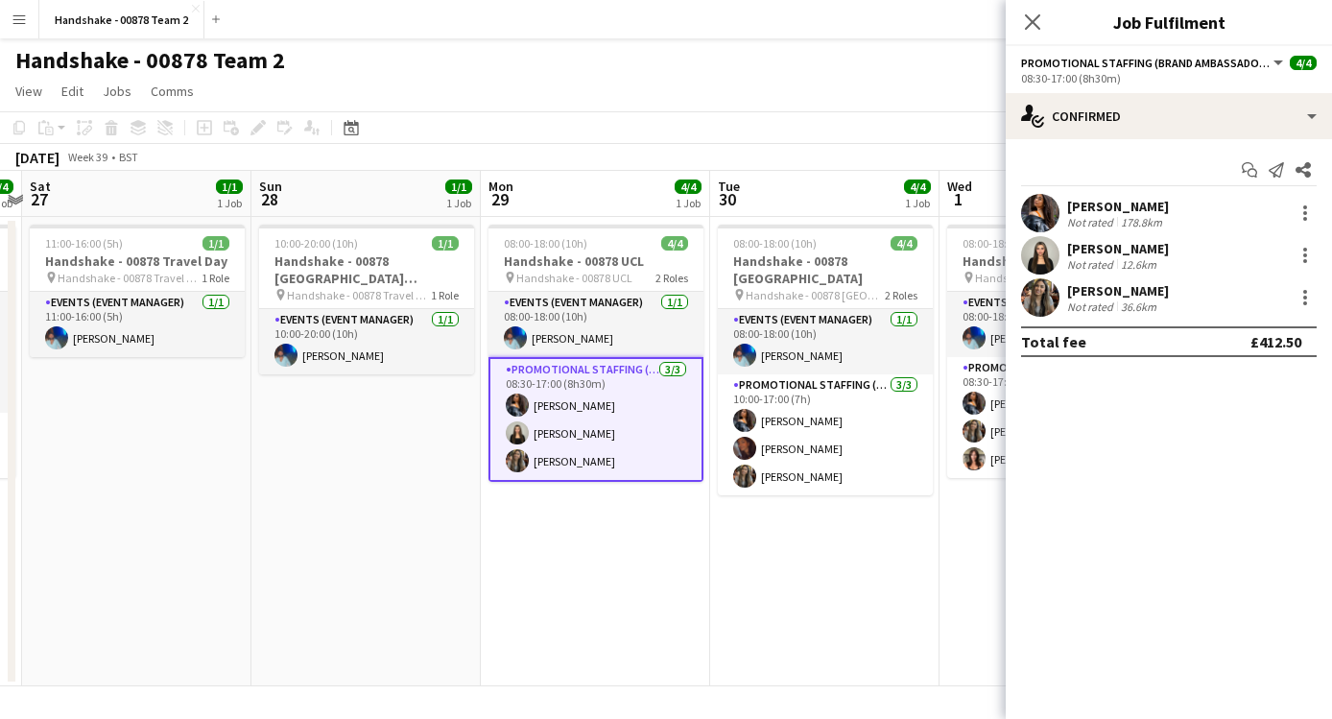
click at [1039, 200] on app-user-avatar at bounding box center [1040, 213] width 38 height 38
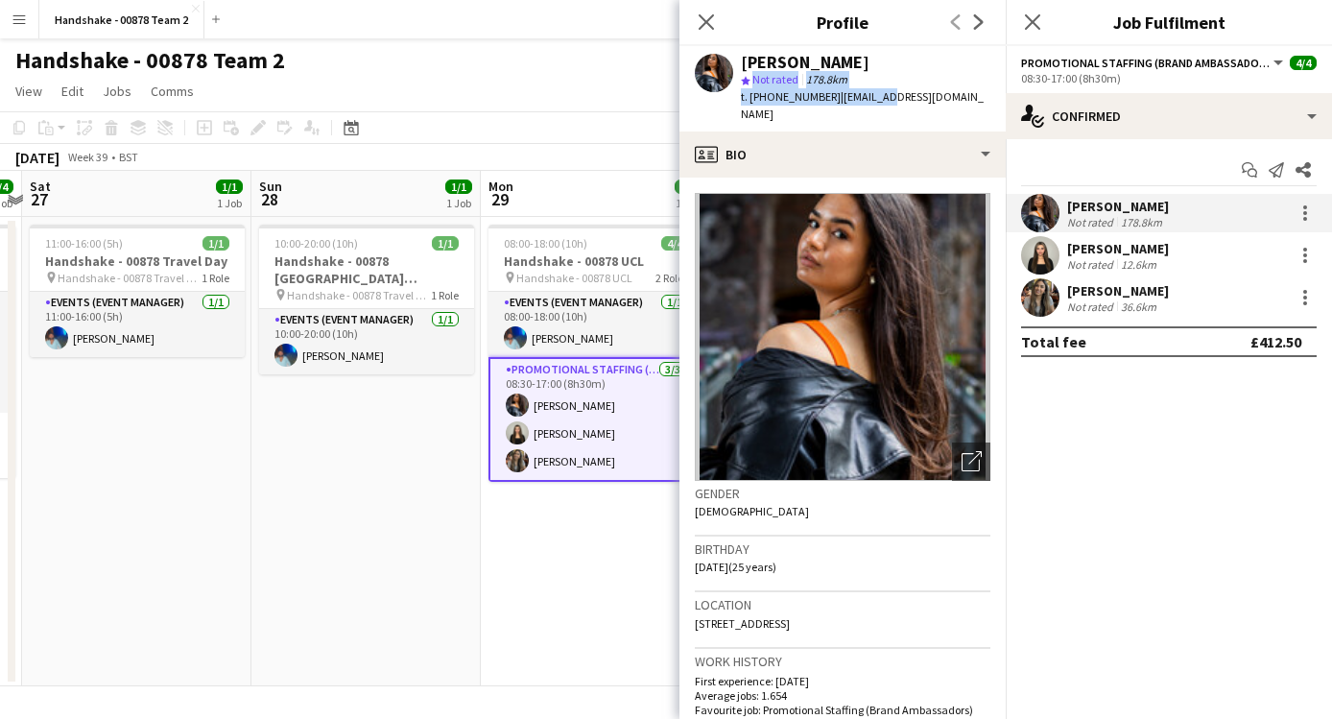
drag, startPoint x: 861, startPoint y: 89, endPoint x: 797, endPoint y: 72, distance: 65.6
click at [794, 70] on div "Alyssa Palmer star Not rated 178.8km t. +447896127405 | mgmt@alyssapalmermusic.…" at bounding box center [865, 89] width 249 height 70
click at [799, 70] on div "Alyssa Palmer star Not rated 178.8km t. +447896127405 | mgmt@alyssapalmermusic.…" at bounding box center [865, 89] width 249 height 70
drag, startPoint x: 873, startPoint y: 66, endPoint x: 729, endPoint y: 59, distance: 144.1
click at [729, 59] on div "Alyssa Palmer star Not rated 178.8km t. +447896127405 | mgmt@alyssapalmermusic.…" at bounding box center [842, 88] width 326 height 85
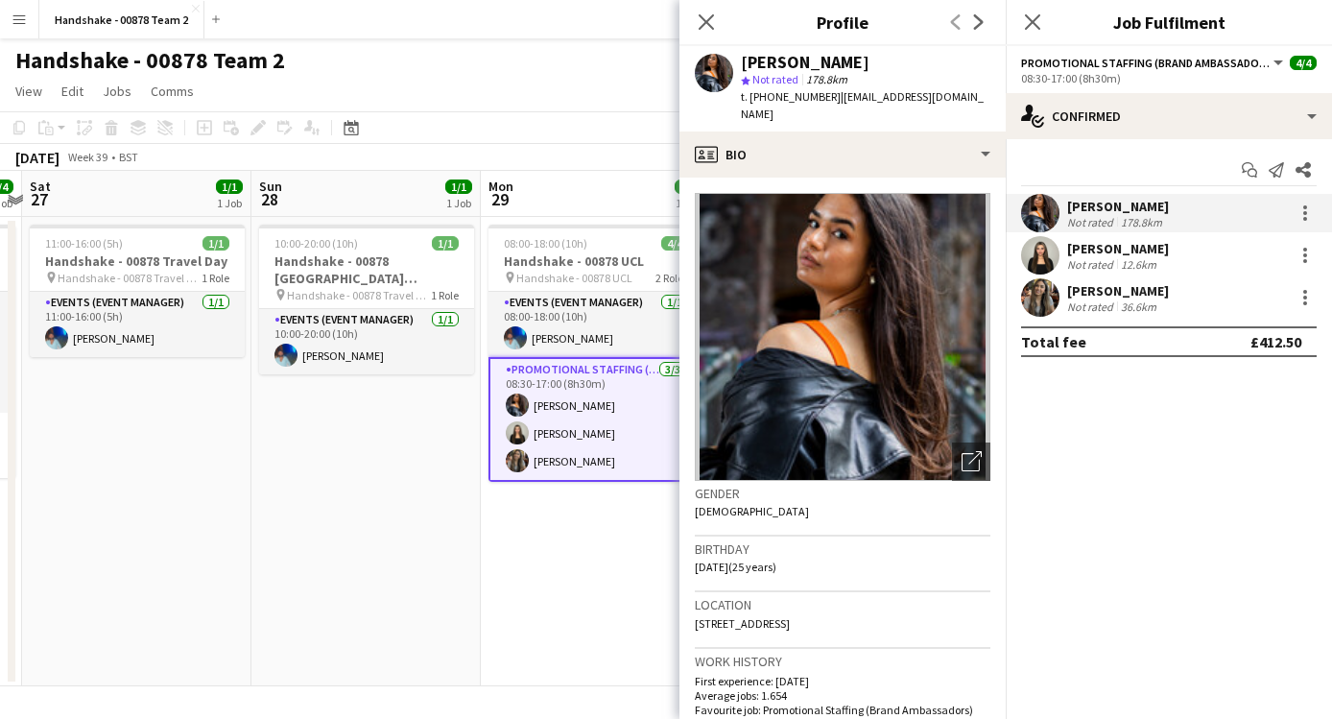
click at [821, 99] on span "t. +447896127405" at bounding box center [791, 96] width 100 height 14
drag, startPoint x: 824, startPoint y: 99, endPoint x: 750, endPoint y: 98, distance: 73.9
click at [750, 98] on span "t. +447896127405" at bounding box center [791, 96] width 100 height 14
drag, startPoint x: 989, startPoint y: 98, endPoint x: 833, endPoint y: 104, distance: 156.5
click at [833, 104] on div "Alyssa Palmer star Not rated 178.8km t. +447896127405 | mgmt@alyssapalmermusic.…" at bounding box center [842, 88] width 326 height 85
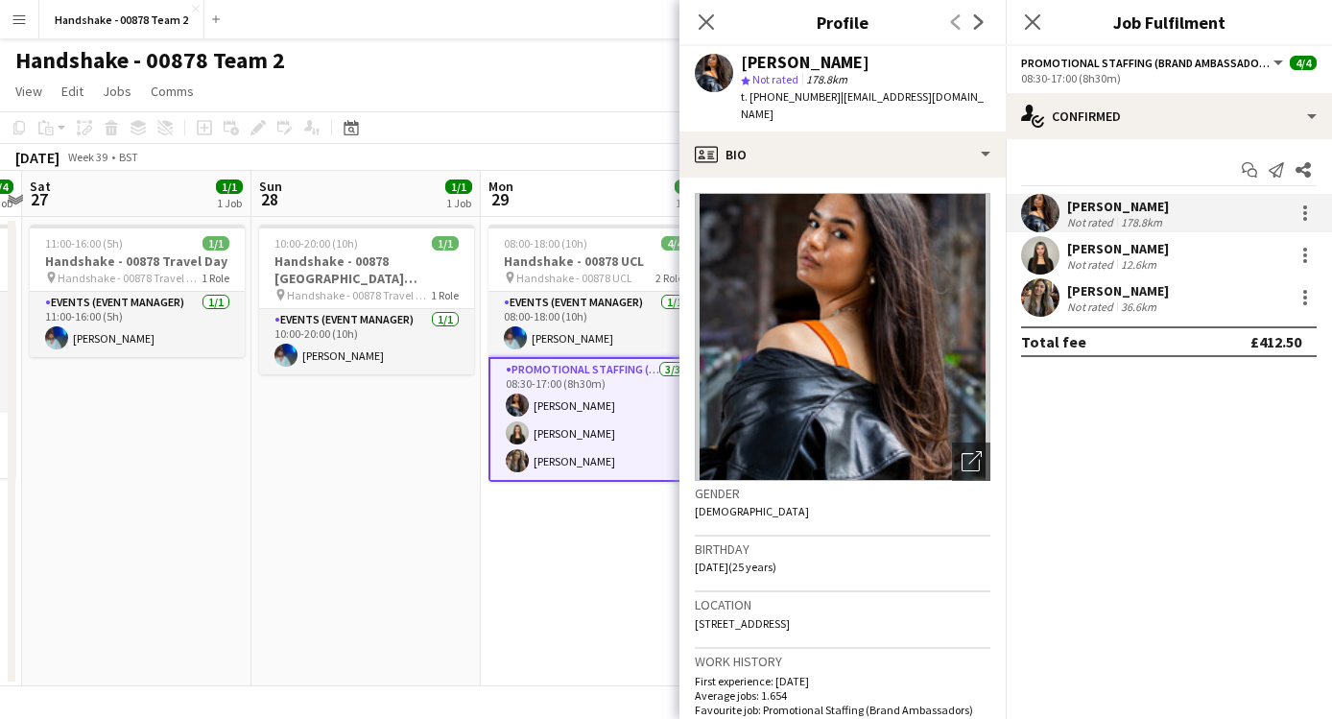
click at [1047, 260] on app-user-avatar at bounding box center [1040, 255] width 38 height 38
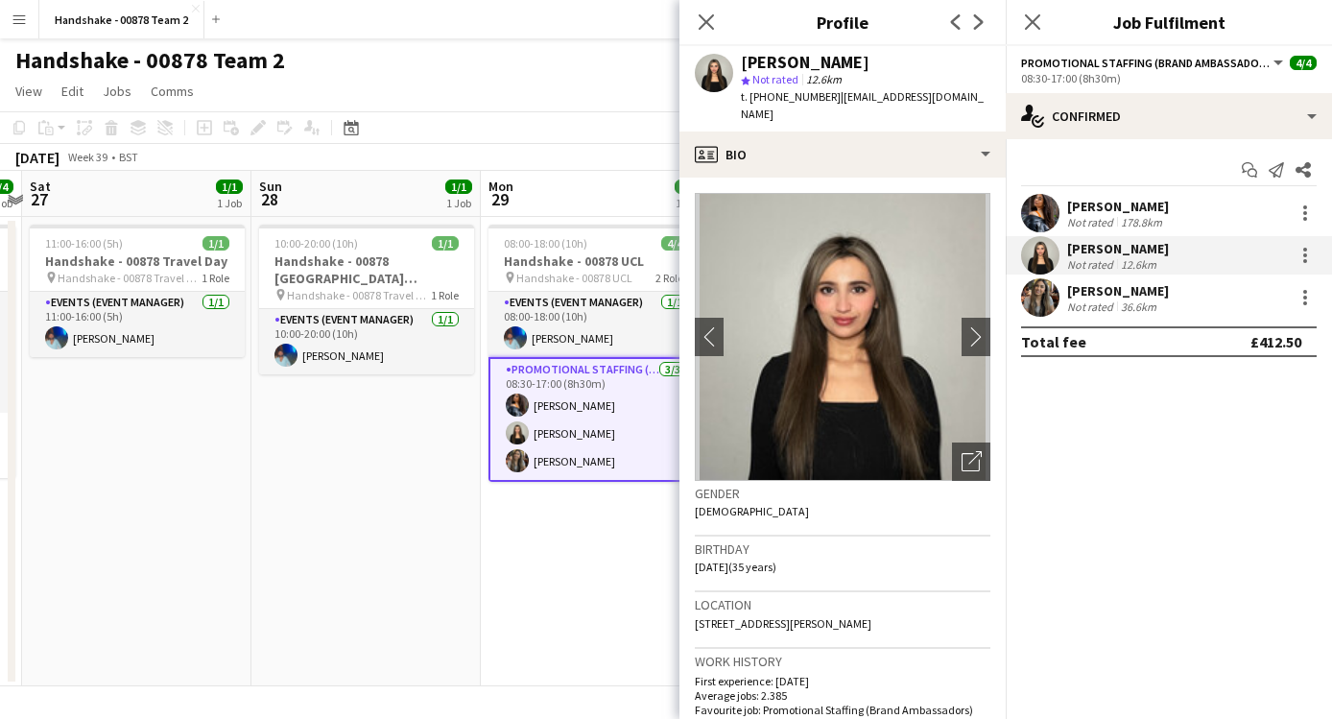
drag, startPoint x: 862, startPoint y: 66, endPoint x: 740, endPoint y: 67, distance: 121.8
click at [741, 67] on div "Alishah Malik" at bounding box center [865, 62] width 249 height 17
drag, startPoint x: 823, startPoint y: 100, endPoint x: 749, endPoint y: 97, distance: 73.9
click at [749, 97] on span "t. +447741912516" at bounding box center [791, 96] width 100 height 14
drag, startPoint x: 966, startPoint y: 101, endPoint x: 833, endPoint y: 100, distance: 133.4
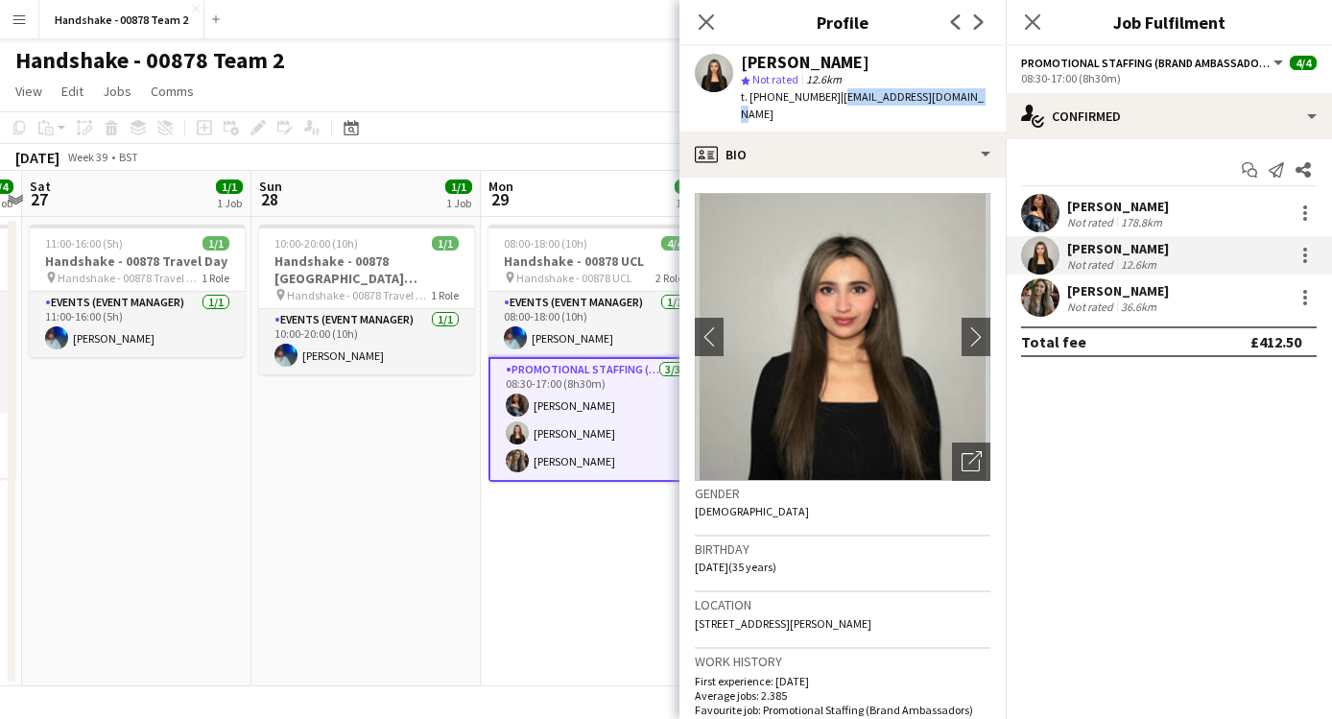
click at [833, 100] on div "Alishah Malik star Not rated 12.6km t. +447741912516 | alishamalik26@gmail.com" at bounding box center [842, 88] width 326 height 85
click at [1041, 294] on app-user-avatar at bounding box center [1040, 297] width 38 height 38
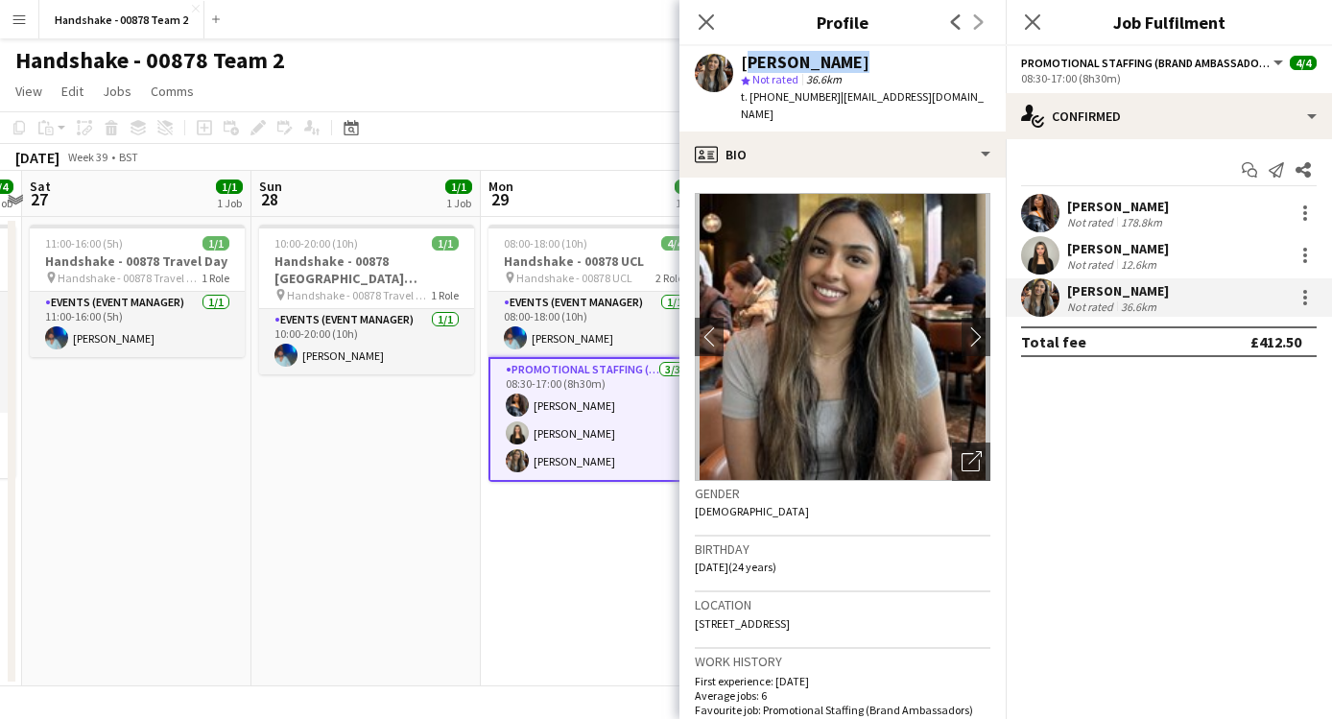
drag, startPoint x: 866, startPoint y: 51, endPoint x: 843, endPoint y: 61, distance: 25.3
click at [843, 61] on div "Nimrit Batth star Not rated 36.6km t. +447552614992 | nbatth25@gmail.com" at bounding box center [842, 88] width 326 height 85
click at [818, 96] on span "t. +447552614992" at bounding box center [791, 96] width 100 height 14
drag, startPoint x: 823, startPoint y: 96, endPoint x: 750, endPoint y: 96, distance: 72.9
click at [750, 96] on span "t. +447552614992" at bounding box center [791, 96] width 100 height 14
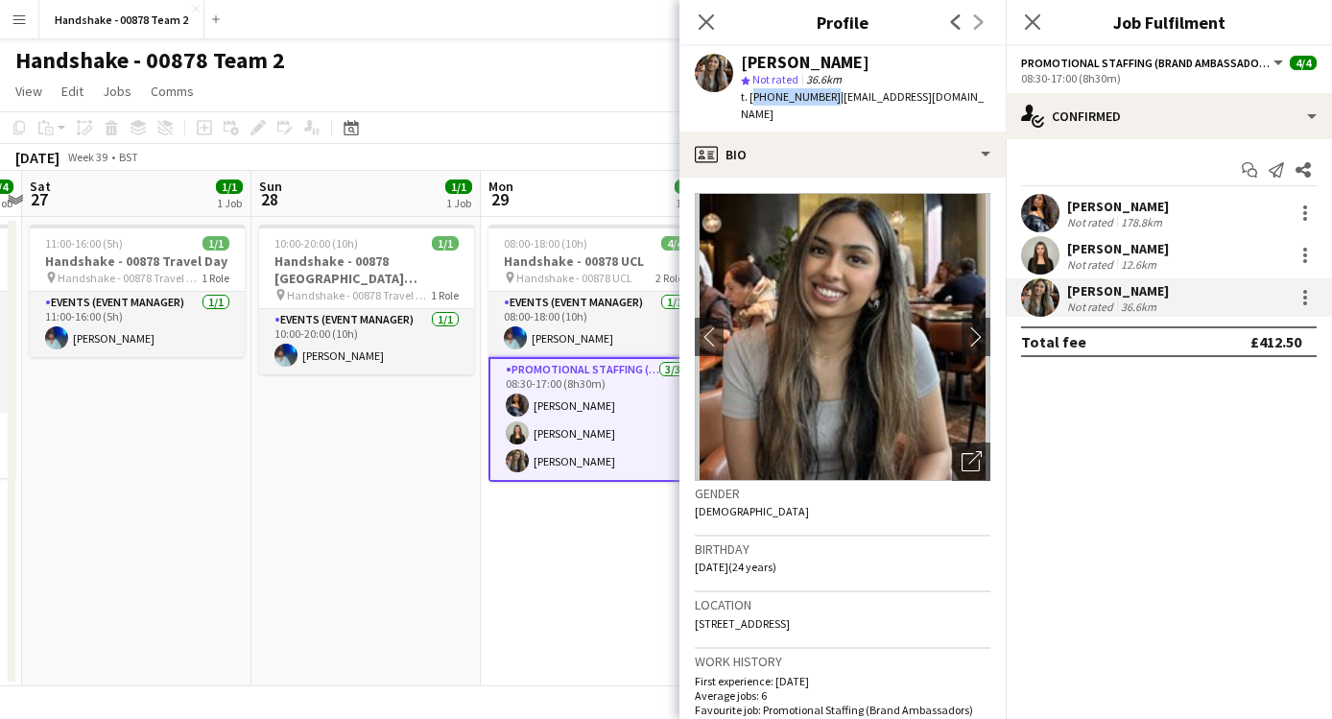
drag, startPoint x: 953, startPoint y: 97, endPoint x: 829, endPoint y: 99, distance: 123.8
click at [829, 99] on app-profile-header "Nimrit Batth star Not rated 36.6km t. +447552614992 | nbatth25@gmail.com" at bounding box center [842, 88] width 326 height 85
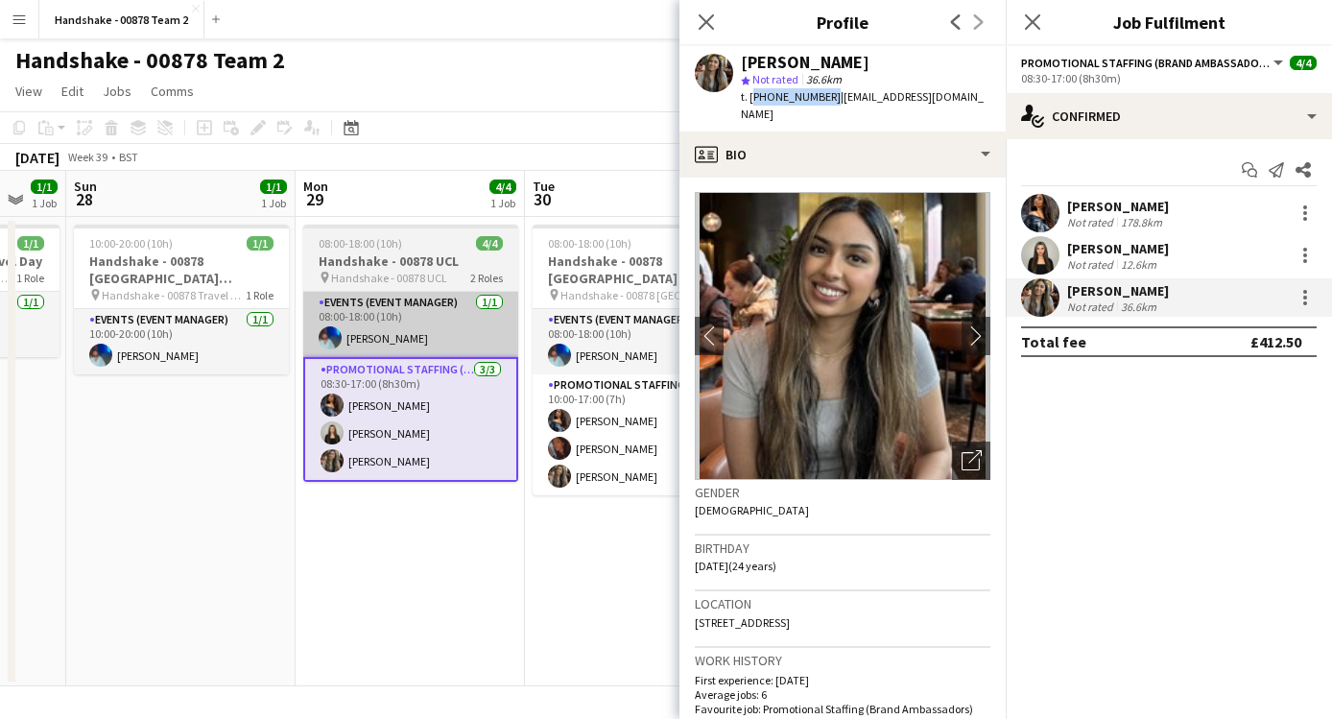
scroll to position [0, 668]
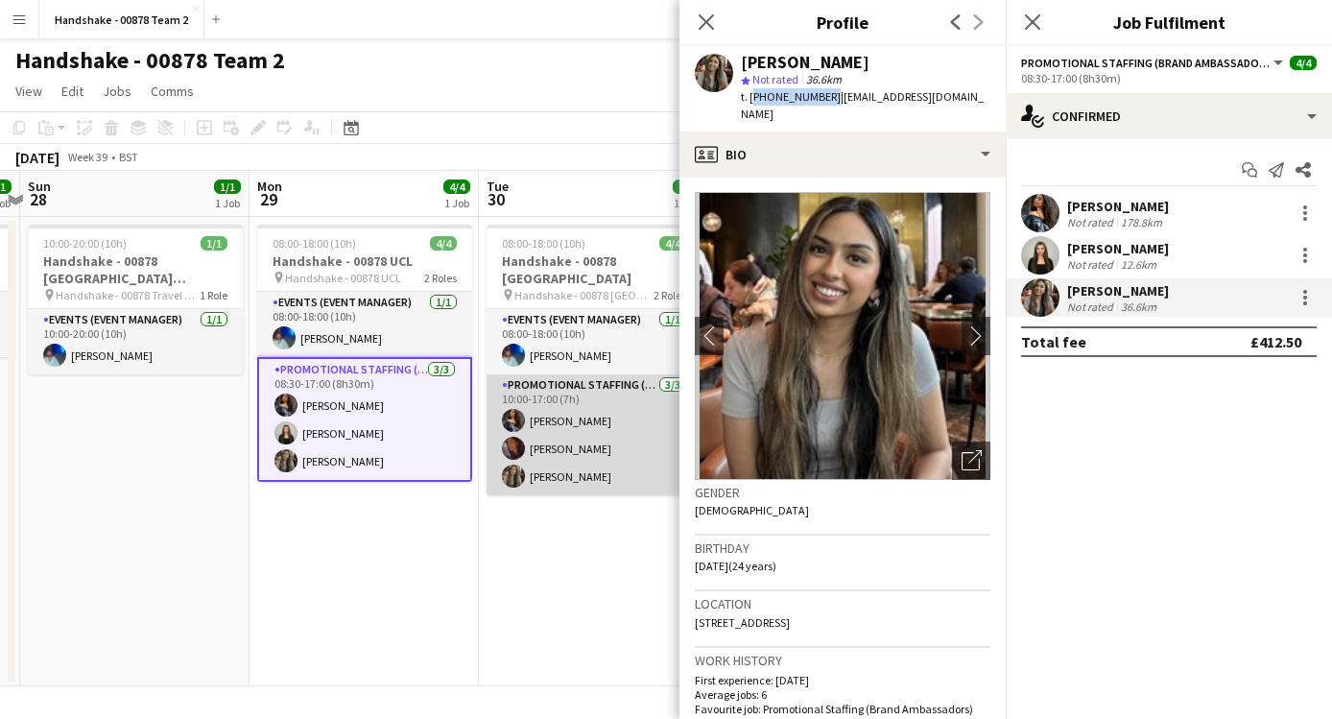
click at [583, 446] on app-card-role "Promotional Staffing (Brand Ambassadors) 3/3 10:00-17:00 (7h) Alyssa Palmer San…" at bounding box center [593, 434] width 215 height 121
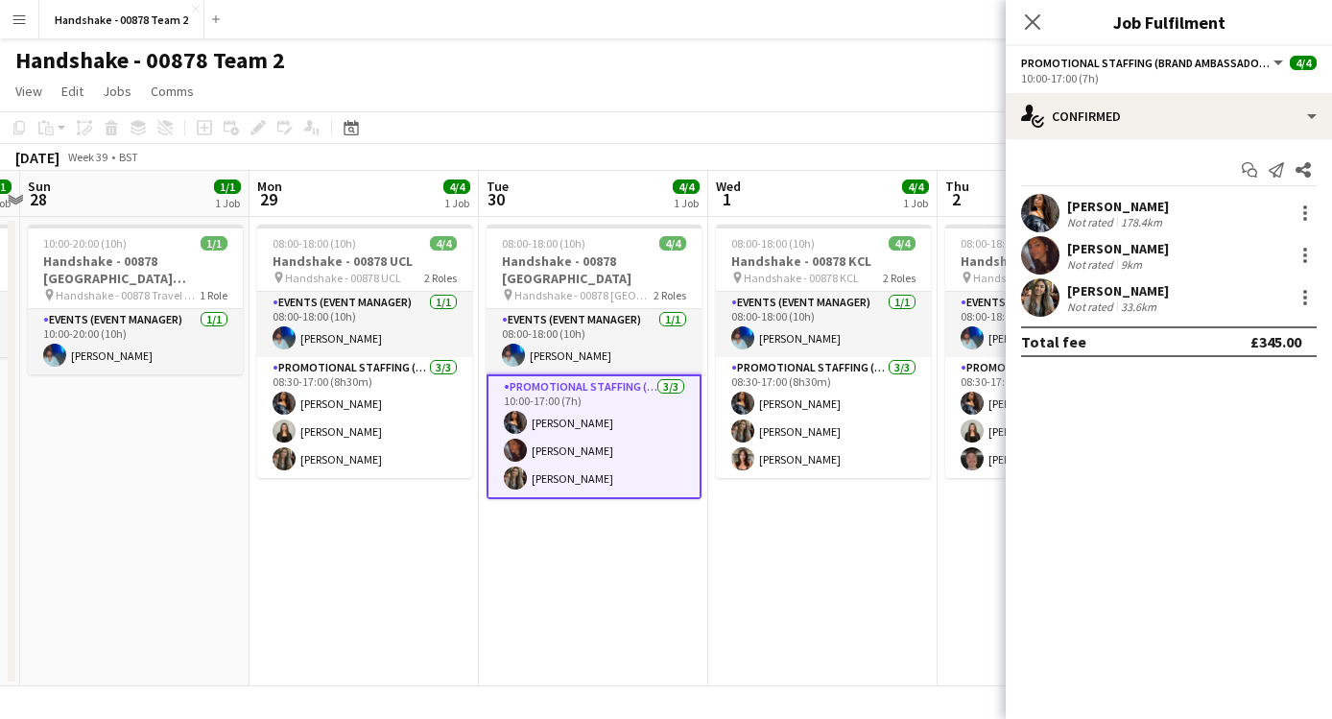
click at [1035, 217] on app-user-avatar at bounding box center [1040, 213] width 38 height 38
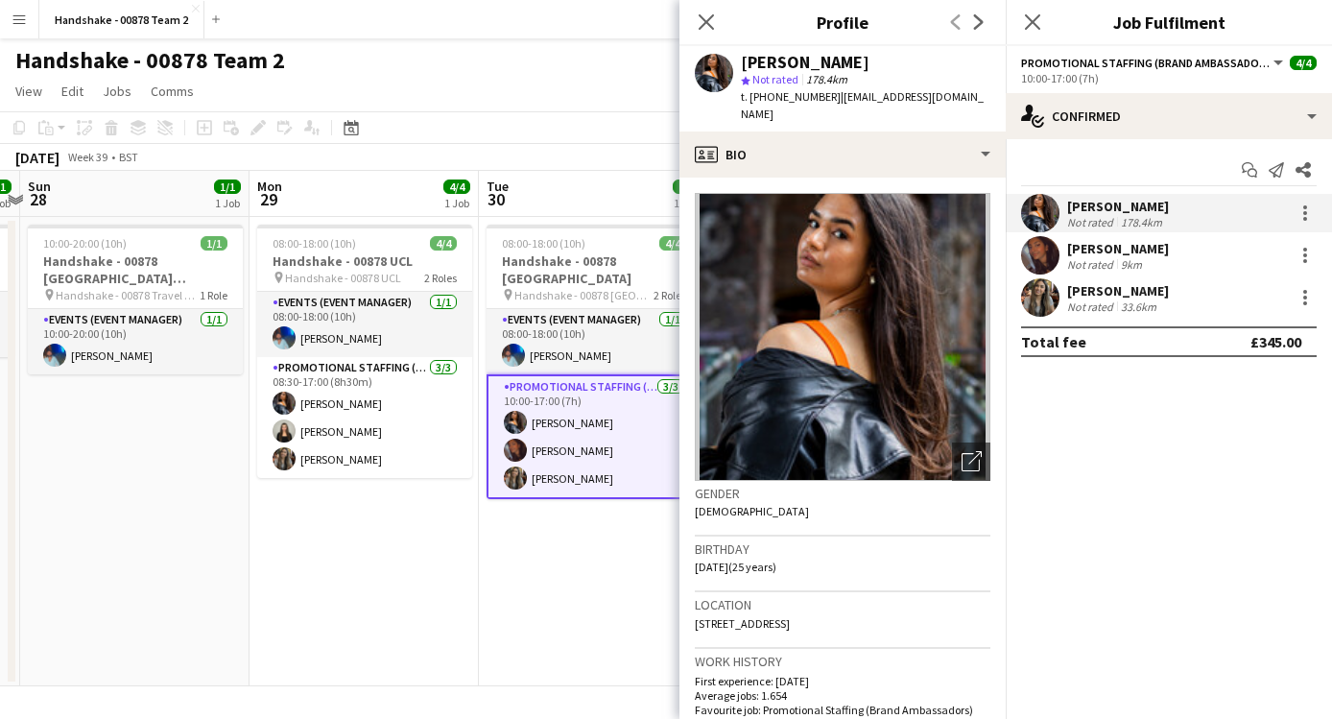
click at [397, 577] on app-date-cell "08:00-18:00 (10h) 4/4 Handshake - 00878 UCL pin Handshake - 00878 UCL 2 Roles E…" at bounding box center [363, 451] width 229 height 469
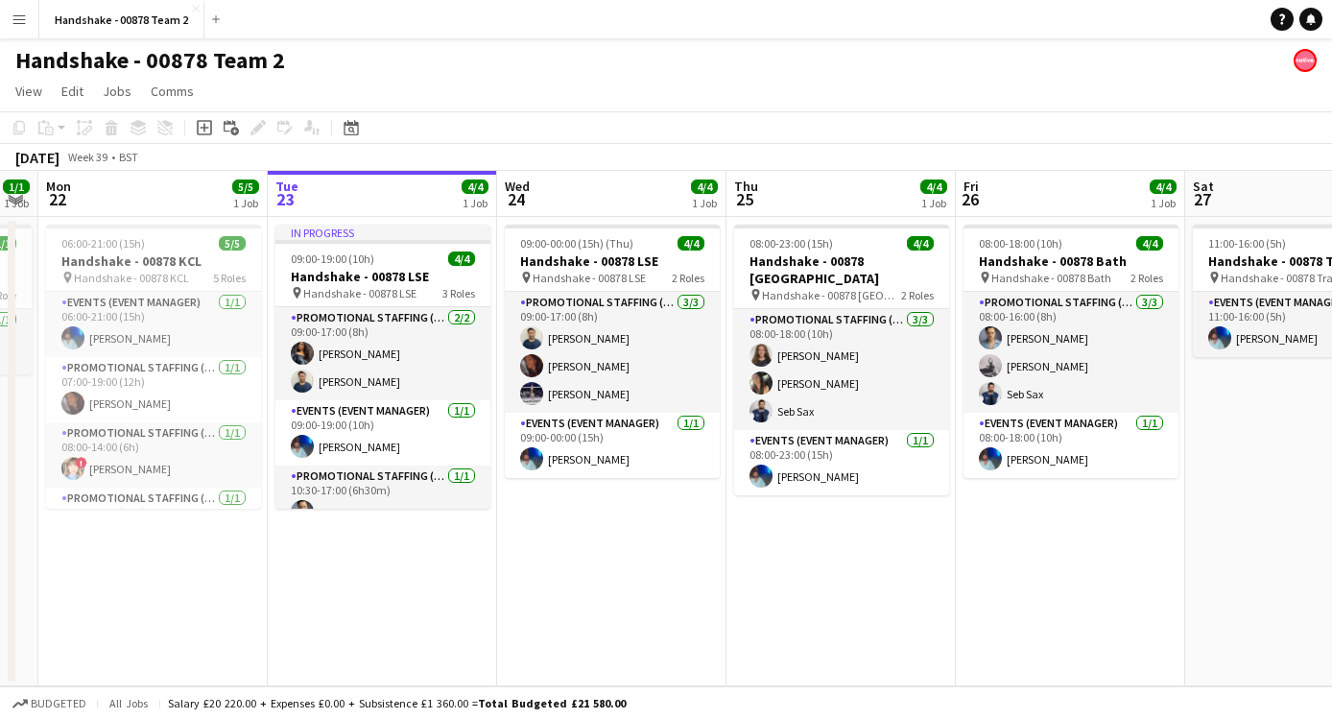
scroll to position [0, 611]
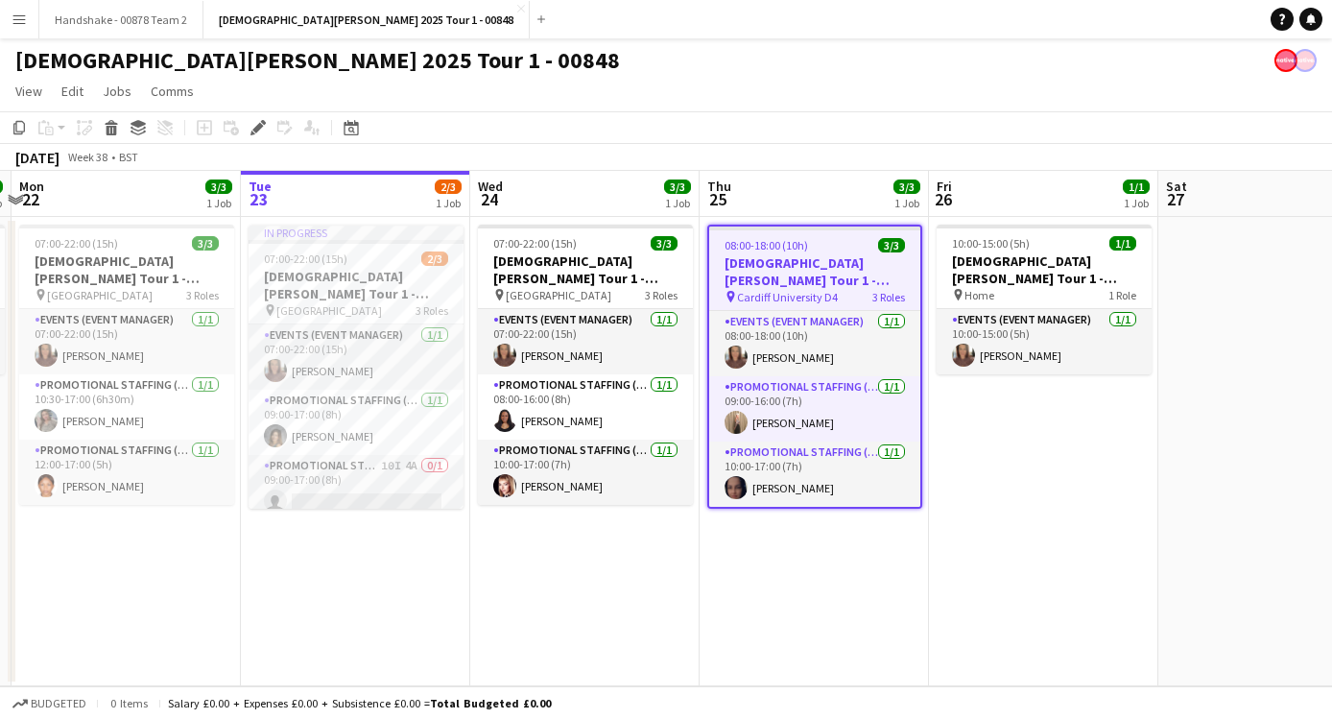
scroll to position [0, 444]
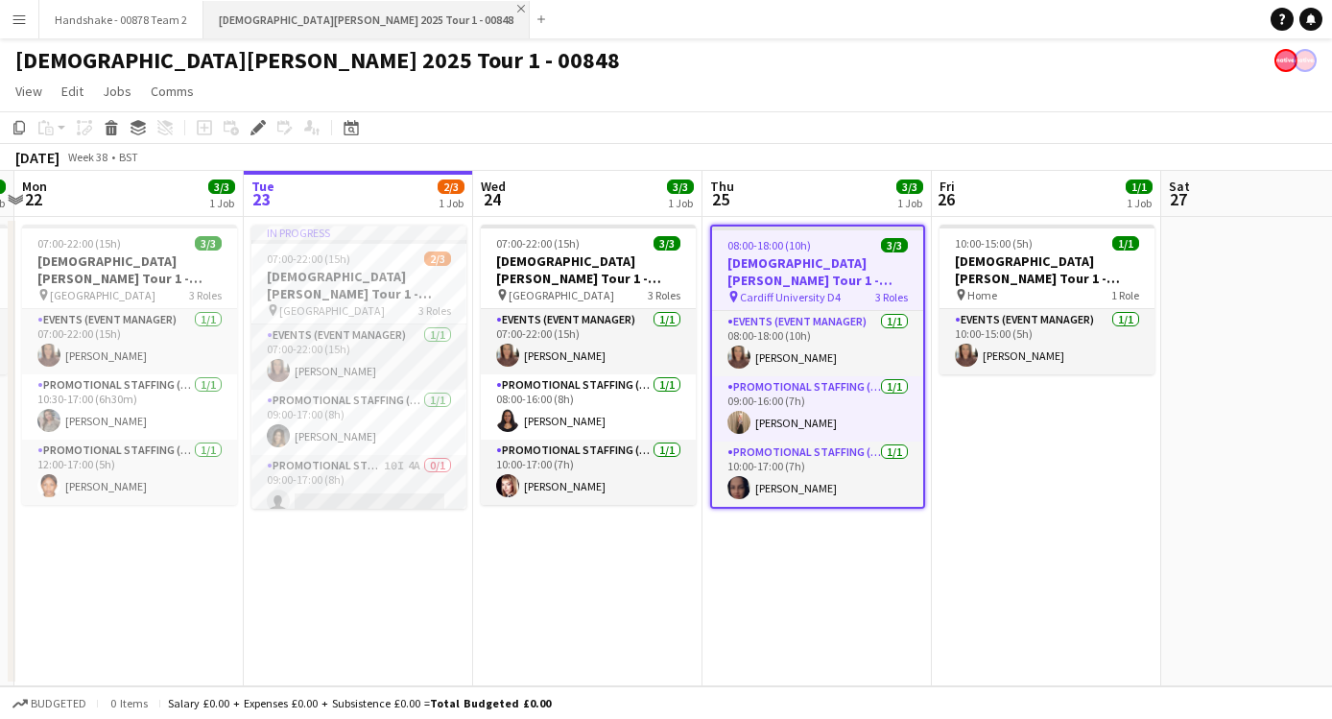
click at [517, 9] on app-icon "Close" at bounding box center [521, 9] width 8 height 8
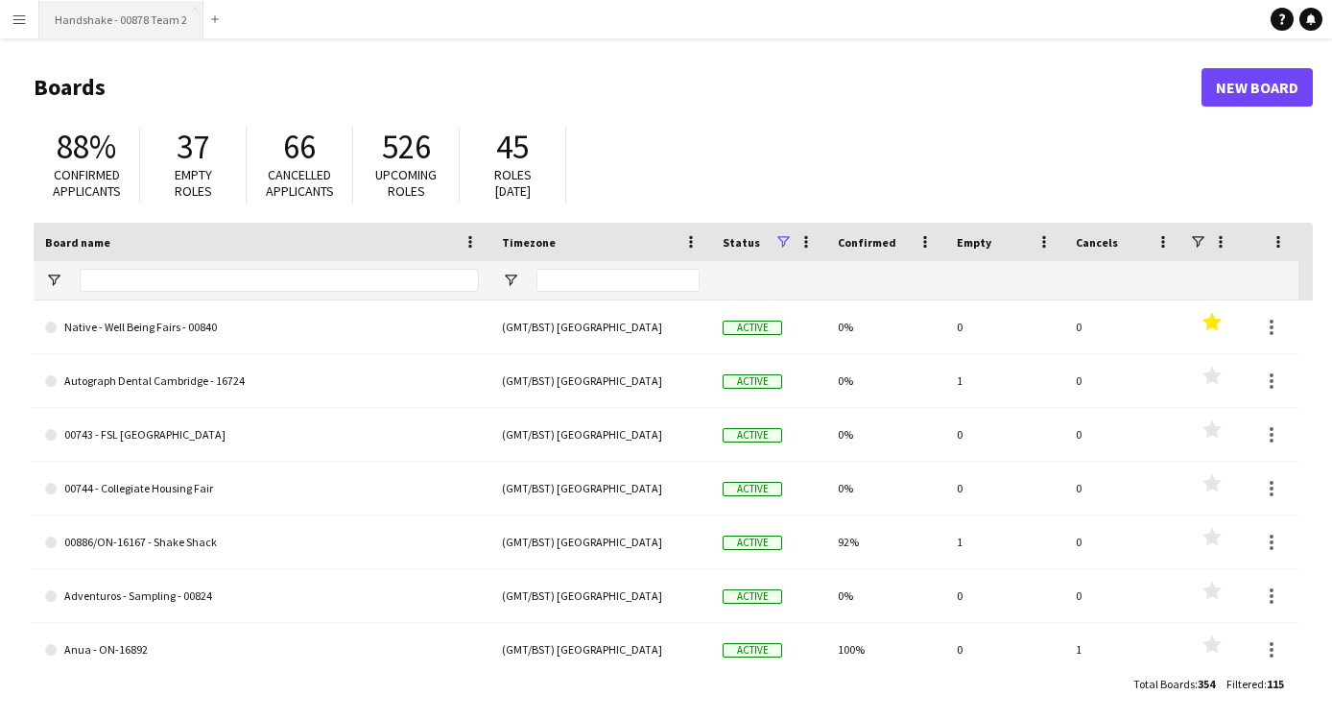
click at [166, 17] on button "Handshake - 00878 Team 2 Close" at bounding box center [121, 19] width 164 height 37
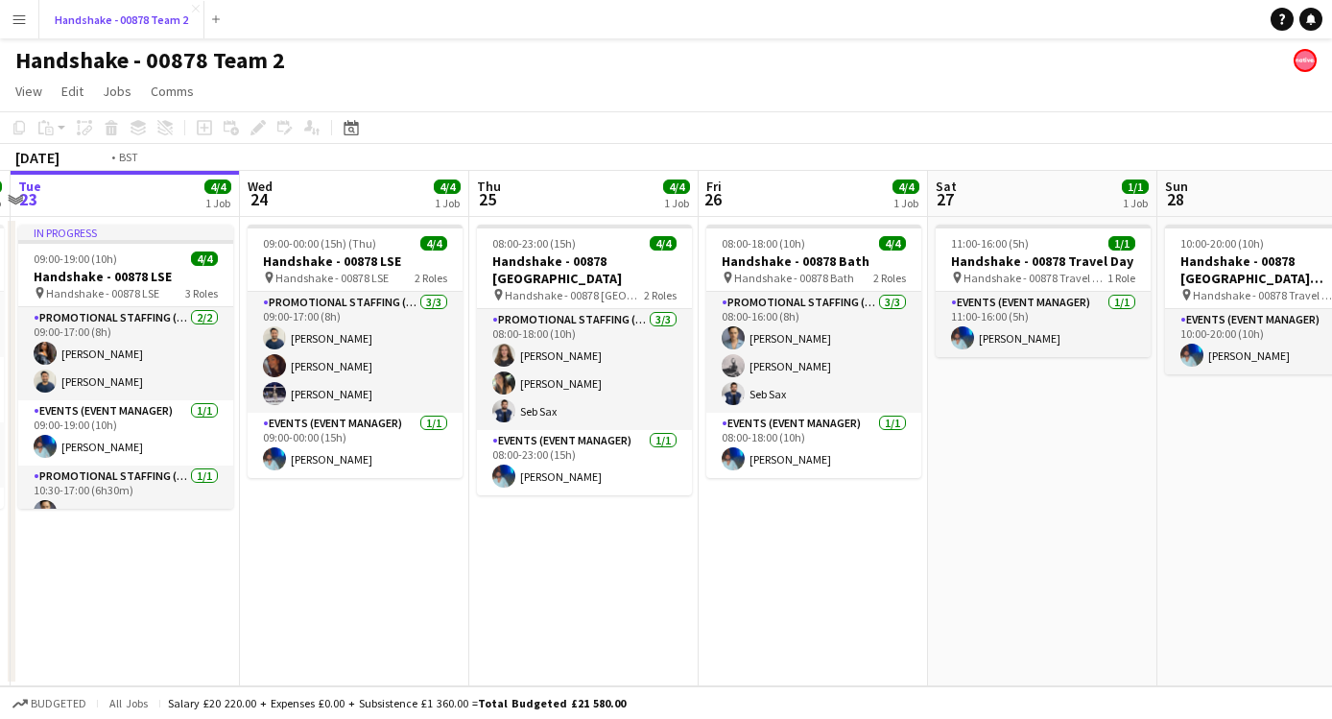
scroll to position [0, 550]
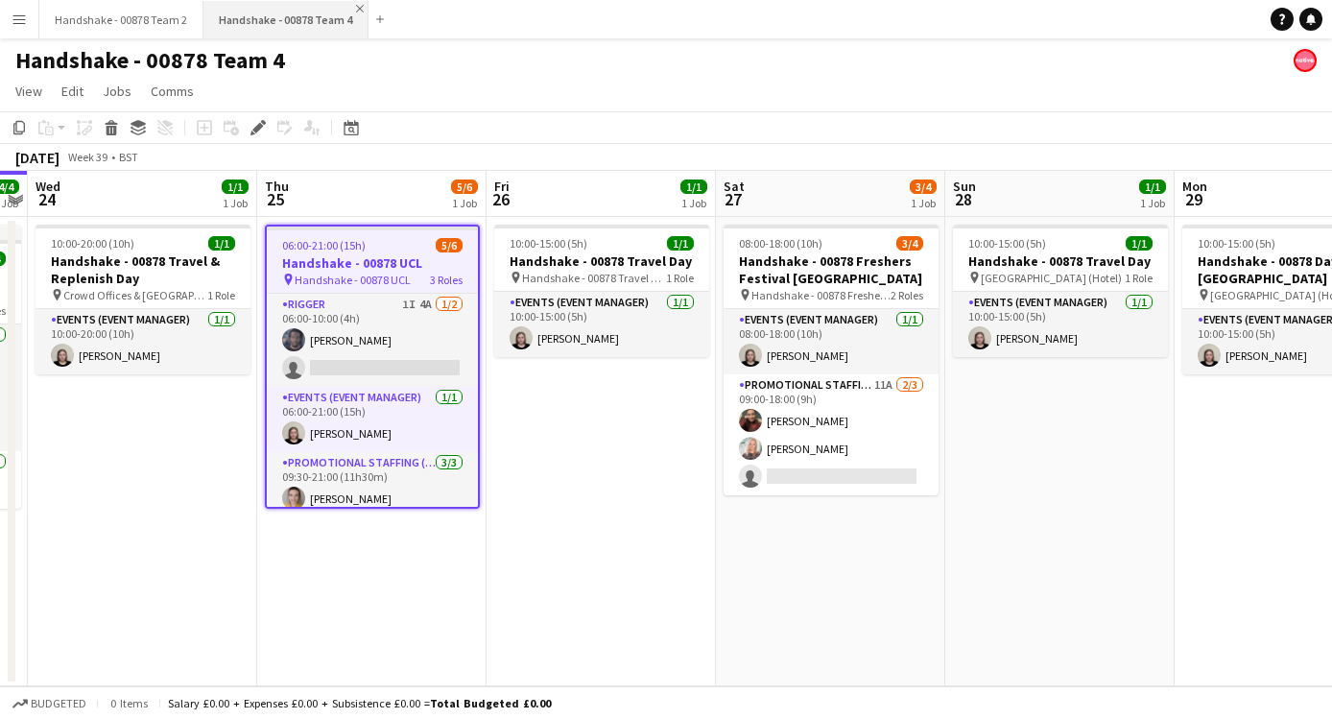
click at [356, 6] on app-icon "Close" at bounding box center [360, 9] width 8 height 8
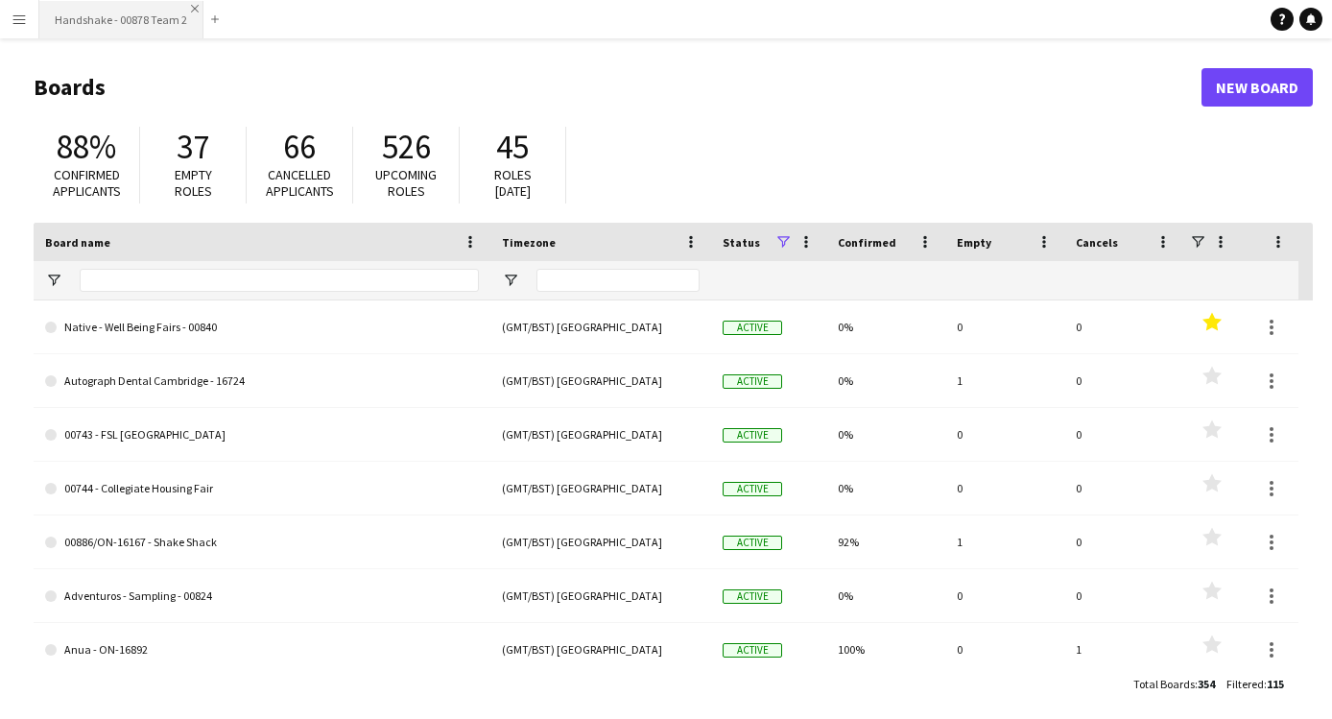
click at [191, 7] on app-icon "Close" at bounding box center [195, 9] width 8 height 8
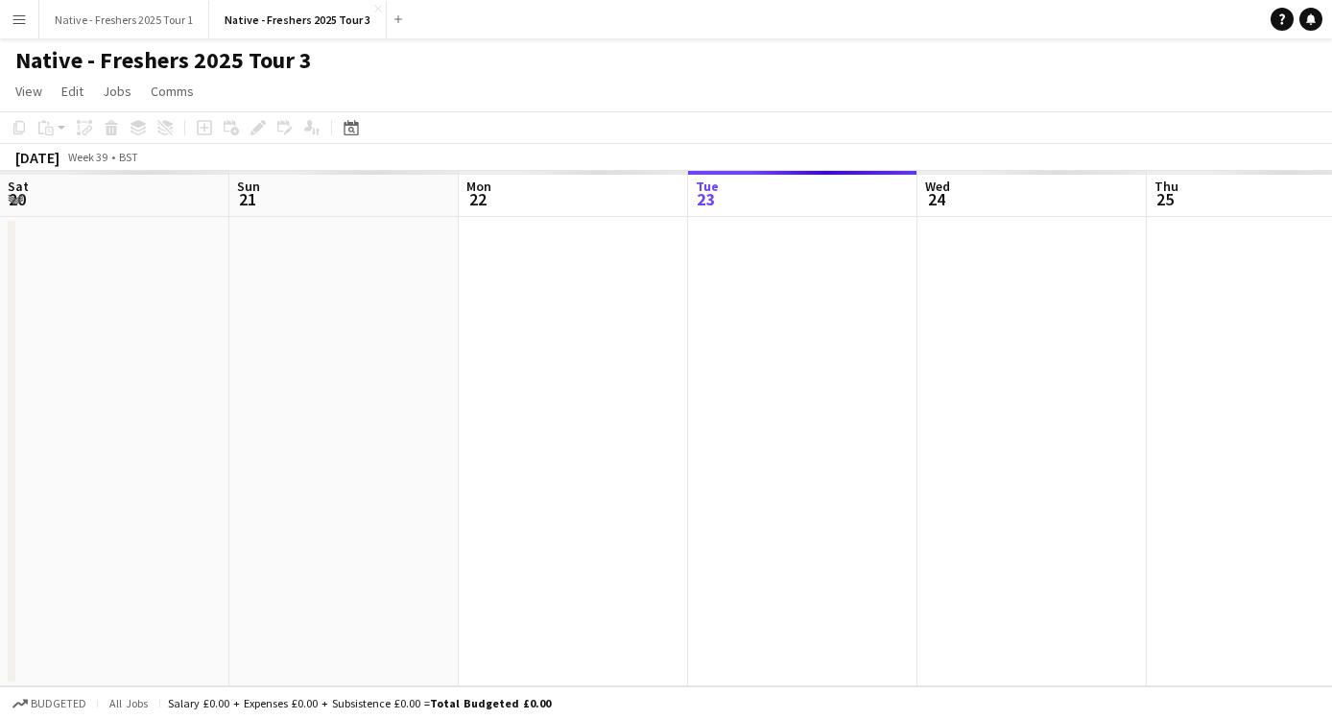
scroll to position [0, 660]
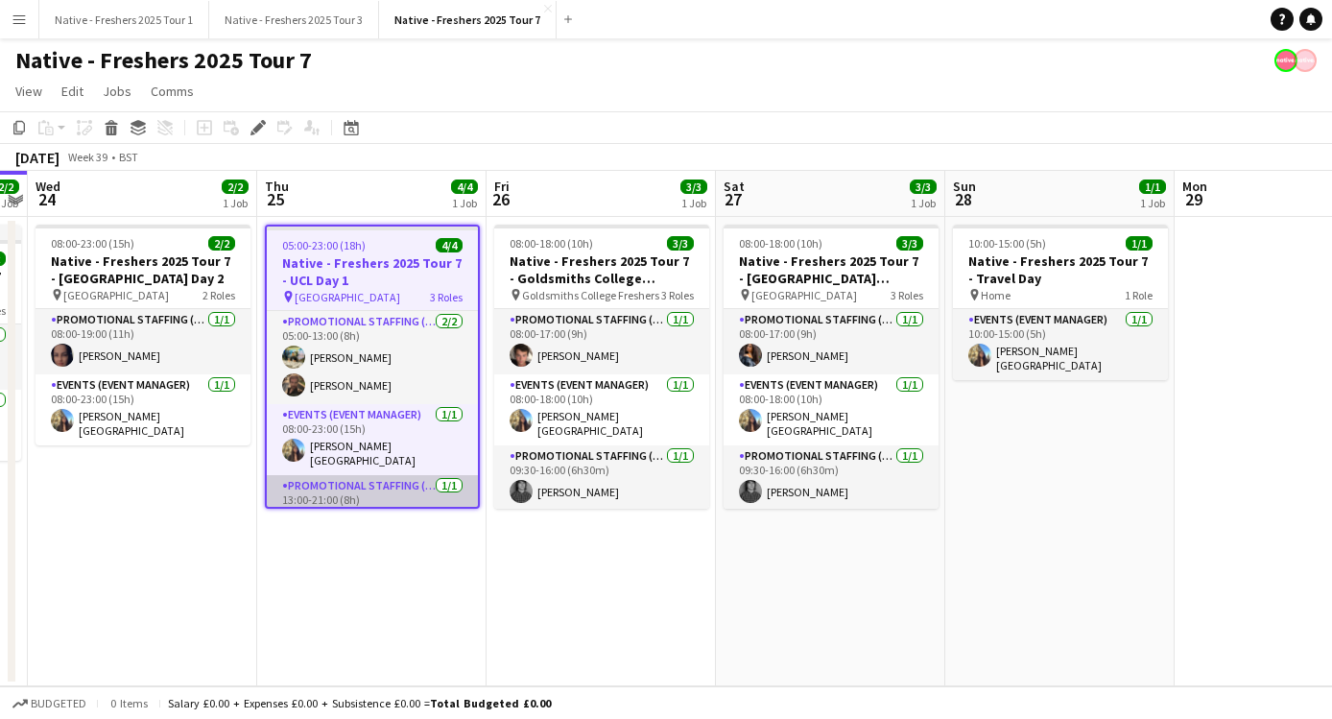
scroll to position [28, 0]
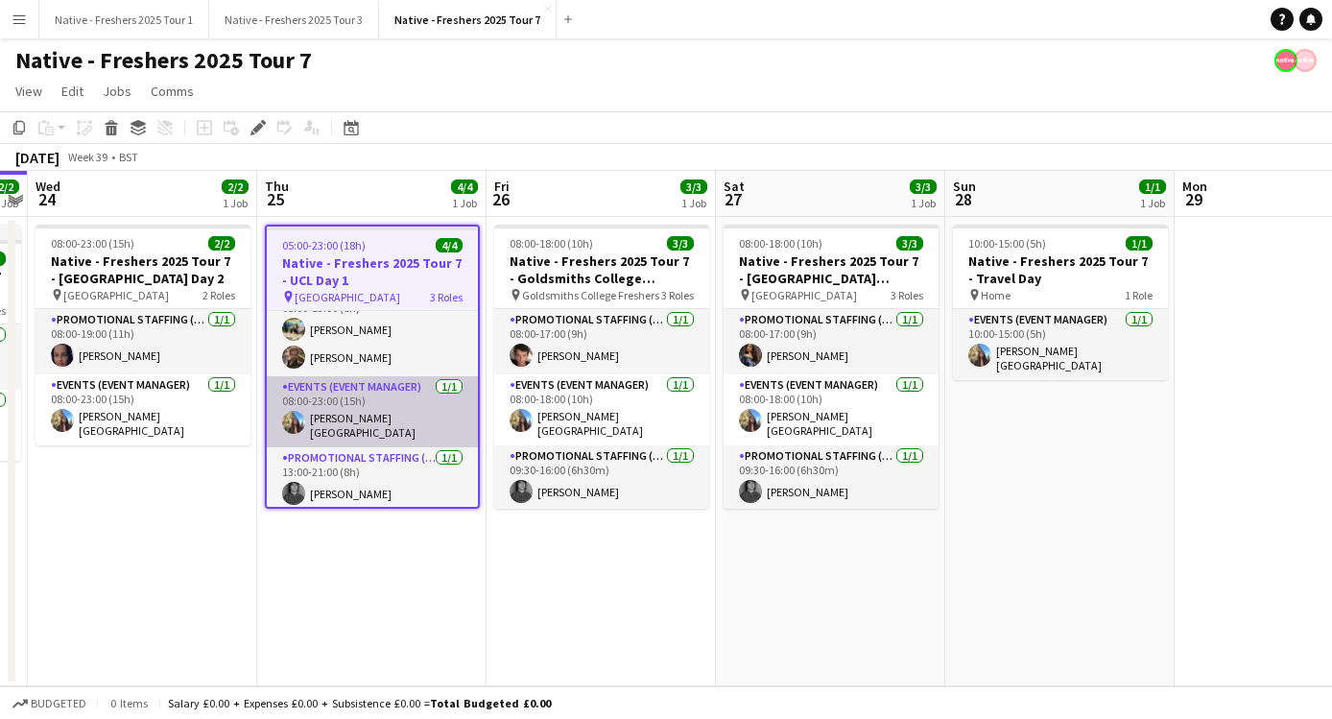
click at [300, 428] on app-user-avatar at bounding box center [293, 422] width 23 height 23
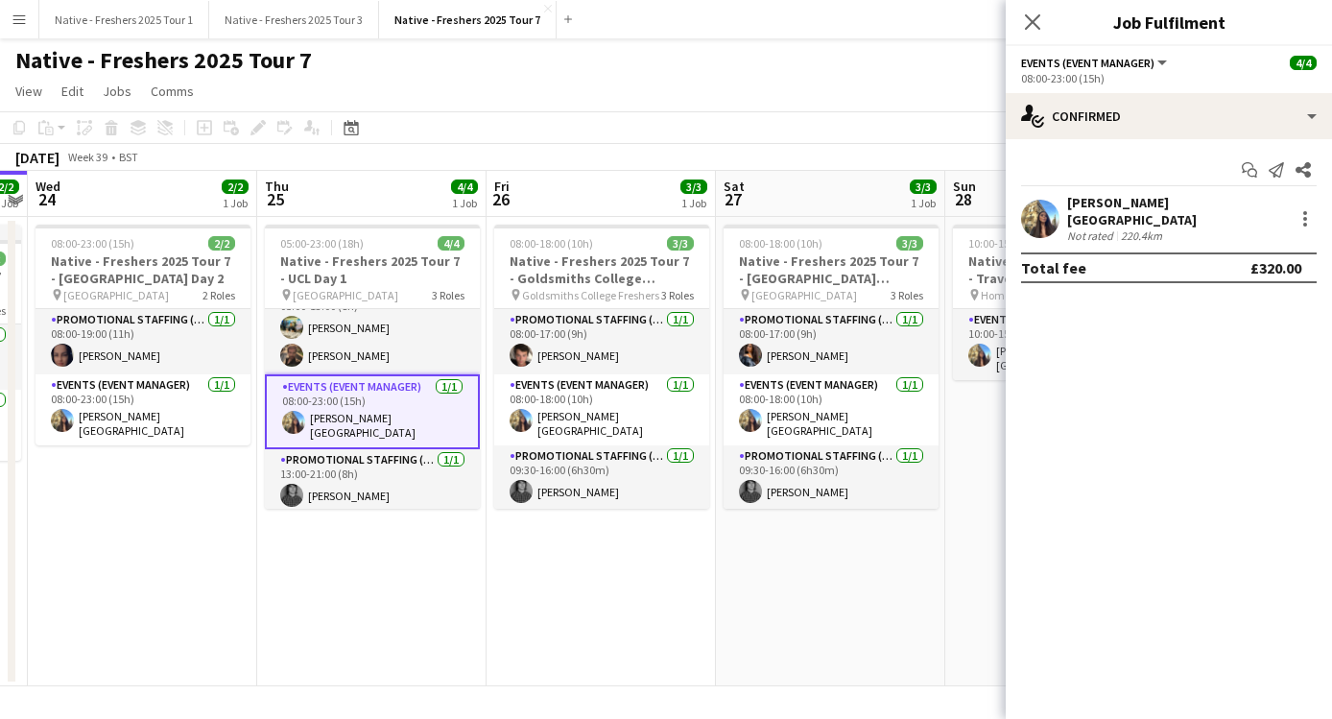
click at [1041, 207] on app-user-avatar at bounding box center [1040, 219] width 38 height 38
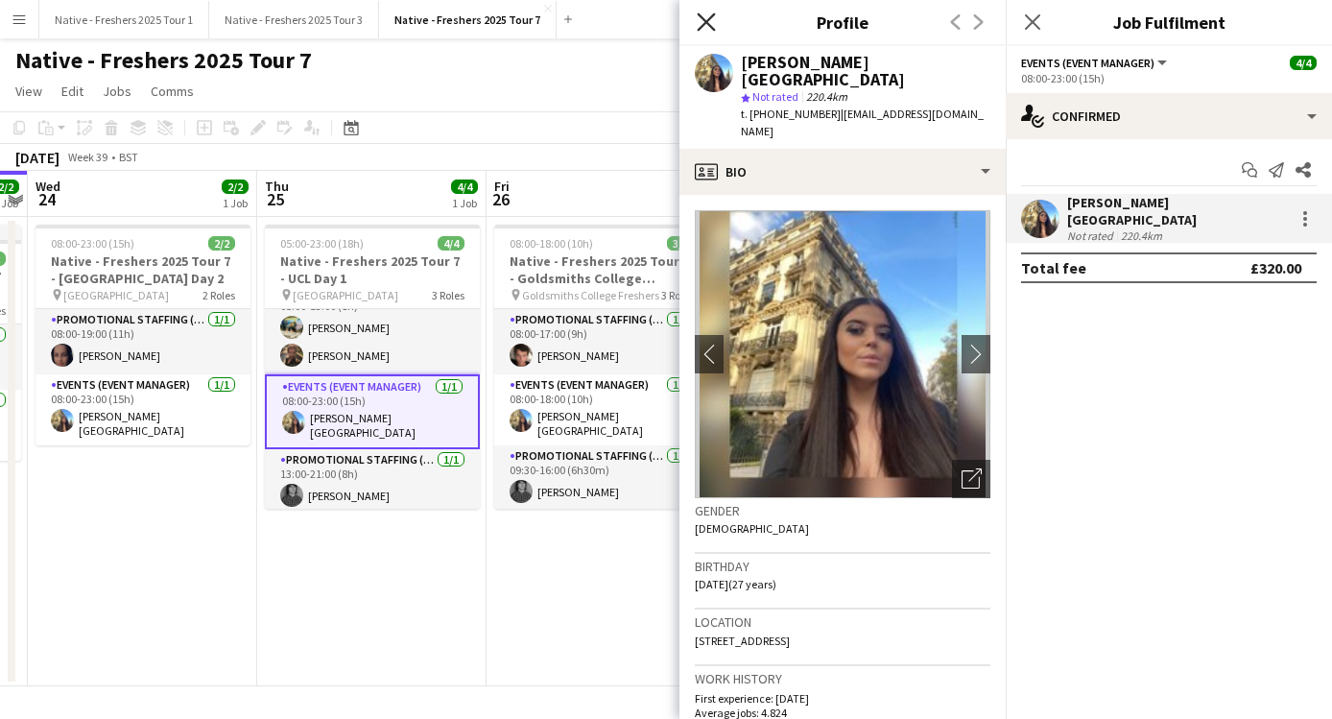
click at [706, 19] on icon "Close pop-in" at bounding box center [706, 21] width 18 height 18
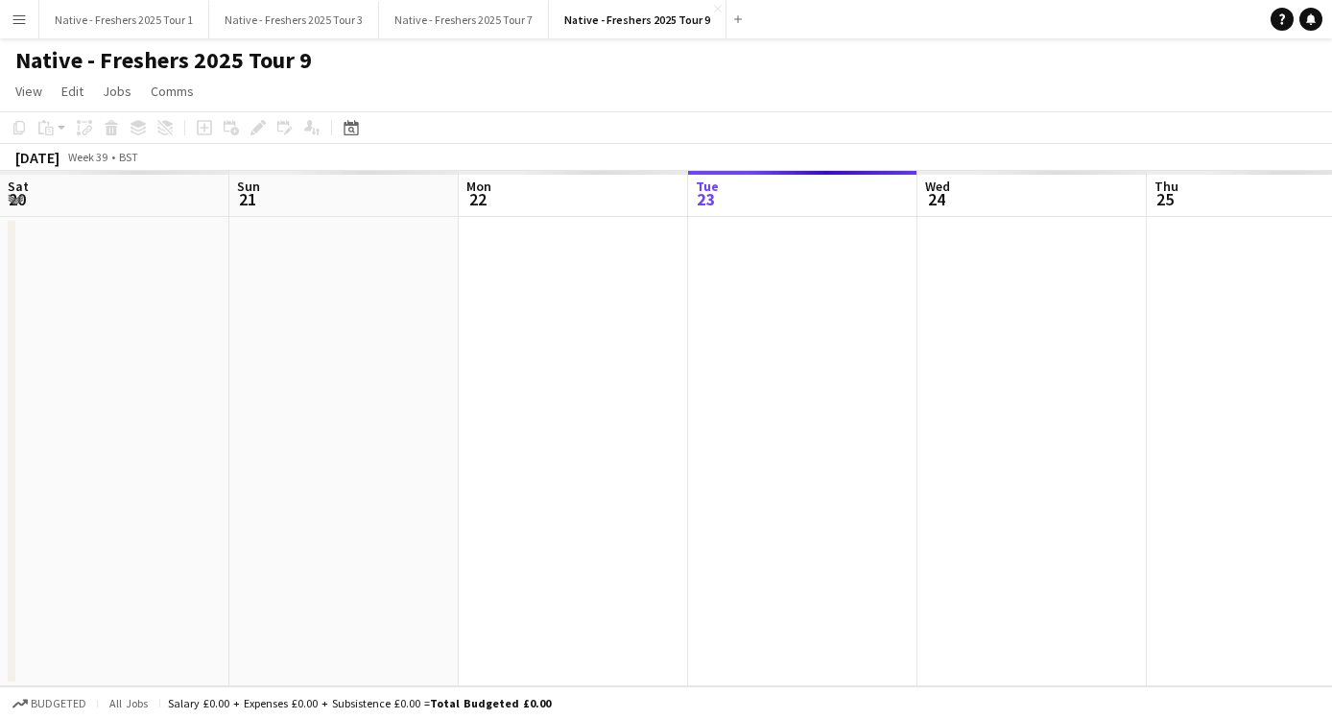
scroll to position [0, 660]
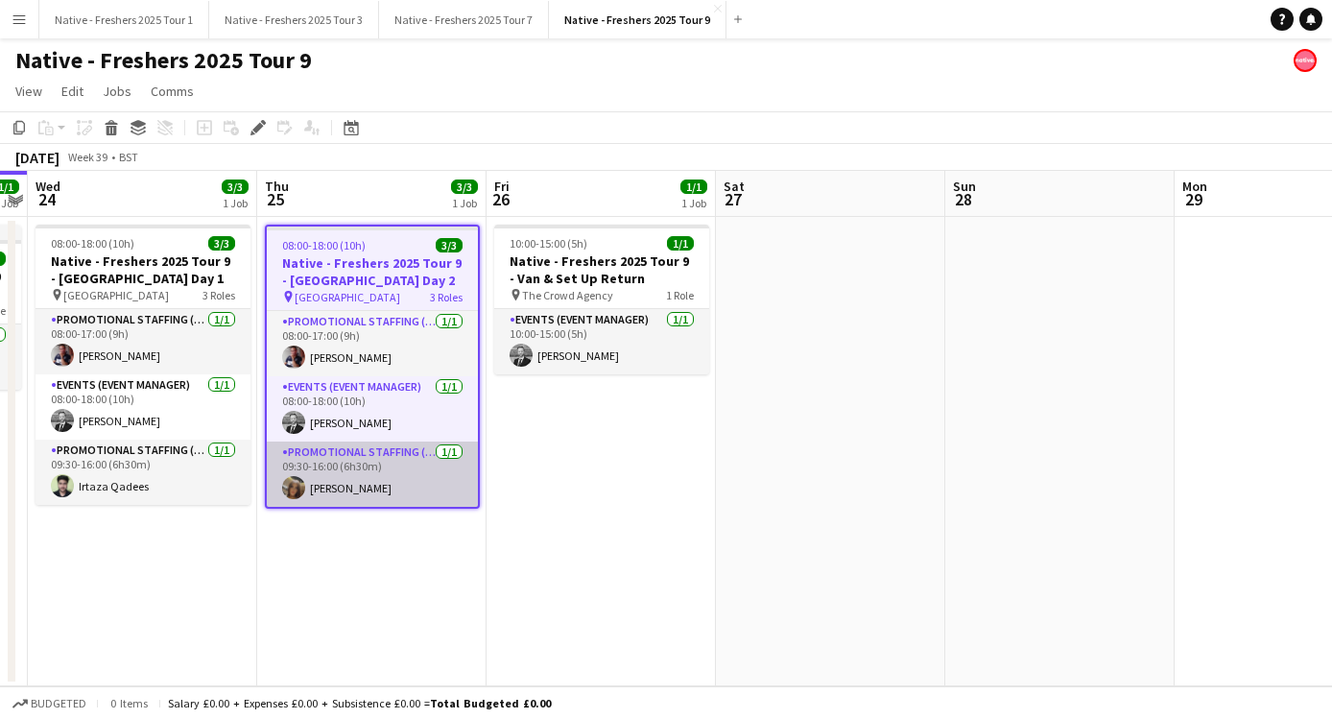
click at [294, 489] on app-user-avatar at bounding box center [293, 487] width 23 height 23
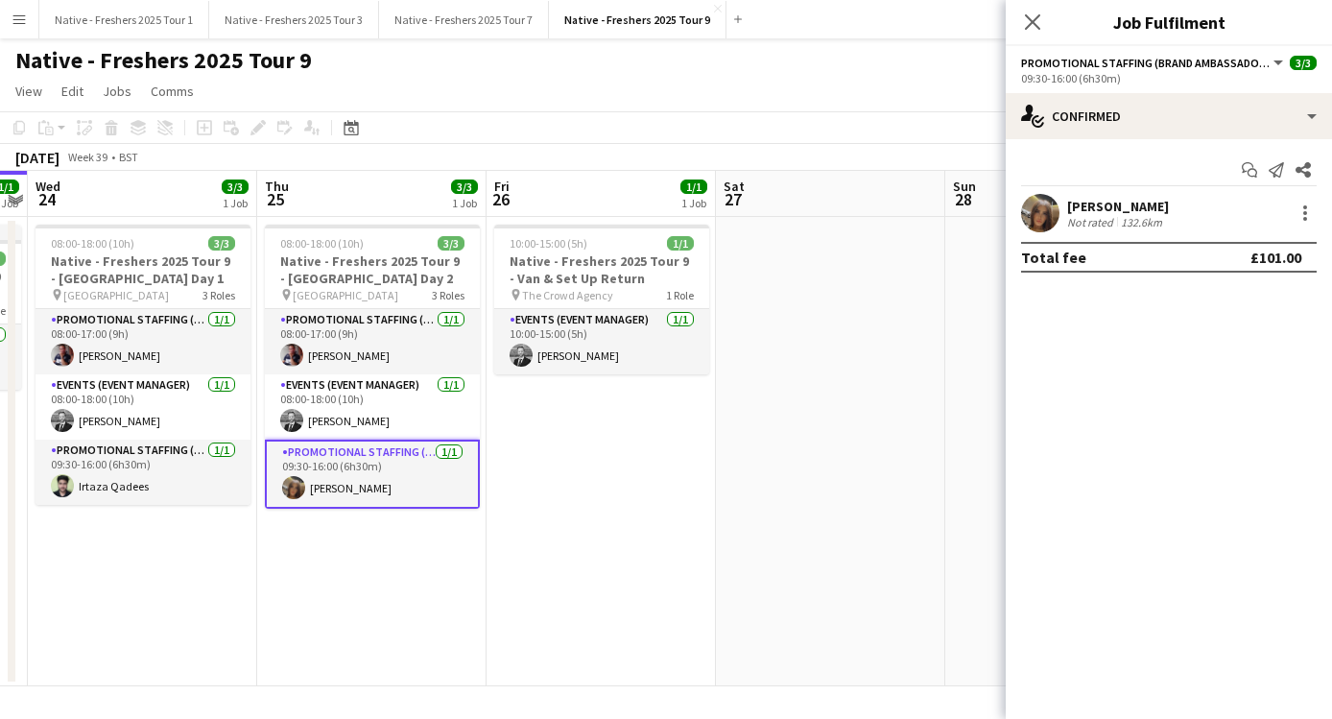
click at [1053, 207] on app-user-avatar at bounding box center [1040, 213] width 38 height 38
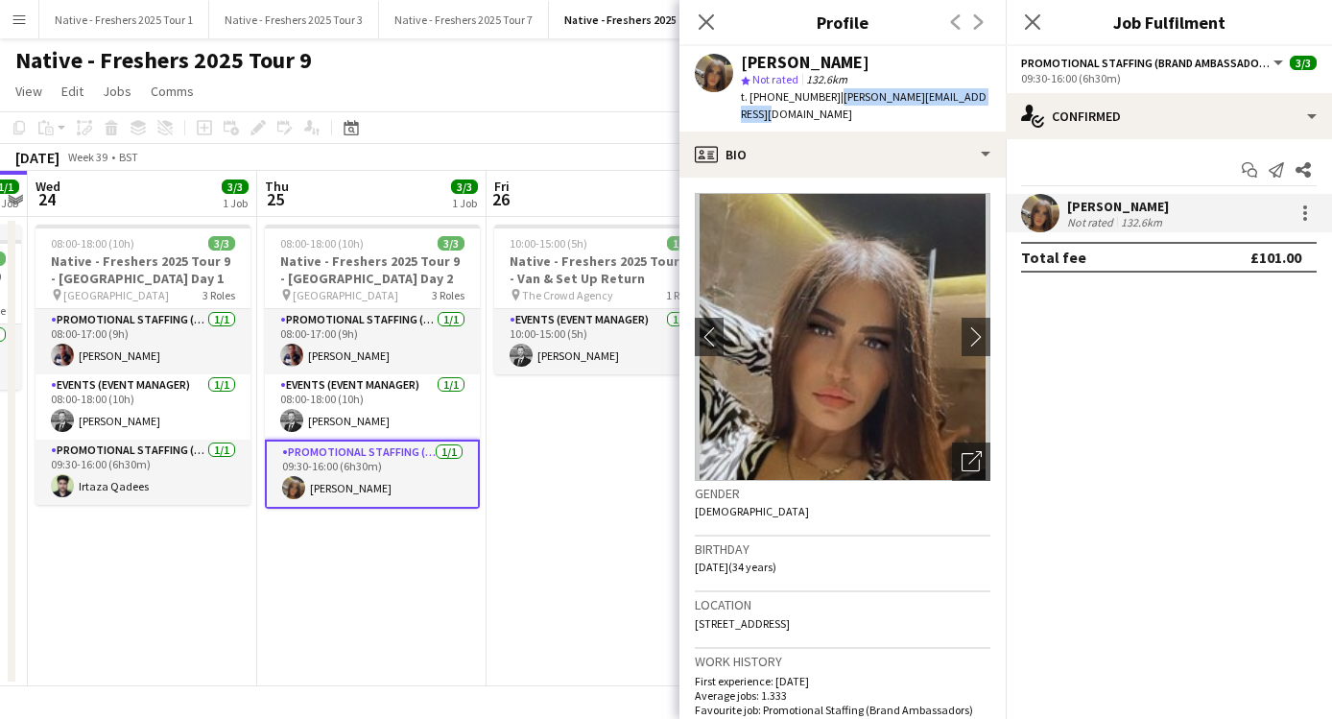
drag, startPoint x: 983, startPoint y: 95, endPoint x: 827, endPoint y: 96, distance: 156.4
click at [827, 96] on div "[PERSON_NAME] star Not rated 132.6km t. [PHONE_NUMBER] | [PERSON_NAME][EMAIL_AD…" at bounding box center [842, 88] width 326 height 85
click at [969, 90] on span "| [PERSON_NAME][EMAIL_ADDRESS][DOMAIN_NAME]" at bounding box center [864, 105] width 246 height 32
drag, startPoint x: 986, startPoint y: 97, endPoint x: 830, endPoint y: 104, distance: 156.5
click at [830, 104] on div "[PERSON_NAME] star Not rated 132.6km t. [PHONE_NUMBER] | [PERSON_NAME][EMAIL_AD…" at bounding box center [842, 88] width 326 height 85
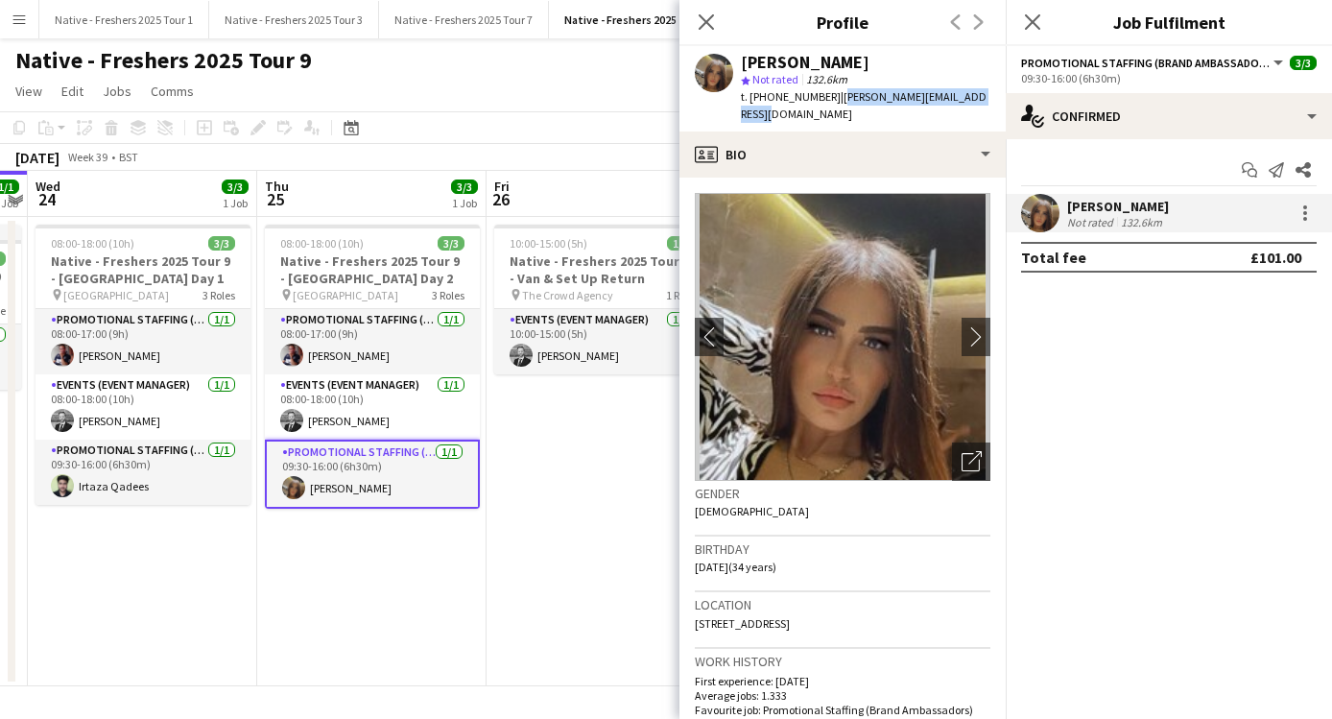
copy span "[PERSON_NAME][EMAIL_ADDRESS][DOMAIN_NAME]"
click at [705, 15] on icon "Close pop-in" at bounding box center [706, 21] width 18 height 18
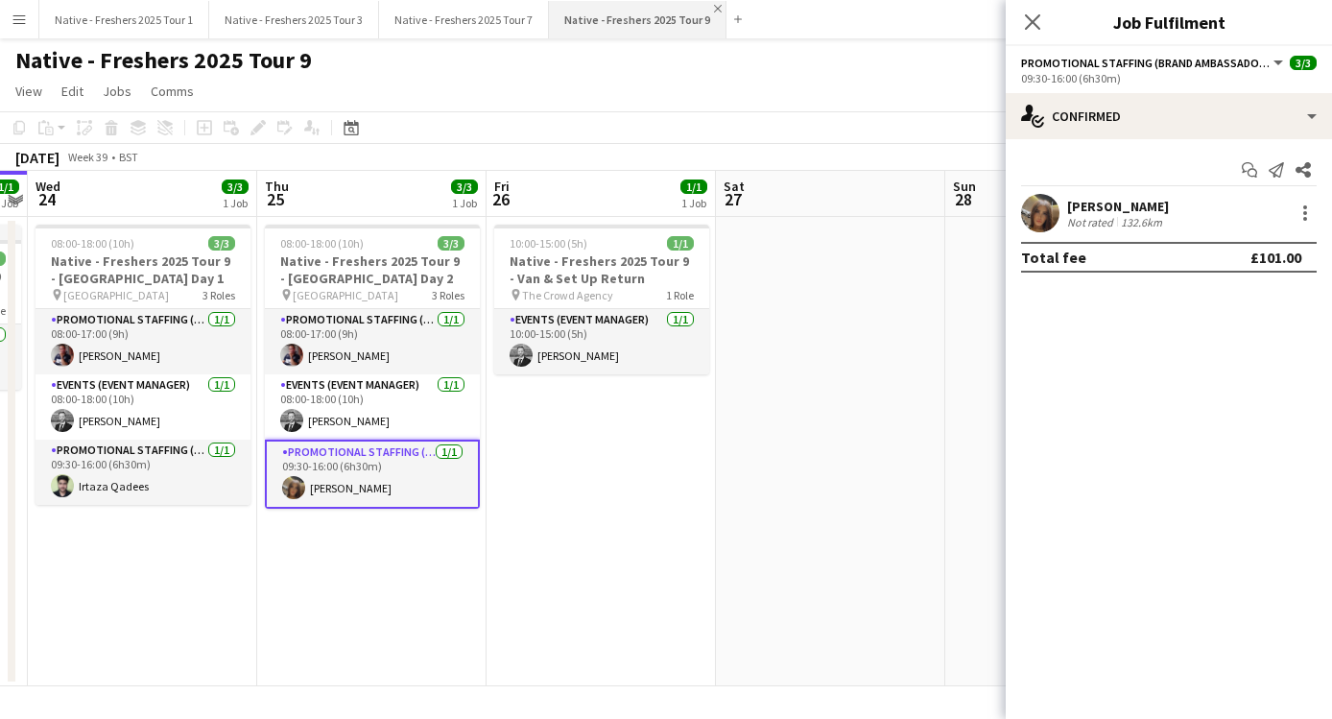
click at [714, 5] on app-icon "Close" at bounding box center [718, 9] width 8 height 8
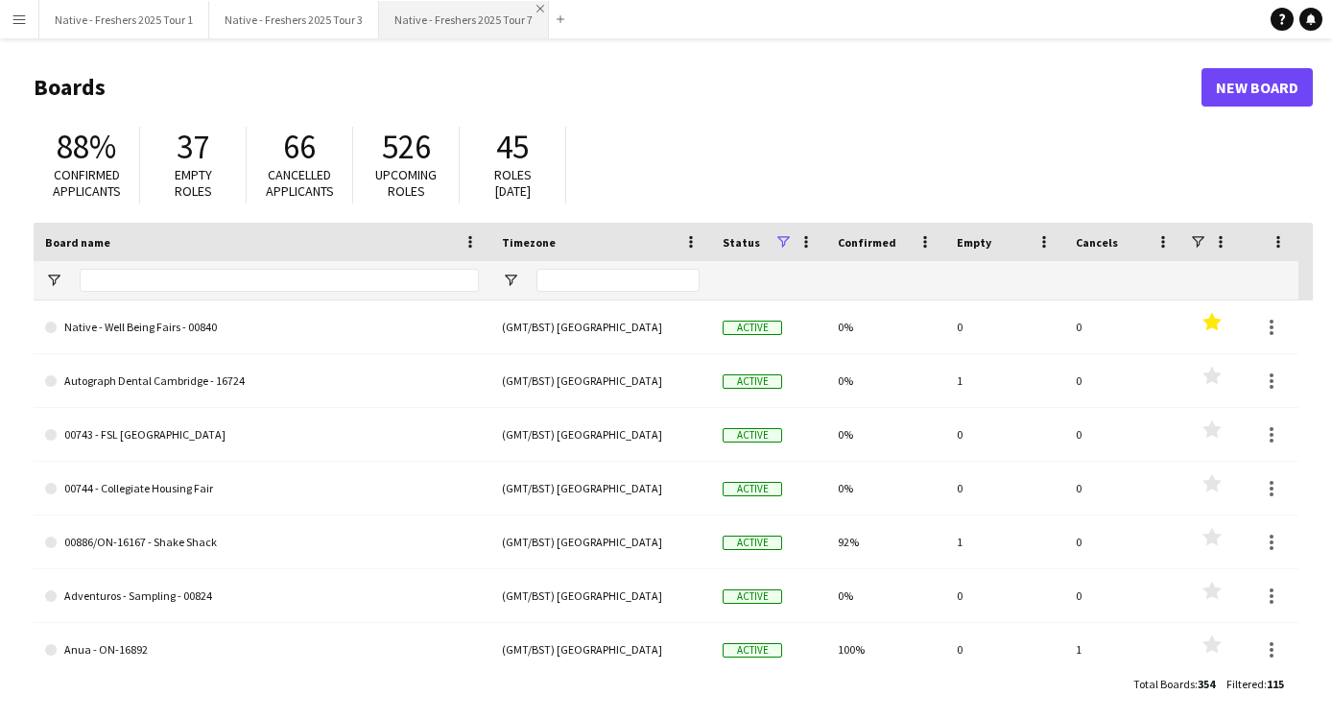
click at [536, 9] on app-icon "Close" at bounding box center [540, 9] width 8 height 8
click at [363, 6] on button "Native - Freshers 2025 Tour 3 Close" at bounding box center [294, 19] width 170 height 37
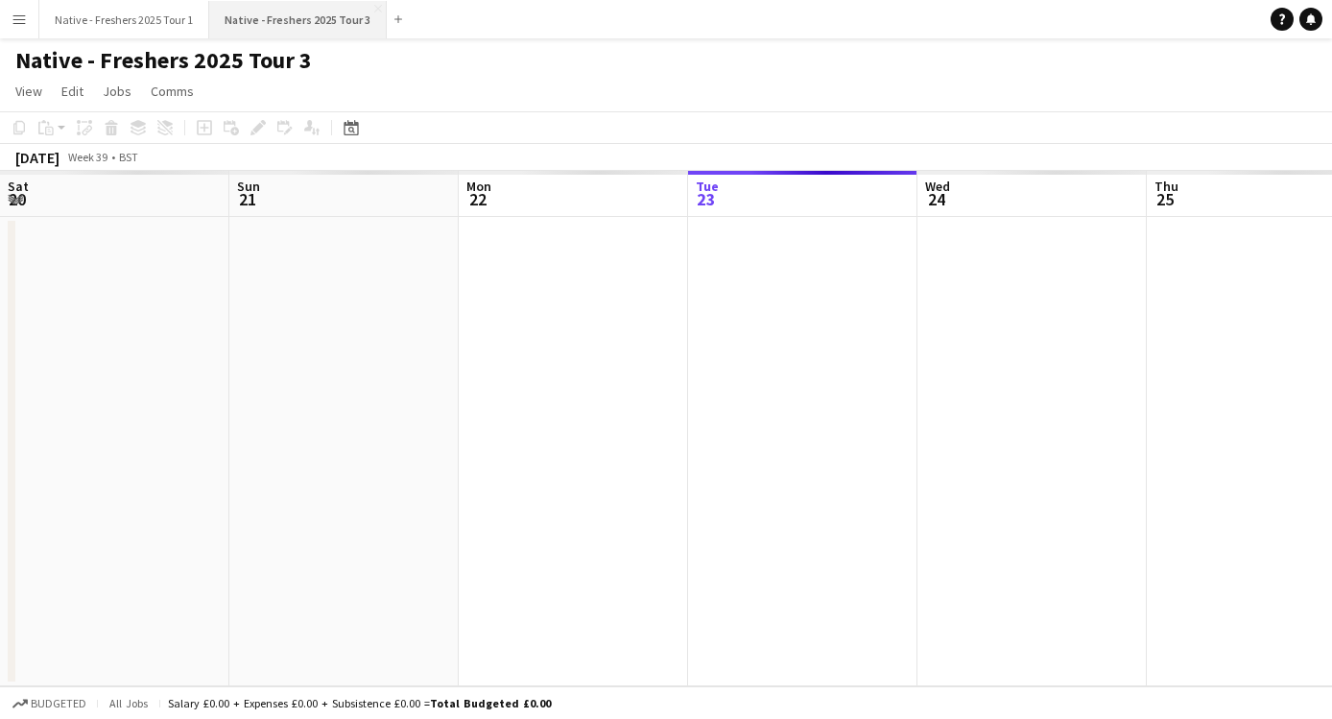
scroll to position [0, 459]
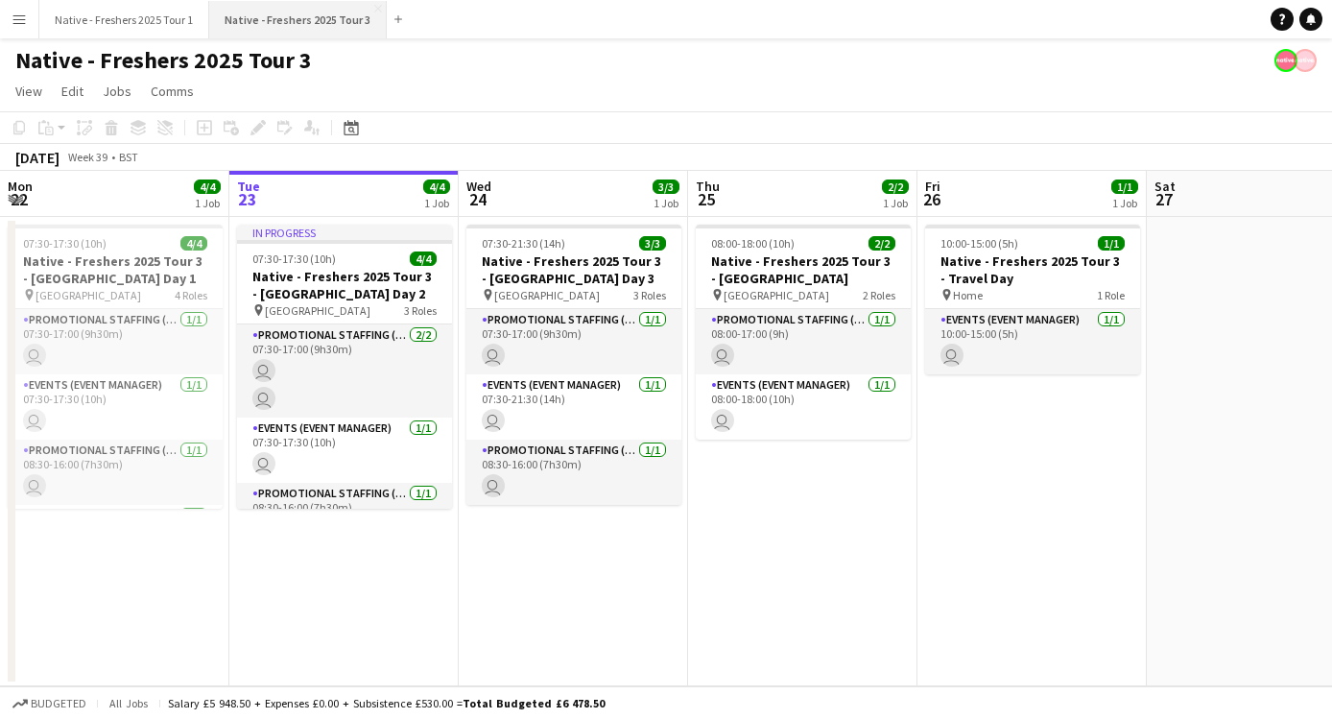
click at [366, 7] on button "Native - Freshers 2025 Tour 3 Close" at bounding box center [297, 19] width 177 height 37
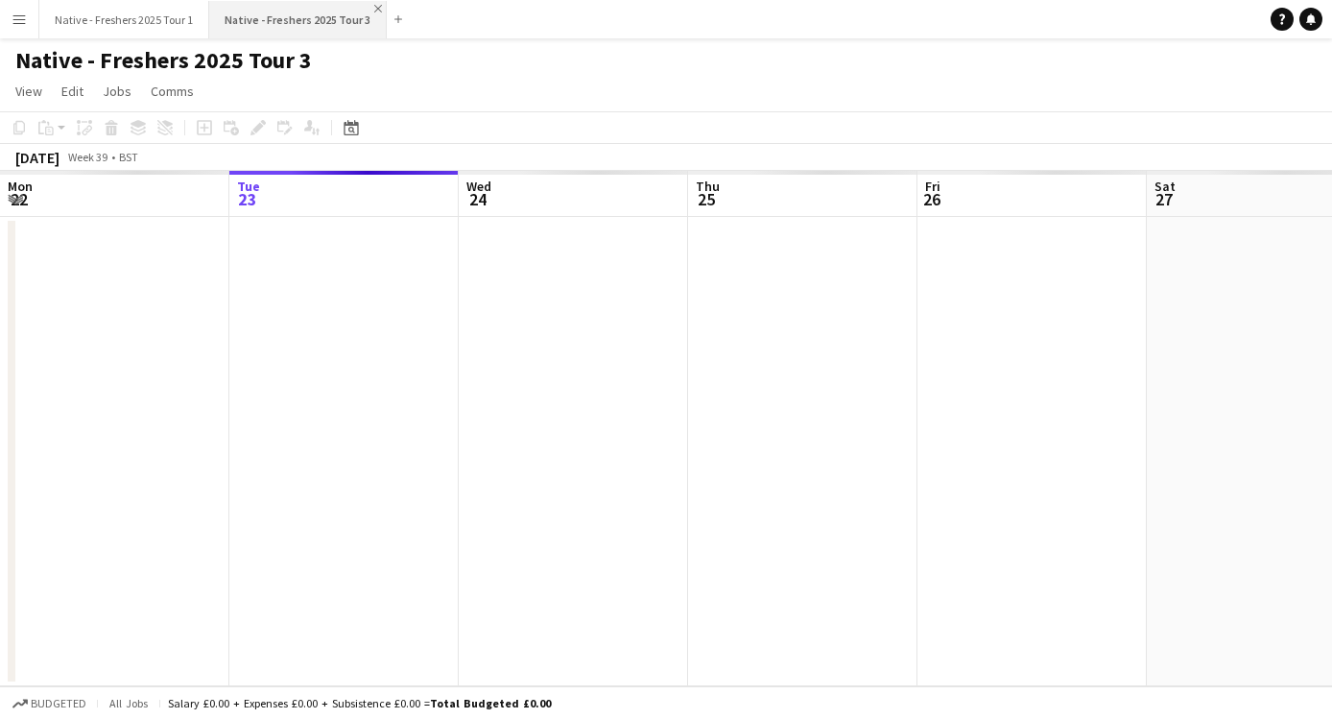
click at [374, 7] on app-icon "Close" at bounding box center [378, 9] width 8 height 8
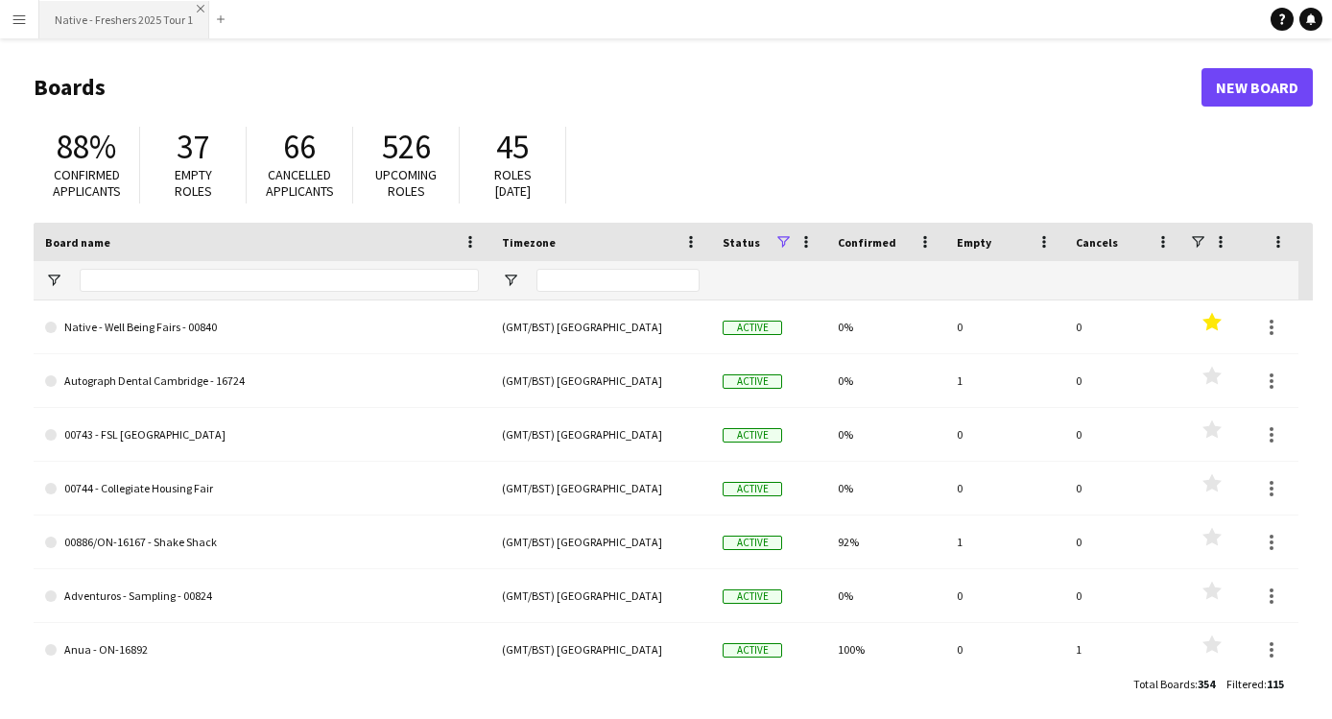
click at [199, 8] on app-icon "Close" at bounding box center [201, 9] width 8 height 8
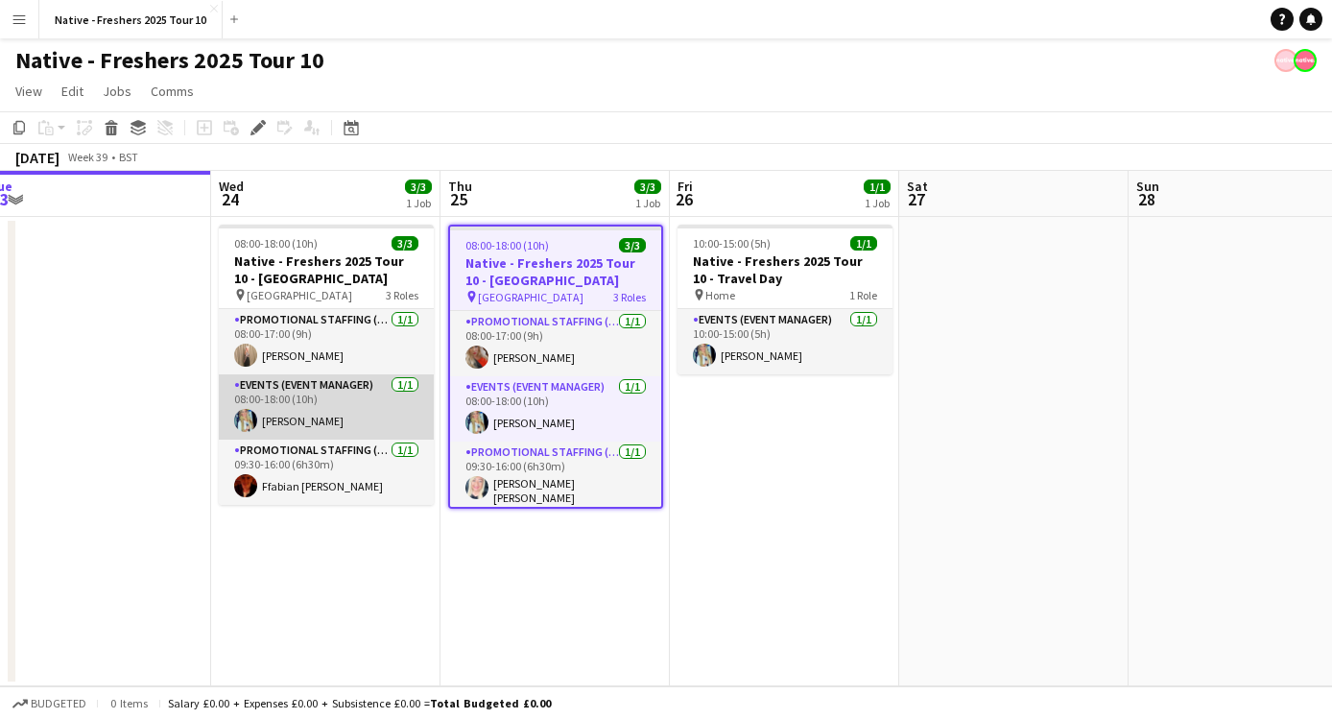
scroll to position [0, 446]
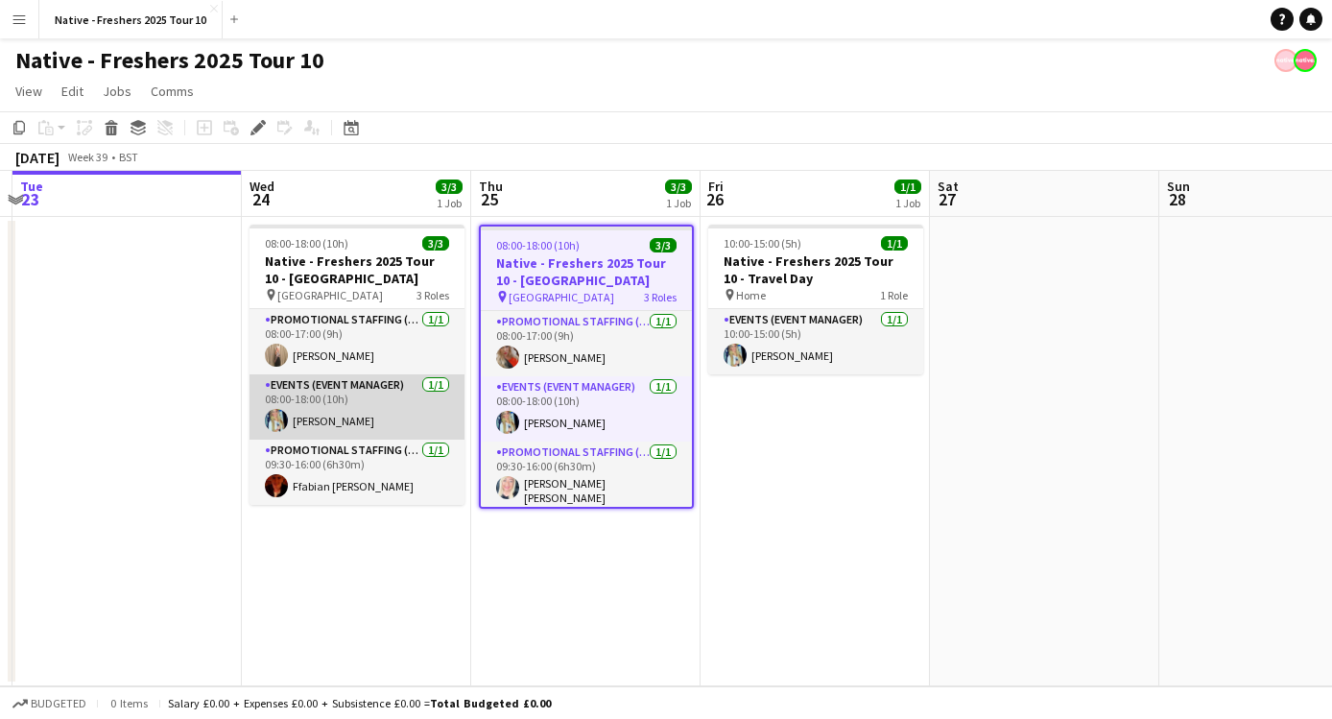
click at [277, 412] on app-user-avatar at bounding box center [276, 420] width 23 height 23
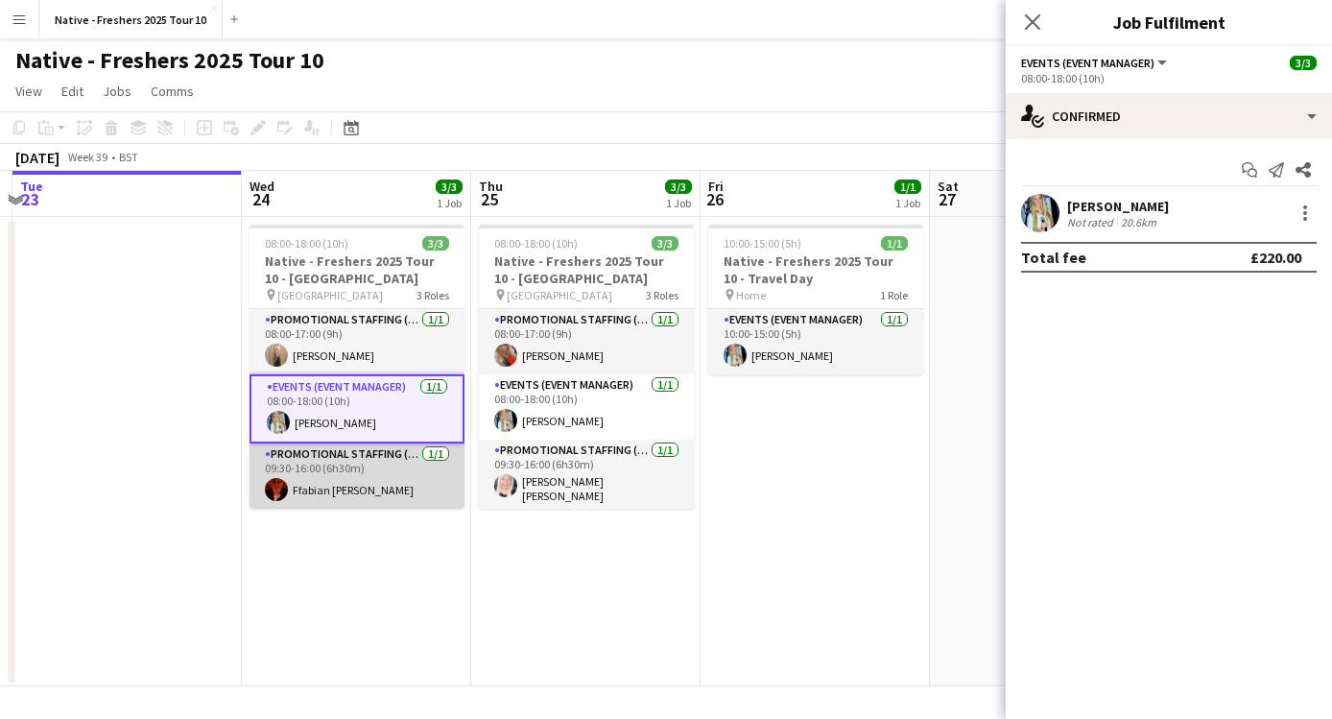
click at [277, 487] on app-user-avatar at bounding box center [276, 489] width 23 height 23
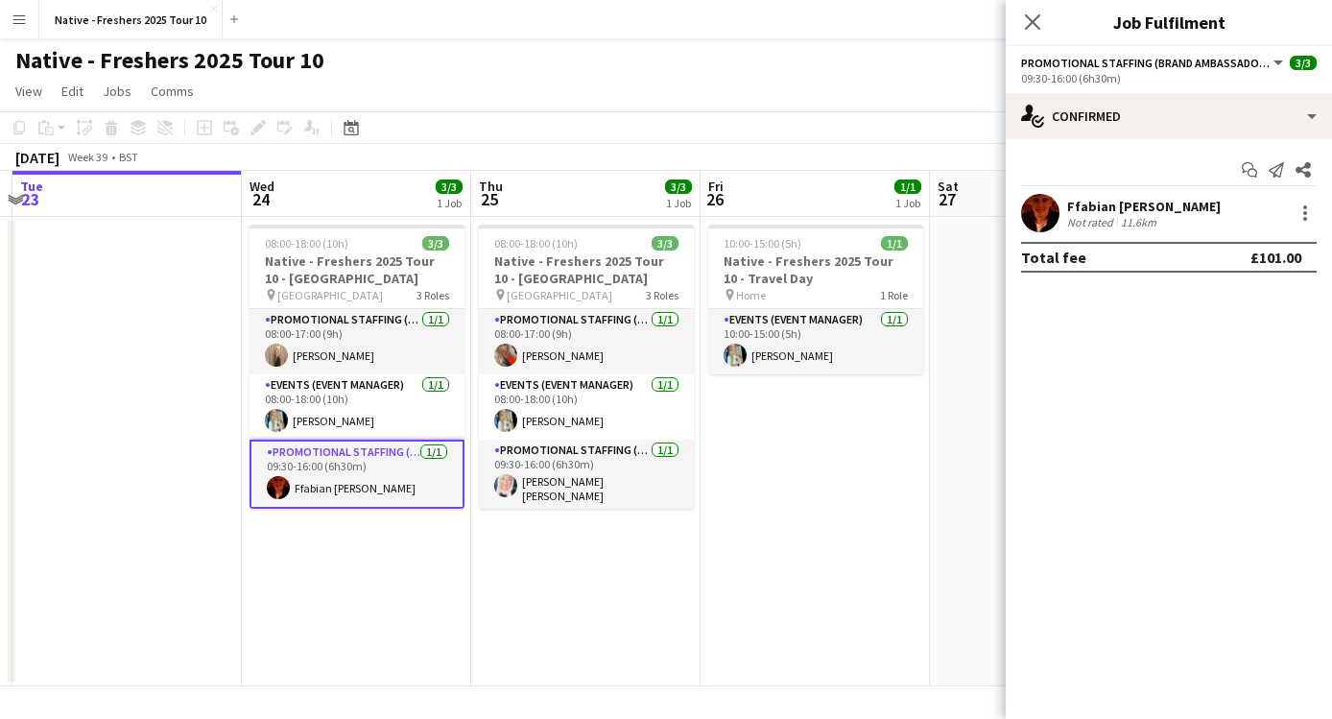
click at [1043, 222] on app-user-avatar at bounding box center [1040, 213] width 38 height 38
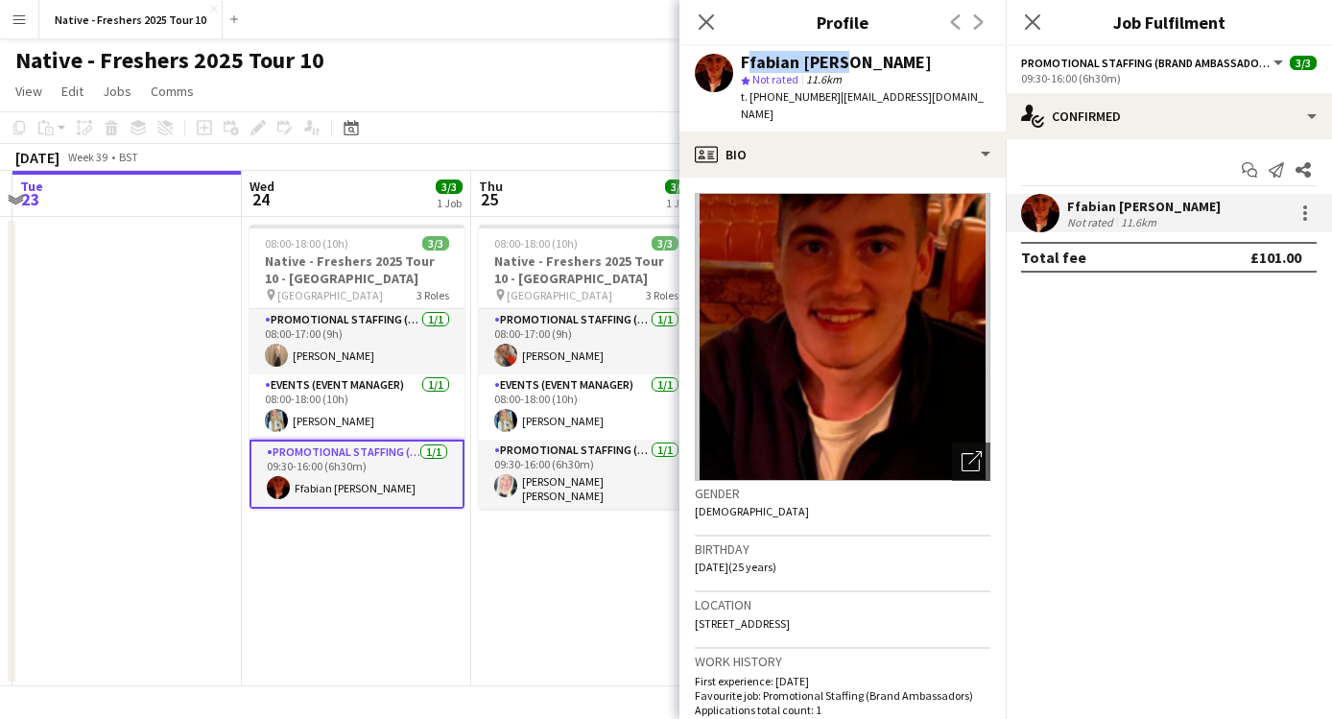
drag, startPoint x: 875, startPoint y: 66, endPoint x: 737, endPoint y: 66, distance: 138.2
click at [737, 66] on div "Ffabian [PERSON_NAME] star Not rated 11.6km t. [PHONE_NUMBER] | [EMAIL_ADDRESS]…" at bounding box center [842, 88] width 326 height 85
copy div "Ffabian [PERSON_NAME]"
copy div "[PHONE_NUMBER] |"
drag, startPoint x: 834, startPoint y: 95, endPoint x: 749, endPoint y: 97, distance: 84.4
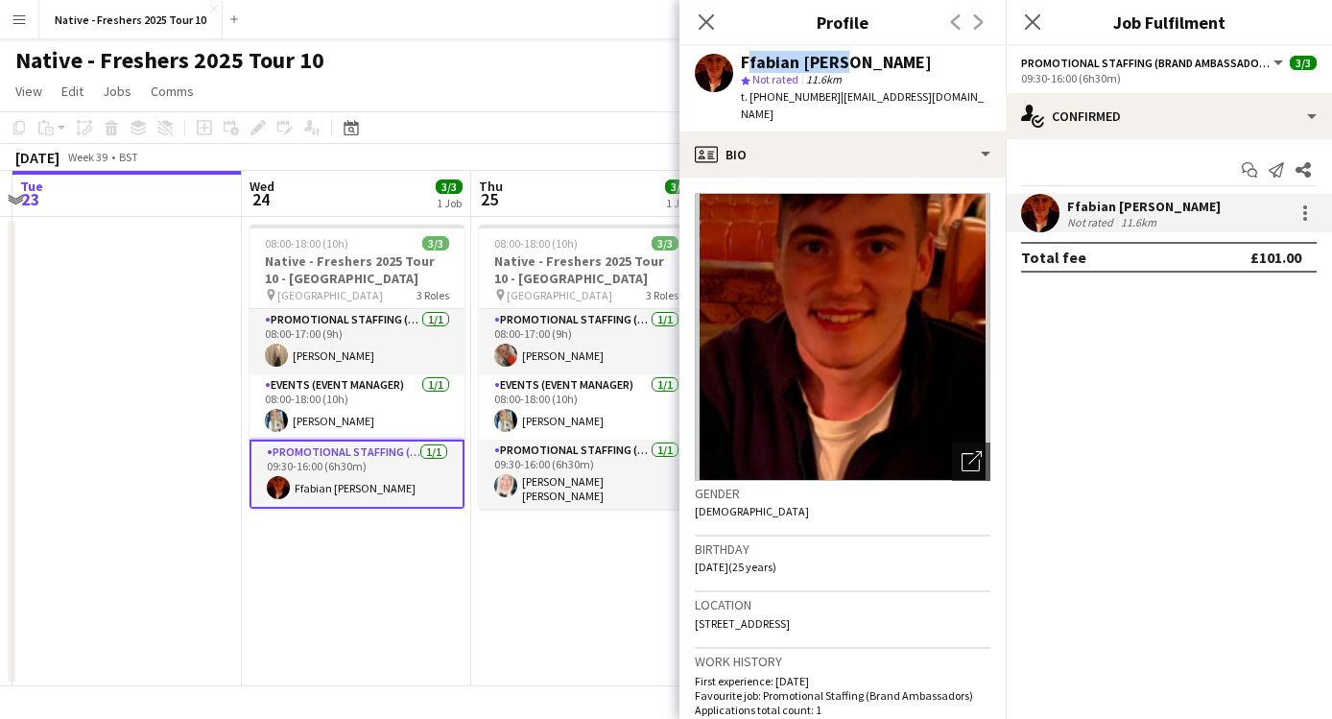
click at [749, 97] on div "t. [PHONE_NUMBER] | [EMAIL_ADDRESS][DOMAIN_NAME]" at bounding box center [865, 105] width 249 height 35
drag, startPoint x: 976, startPoint y: 85, endPoint x: 861, endPoint y: 94, distance: 115.5
click at [861, 94] on div "Ffabian [PERSON_NAME] star Not rated 11.6km t. [PHONE_NUMBER] | [EMAIL_ADDRESS]…" at bounding box center [842, 88] width 326 height 85
click at [864, 94] on span "| [EMAIL_ADDRESS][DOMAIN_NAME]" at bounding box center [862, 105] width 243 height 32
drag, startPoint x: 969, startPoint y: 96, endPoint x: 838, endPoint y: 94, distance: 131.5
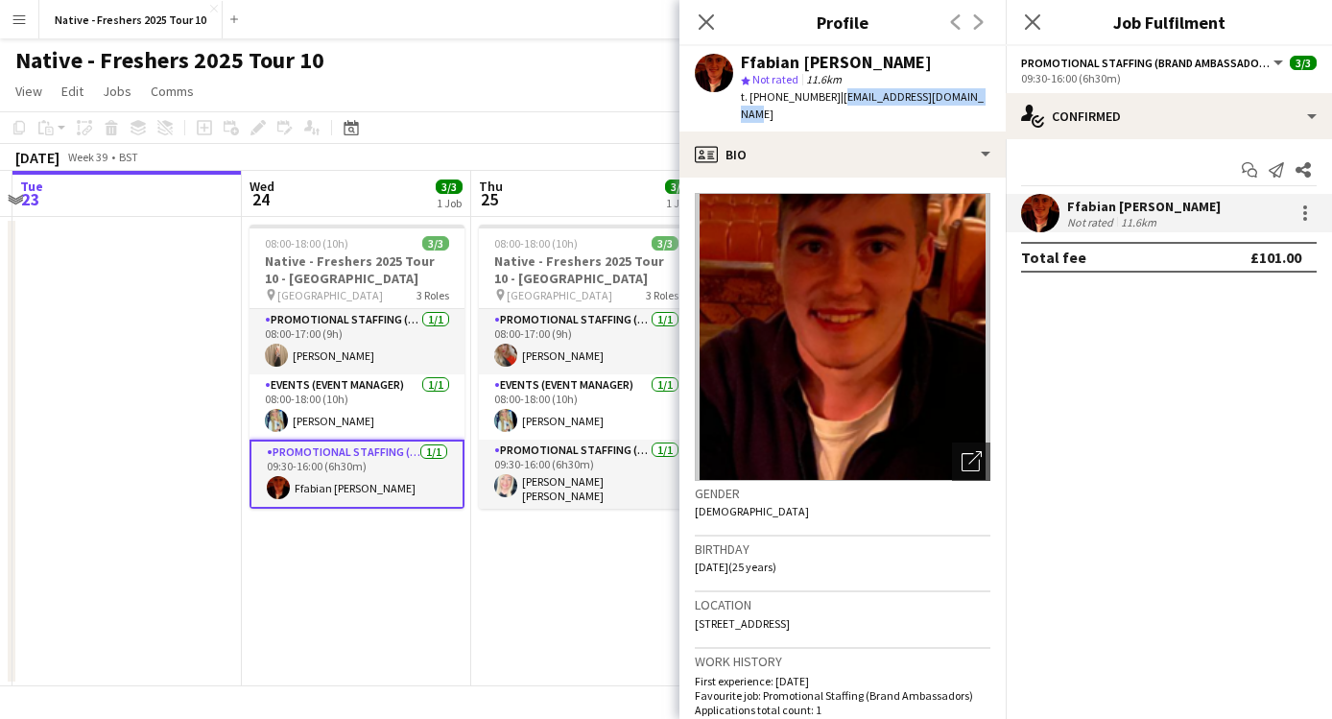
click at [838, 94] on span "| [EMAIL_ADDRESS][DOMAIN_NAME]" at bounding box center [862, 105] width 243 height 32
copy span "[EMAIL_ADDRESS][DOMAIN_NAME]"
click at [572, 467] on app-card-role "Promotional Staffing (Brand Ambassadors) [DATE] 09:30-16:00 (6h30m) [PERSON_NAM…" at bounding box center [586, 474] width 215 height 71
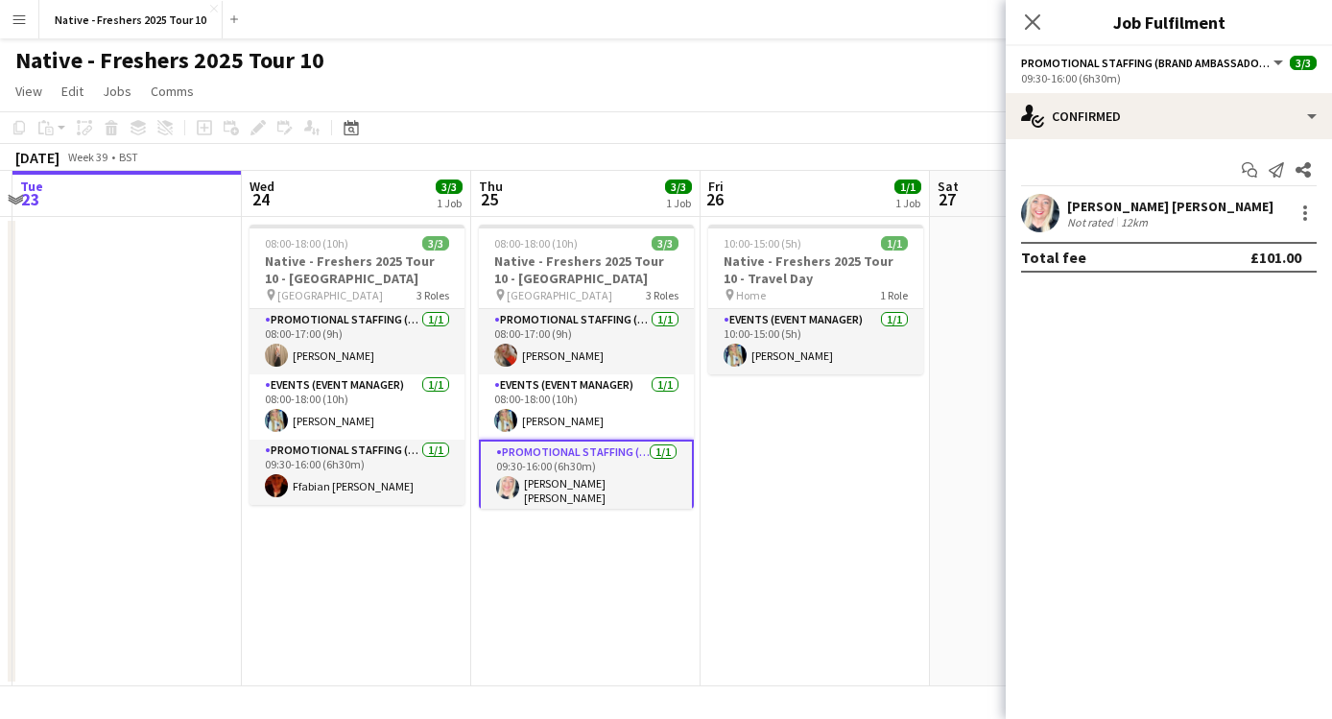
click at [1049, 201] on app-user-avatar at bounding box center [1040, 213] width 38 height 38
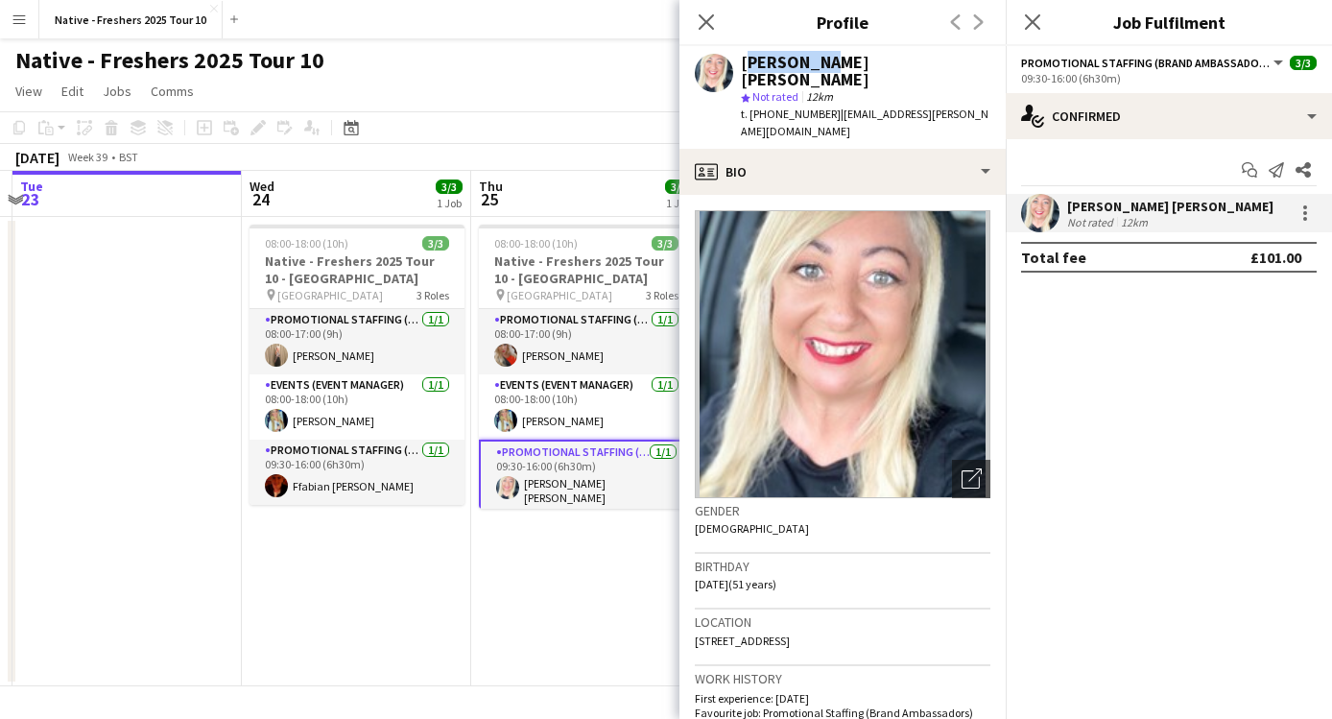
drag, startPoint x: 840, startPoint y: 63, endPoint x: 740, endPoint y: 61, distance: 100.8
click at [741, 60] on div "[PERSON_NAME] [PERSON_NAME]" at bounding box center [865, 71] width 249 height 35
copy div "[PERSON_NAME] [PERSON_NAME]"
copy span "[PHONE_NUMBER]"
drag, startPoint x: 826, startPoint y: 100, endPoint x: 746, endPoint y: 98, distance: 79.7
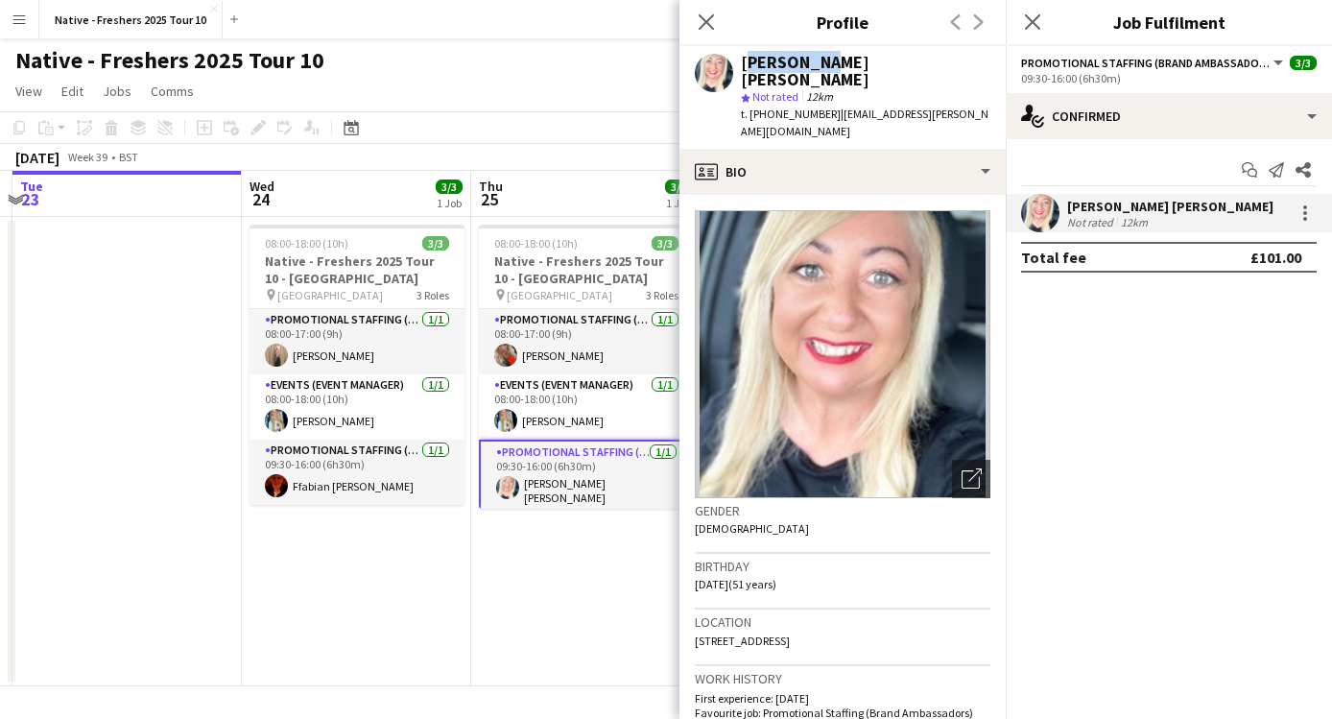
click at [746, 106] on div "t. [PHONE_NUMBER] | [EMAIL_ADDRESS][PERSON_NAME][DOMAIN_NAME]" at bounding box center [865, 123] width 249 height 35
drag, startPoint x: 915, startPoint y: 95, endPoint x: 829, endPoint y: 99, distance: 86.4
click at [829, 99] on div "[PERSON_NAME] [PERSON_NAME] star Not rated 12km t. [PHONE_NUMBER] | [EMAIL_ADDR…" at bounding box center [842, 97] width 326 height 103
copy span "[EMAIL_ADDRESS][PERSON_NAME][DOMAIN_NAME]"
click at [390, 554] on app-date-cell "08:00-18:00 (10h) 3/3 Native - Freshers 2025 Tour 10 - [GEOGRAPHIC_DATA] pin Sw…" at bounding box center [356, 451] width 229 height 469
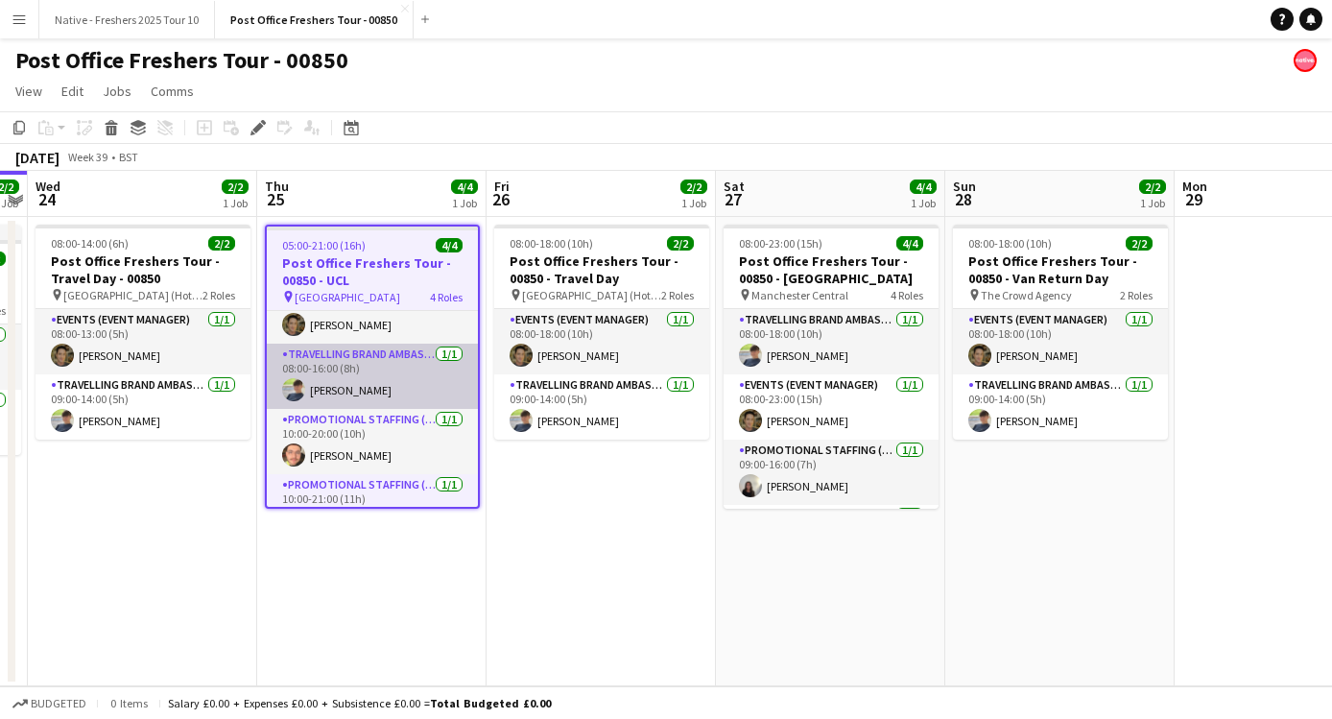
scroll to position [65, 0]
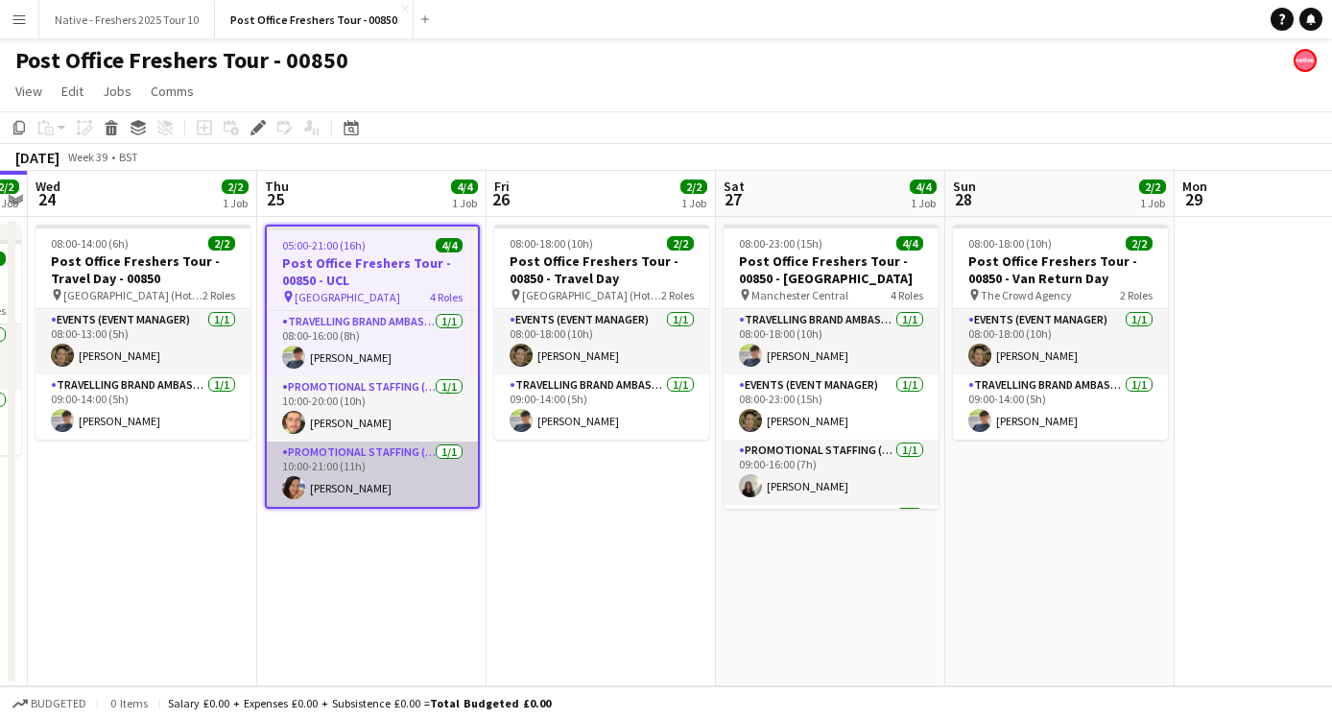
click at [319, 490] on app-card-role "Promotional Staffing (Brand Ambassadors) 1/1 10:00-21:00 (11h) Tatyana Bondar" at bounding box center [372, 473] width 211 height 65
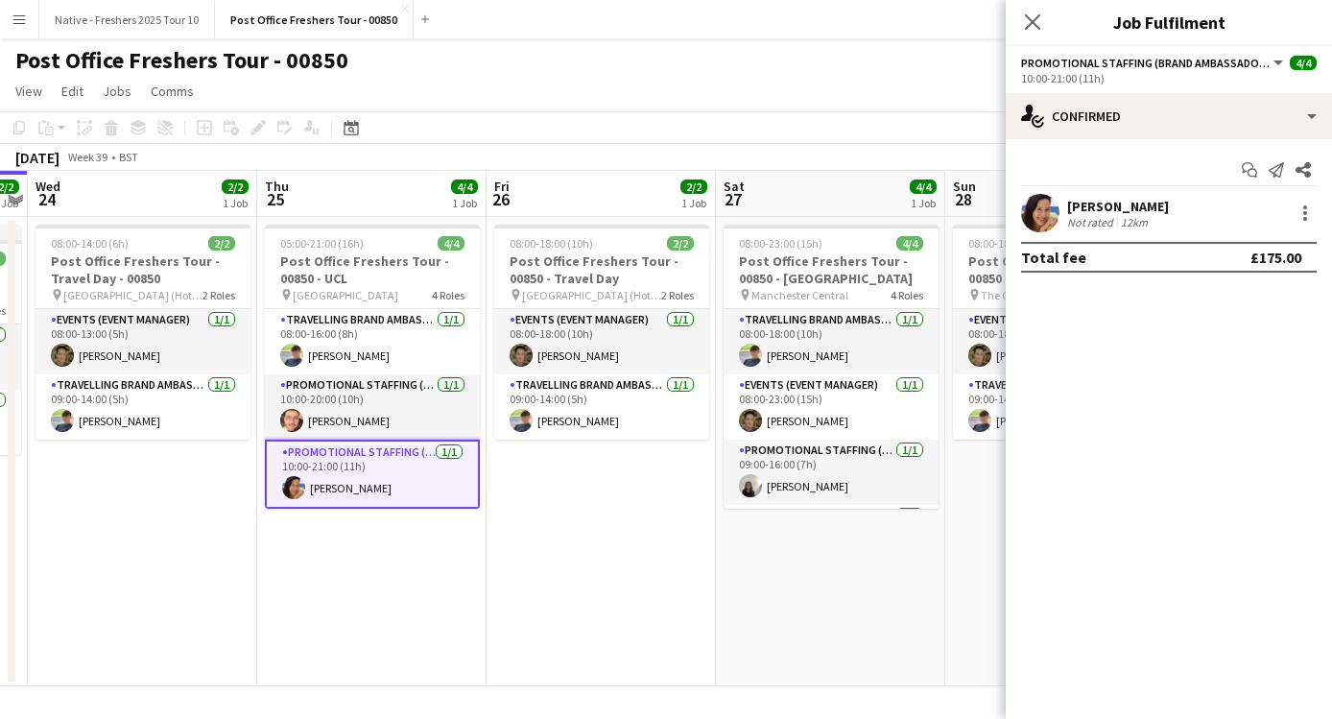
click at [1047, 197] on app-user-avatar at bounding box center [1040, 213] width 38 height 38
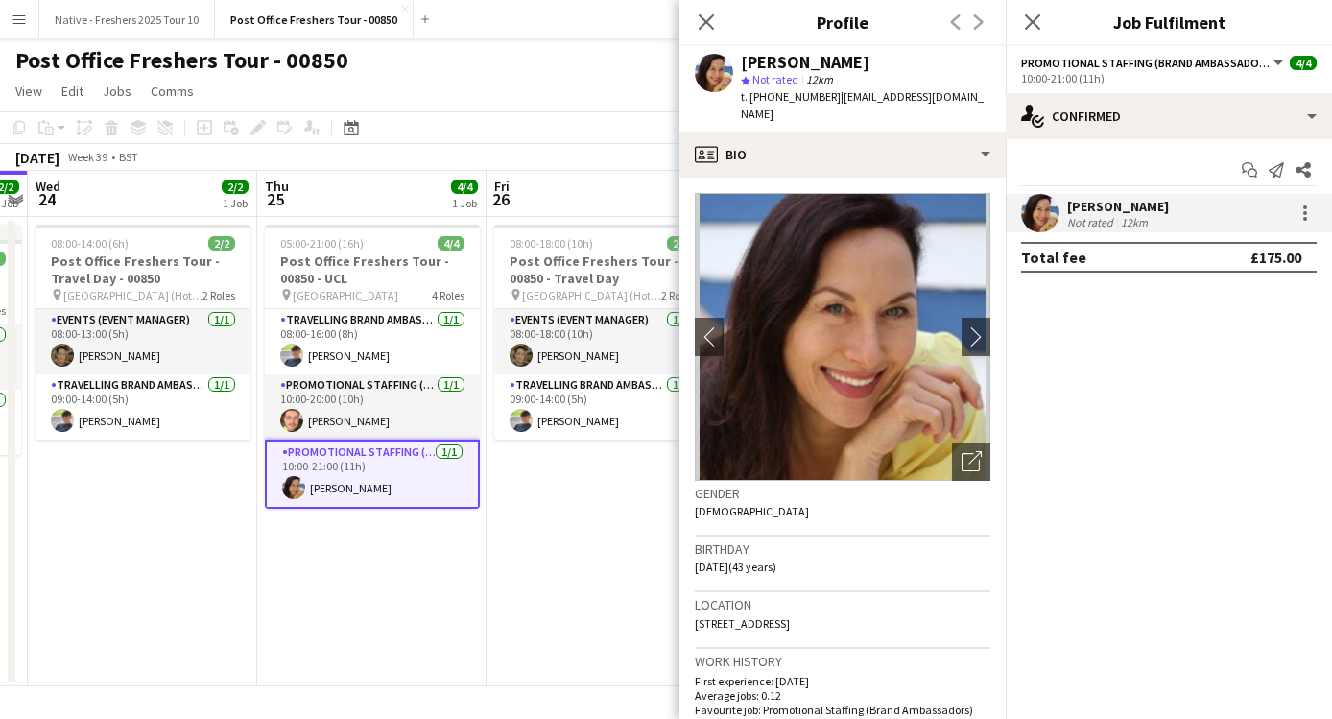
drag, startPoint x: 862, startPoint y: 57, endPoint x: 728, endPoint y: 68, distance: 133.9
click at [728, 68] on div "Tatyana Bondar star Not rated 12km t. +447817636828 | tanya_yra@hotmail.com" at bounding box center [842, 88] width 326 height 85
copy div "Tatyana Bondar"
drag, startPoint x: 822, startPoint y: 95, endPoint x: 751, endPoint y: 98, distance: 71.1
click at [751, 98] on span "t. +447817636828" at bounding box center [791, 96] width 100 height 14
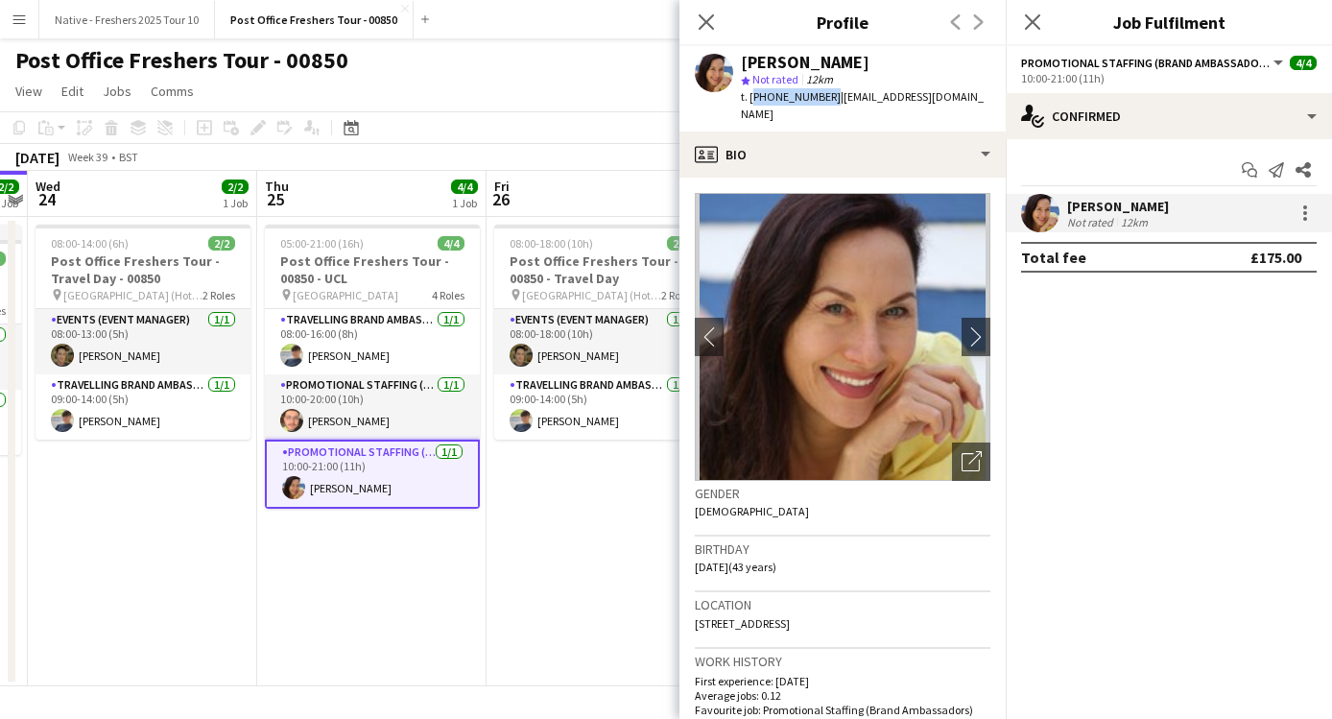
copy span "+447817636828"
copy span "anya_yra@hotmail.com"
drag, startPoint x: 957, startPoint y: 97, endPoint x: 831, endPoint y: 101, distance: 125.7
click at [831, 101] on div "Tatyana Bondar star Not rated 12km t. +447817636828 | tanya_yra@hotmail.com" at bounding box center [842, 88] width 326 height 85
click at [699, 25] on icon "Close pop-in" at bounding box center [706, 21] width 18 height 18
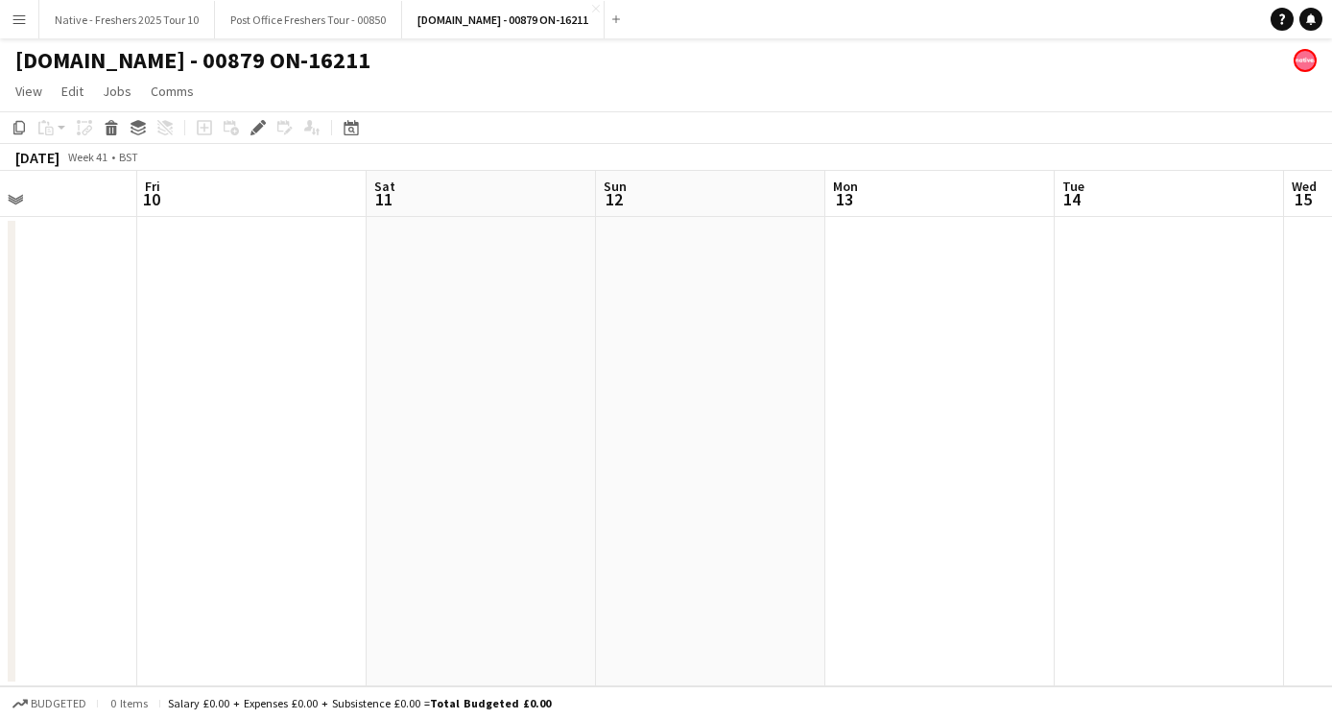
scroll to position [0, 744]
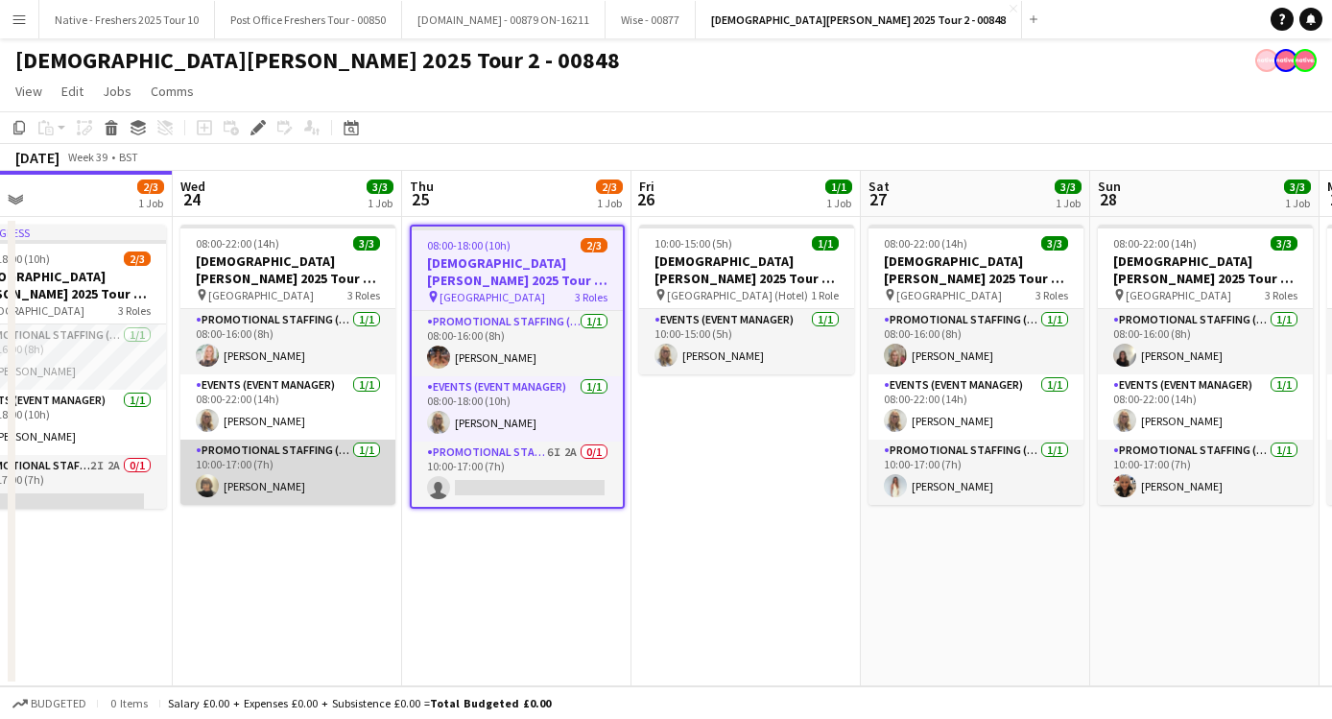
scroll to position [0, 494]
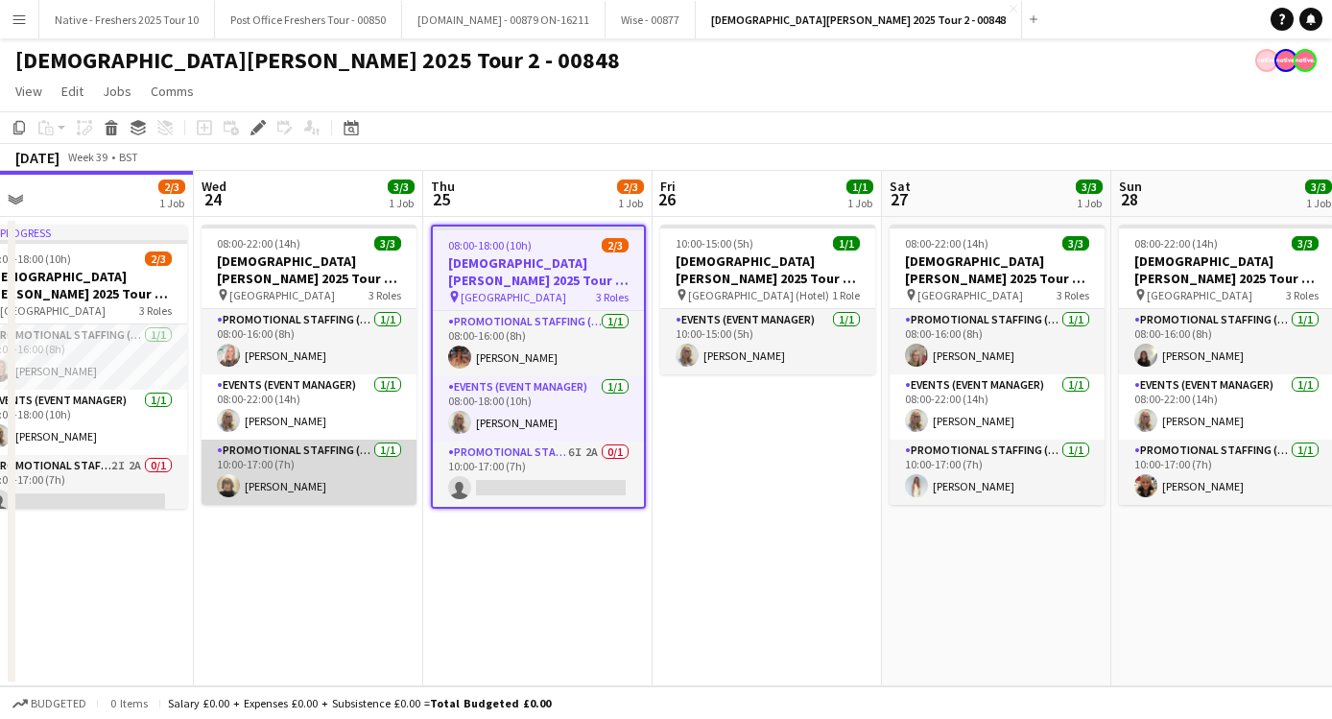
click at [274, 484] on app-card-role "Promotional Staffing (Brand Ambassadors) [DATE] 10:00-17:00 (7h) [PERSON_NAME]" at bounding box center [308, 471] width 215 height 65
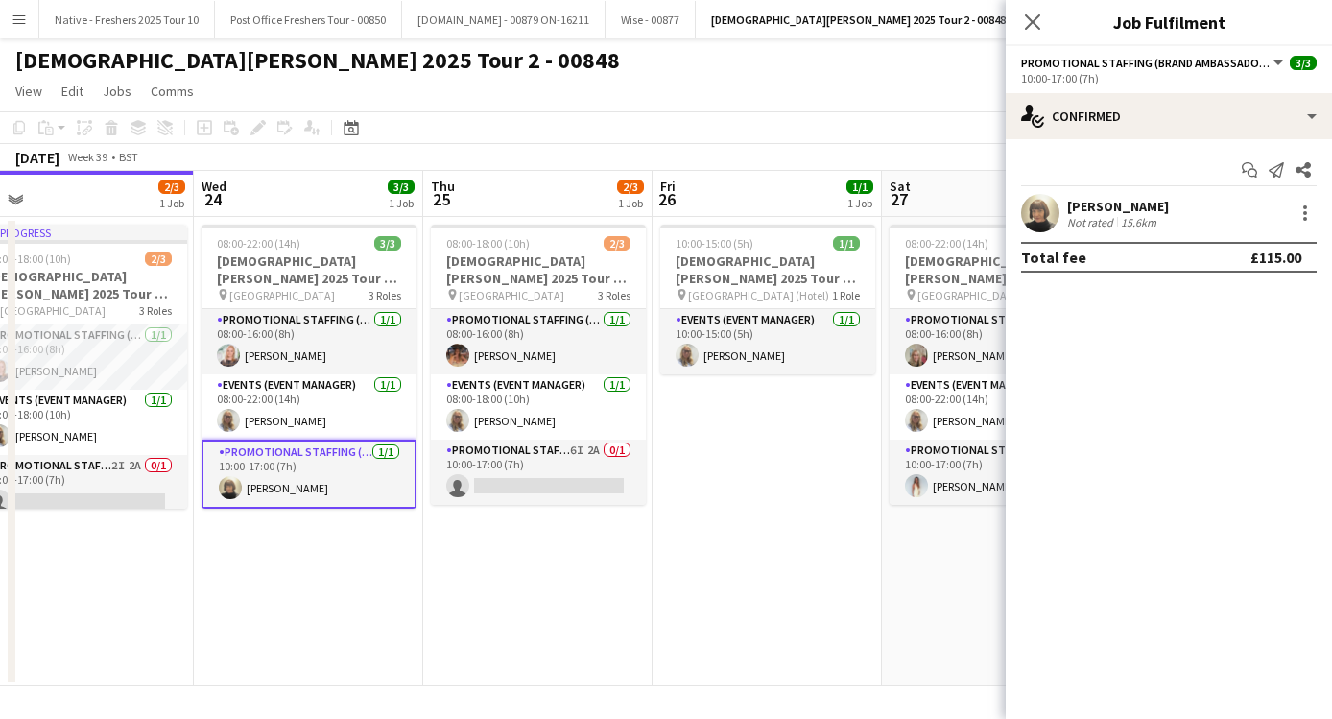
click at [1014, 220] on div "[PERSON_NAME] Not rated 15.6km" at bounding box center [1168, 213] width 326 height 38
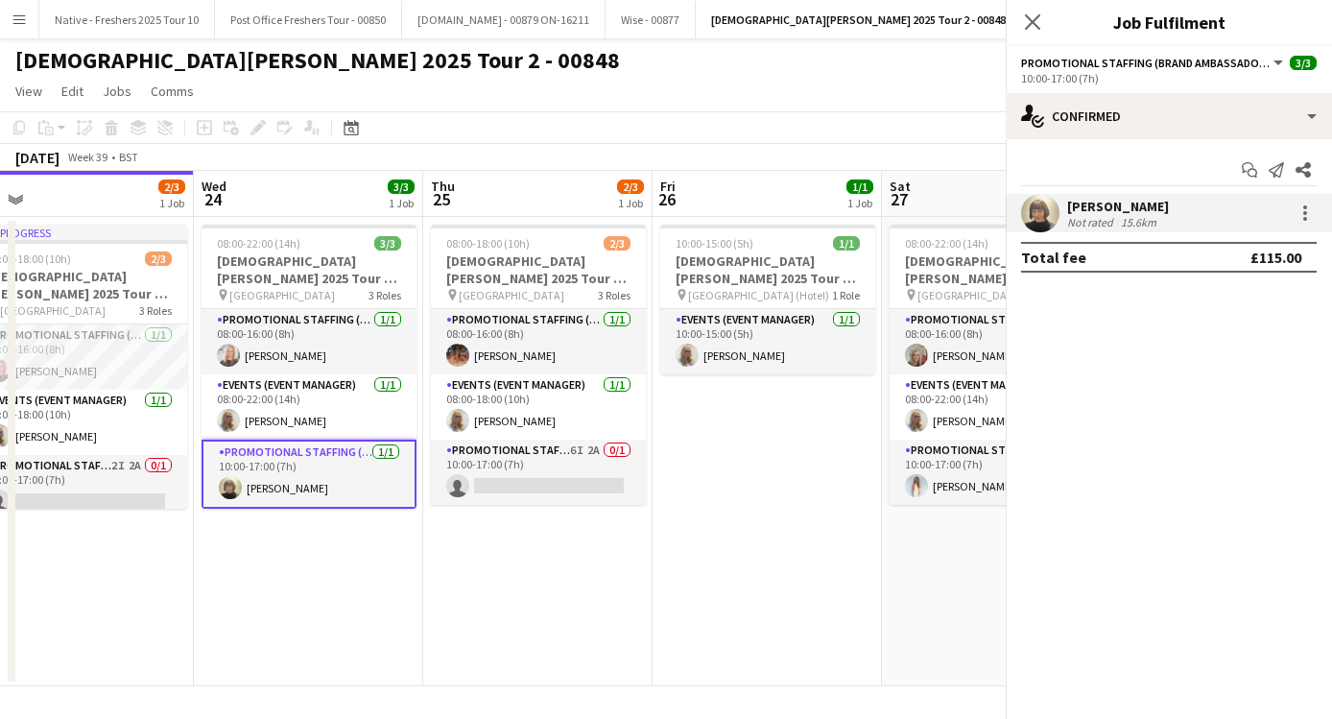
click at [1040, 220] on app-user-avatar at bounding box center [1040, 213] width 38 height 38
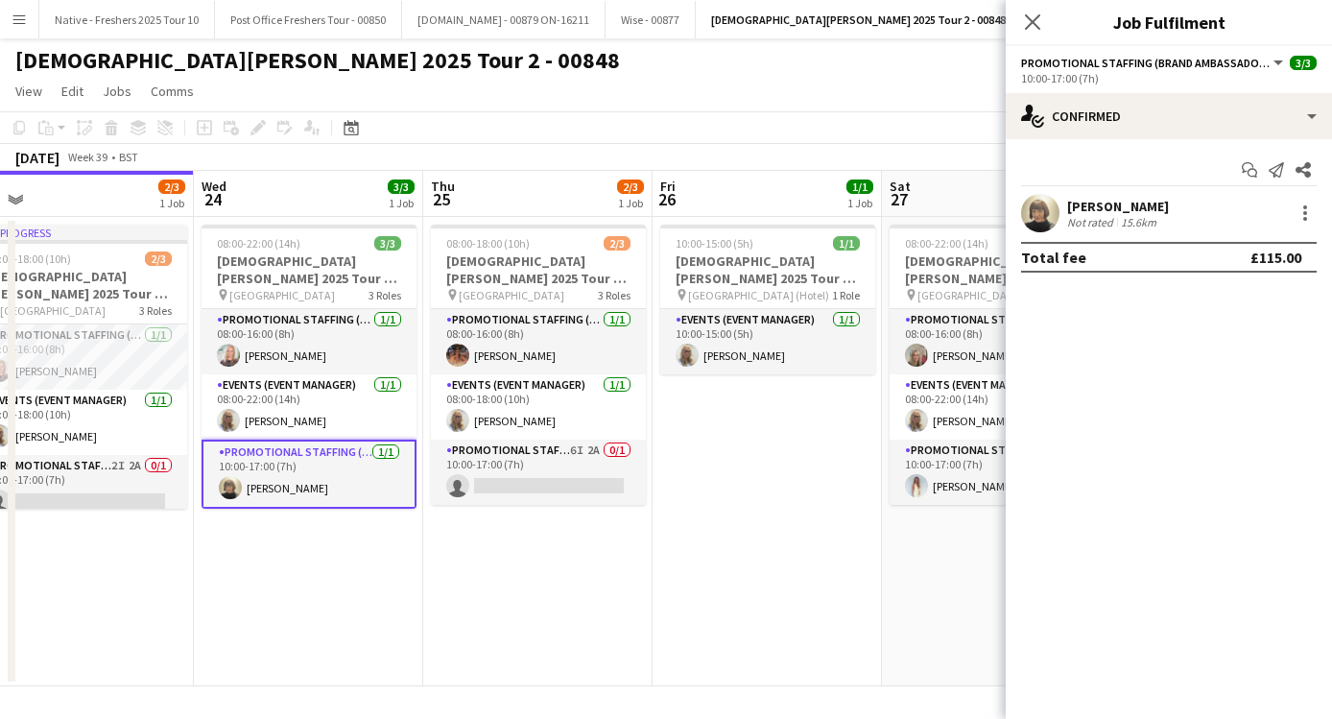
click at [1051, 220] on app-user-avatar at bounding box center [1040, 213] width 38 height 38
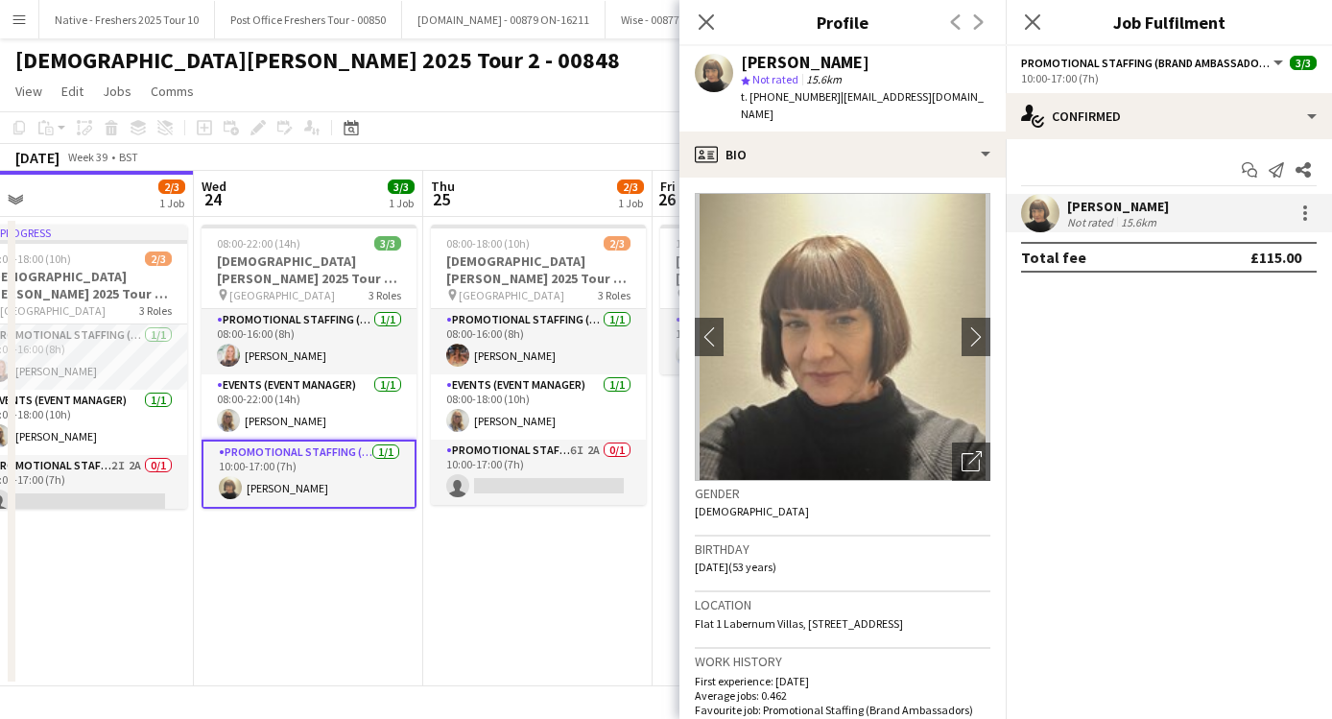
drag, startPoint x: 890, startPoint y: 75, endPoint x: 757, endPoint y: 74, distance: 133.4
click at [757, 74] on div "star Not rated 15.6km" at bounding box center [865, 79] width 249 height 17
click at [809, 82] on span "15.6km" at bounding box center [823, 79] width 43 height 14
drag, startPoint x: 881, startPoint y: 60, endPoint x: 737, endPoint y: 70, distance: 144.2
click at [737, 70] on div "[PERSON_NAME] star Not rated 15.6km t. [PHONE_NUMBER] | [EMAIL_ADDRESS][DOMAIN_…" at bounding box center [842, 88] width 326 height 85
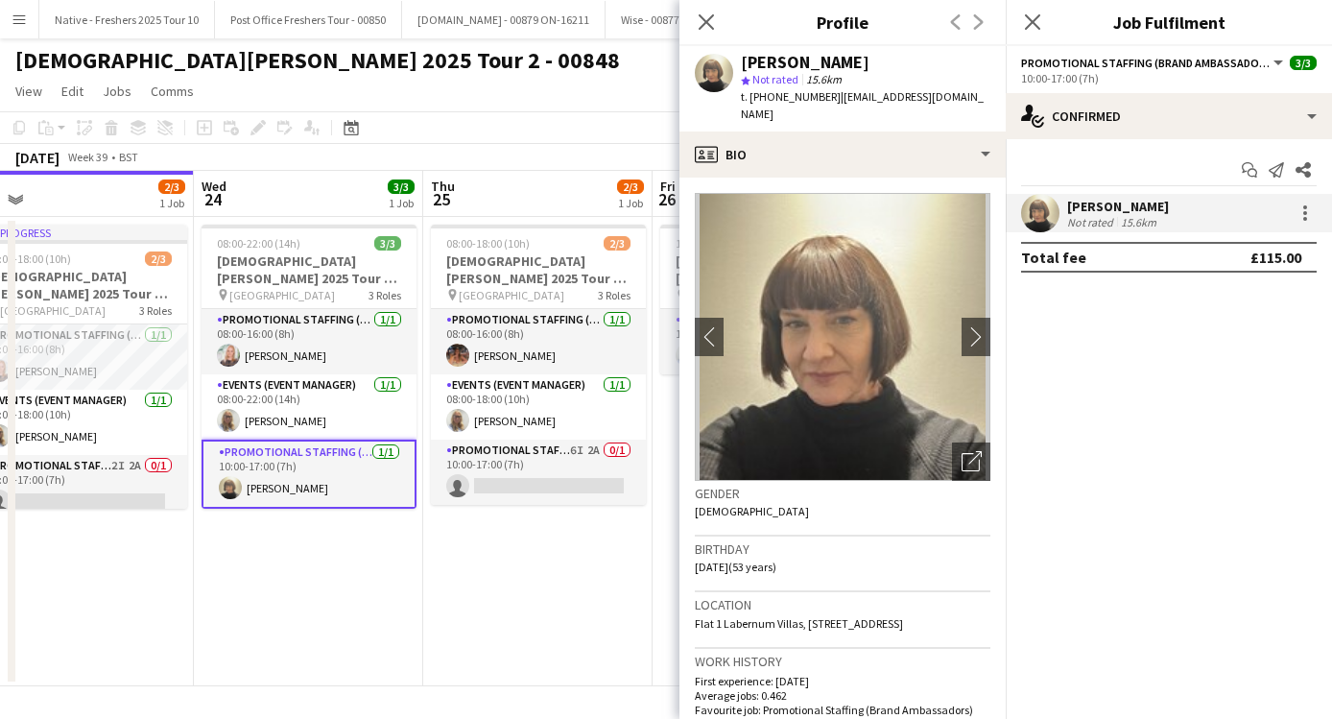
copy div "[PERSON_NAME]"
click at [816, 97] on span "t. [PHONE_NUMBER]" at bounding box center [791, 96] width 100 height 14
copy span "[PHONE_NUMBER]"
drag, startPoint x: 824, startPoint y: 98, endPoint x: 752, endPoint y: 105, distance: 72.3
click at [752, 105] on div "t. [PHONE_NUMBER] | [EMAIL_ADDRESS][DOMAIN_NAME]" at bounding box center [865, 105] width 249 height 35
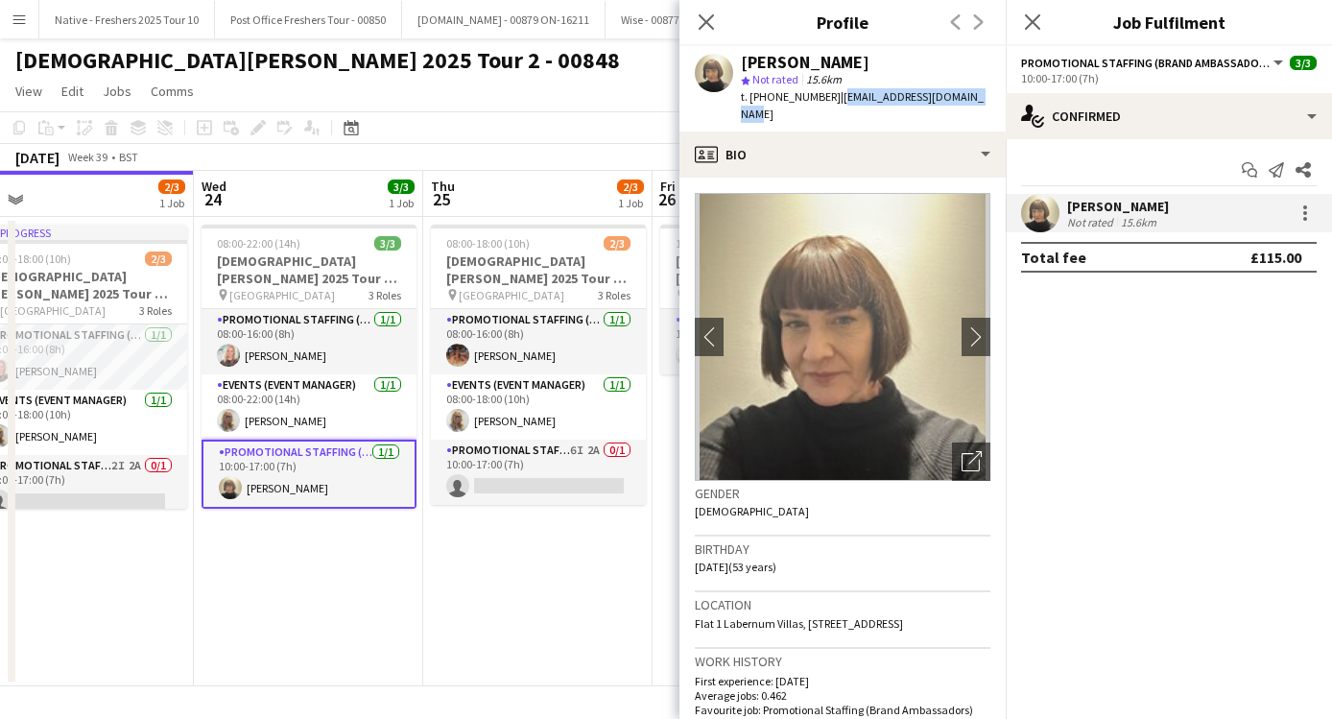
copy span "carolineb1972@yahoo.co.uk"
drag, startPoint x: 982, startPoint y: 96, endPoint x: 832, endPoint y: 100, distance: 150.7
click at [832, 100] on app-profile-header "Caroline Brownlee star Not rated 15.6km t. +447802722352 | carolineb1972@yahoo.…" at bounding box center [842, 88] width 326 height 85
click at [343, 622] on app-date-cell "08:00-22:00 (14h) 3/3 [DEMOGRAPHIC_DATA][PERSON_NAME] 2025 Tour 2 - 00848 - [GE…" at bounding box center [308, 451] width 229 height 469
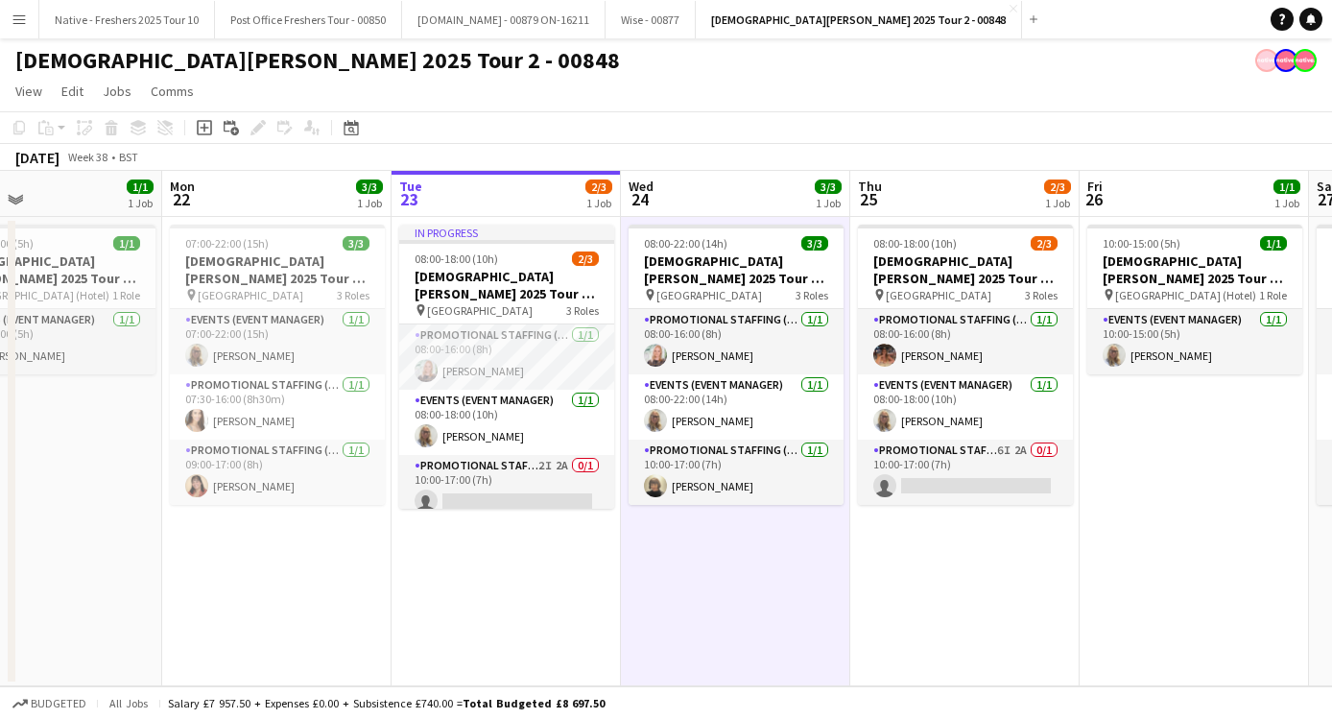
scroll to position [0, 484]
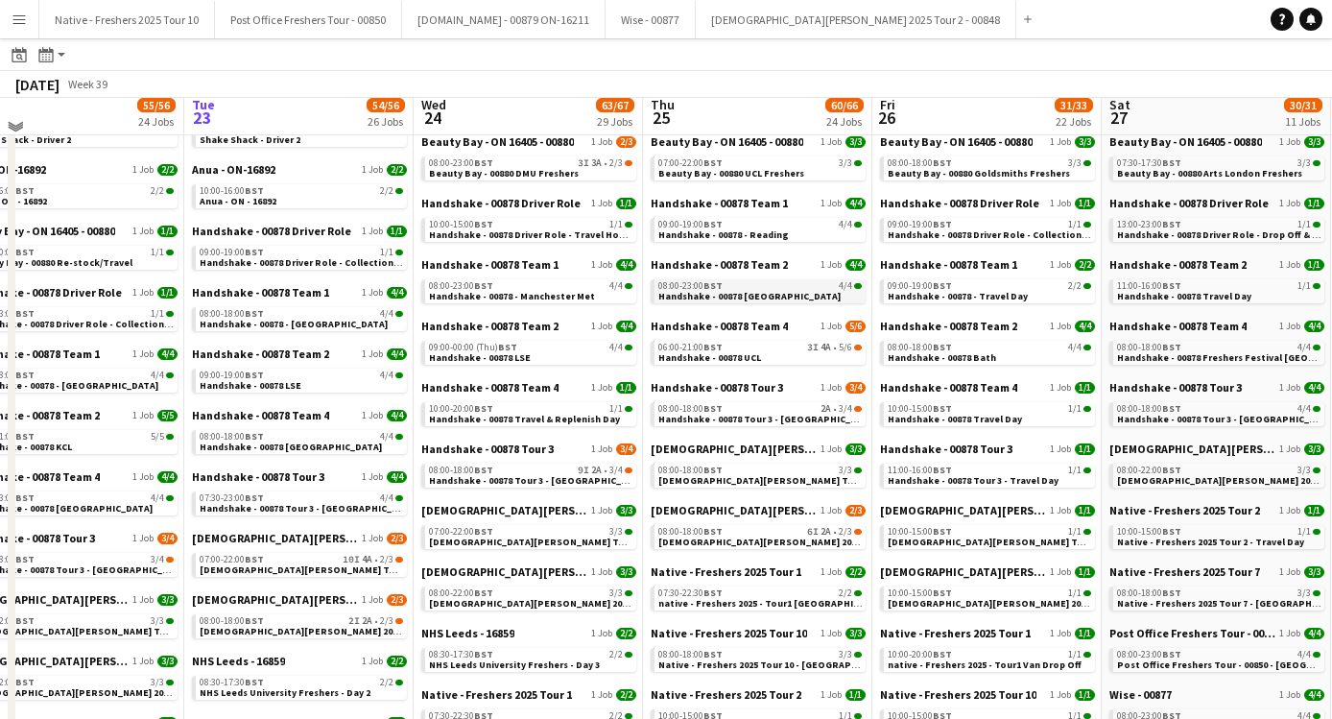
scroll to position [144, 0]
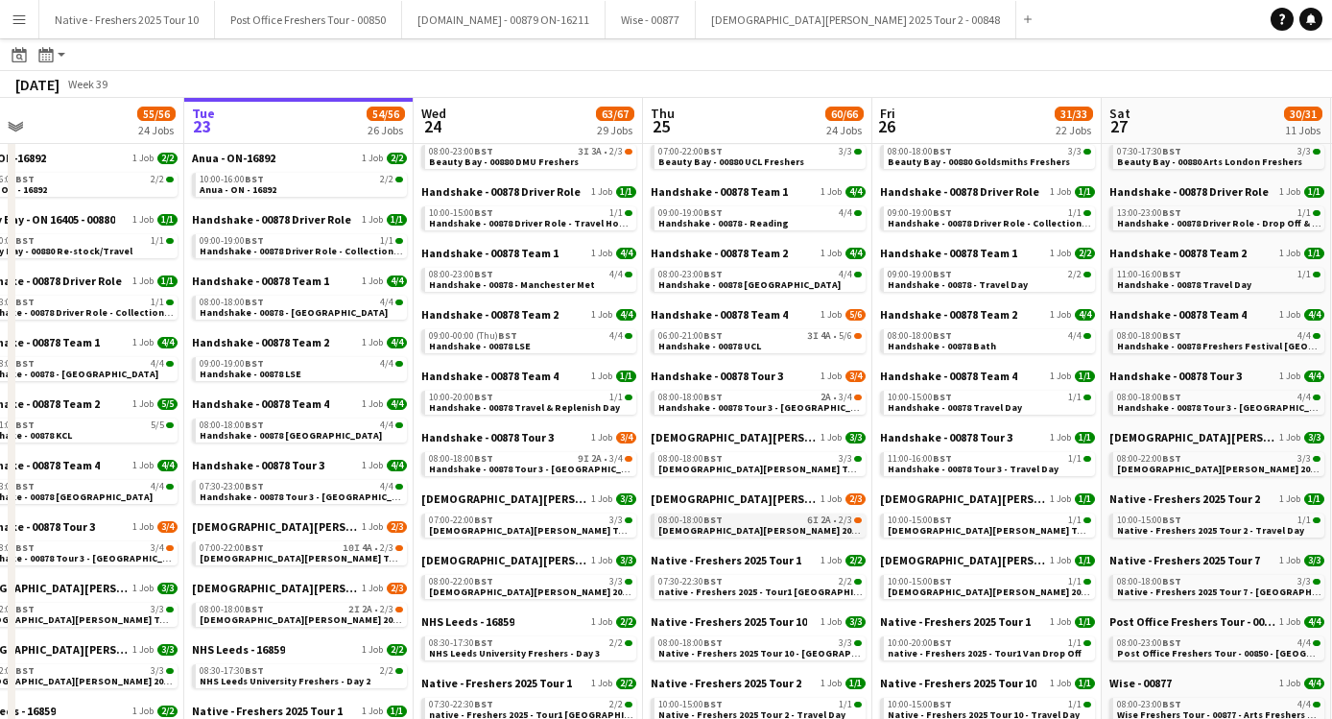
click at [778, 519] on div "08:00-18:00 BST 6I 2A • 2/3" at bounding box center [759, 520] width 203 height 10
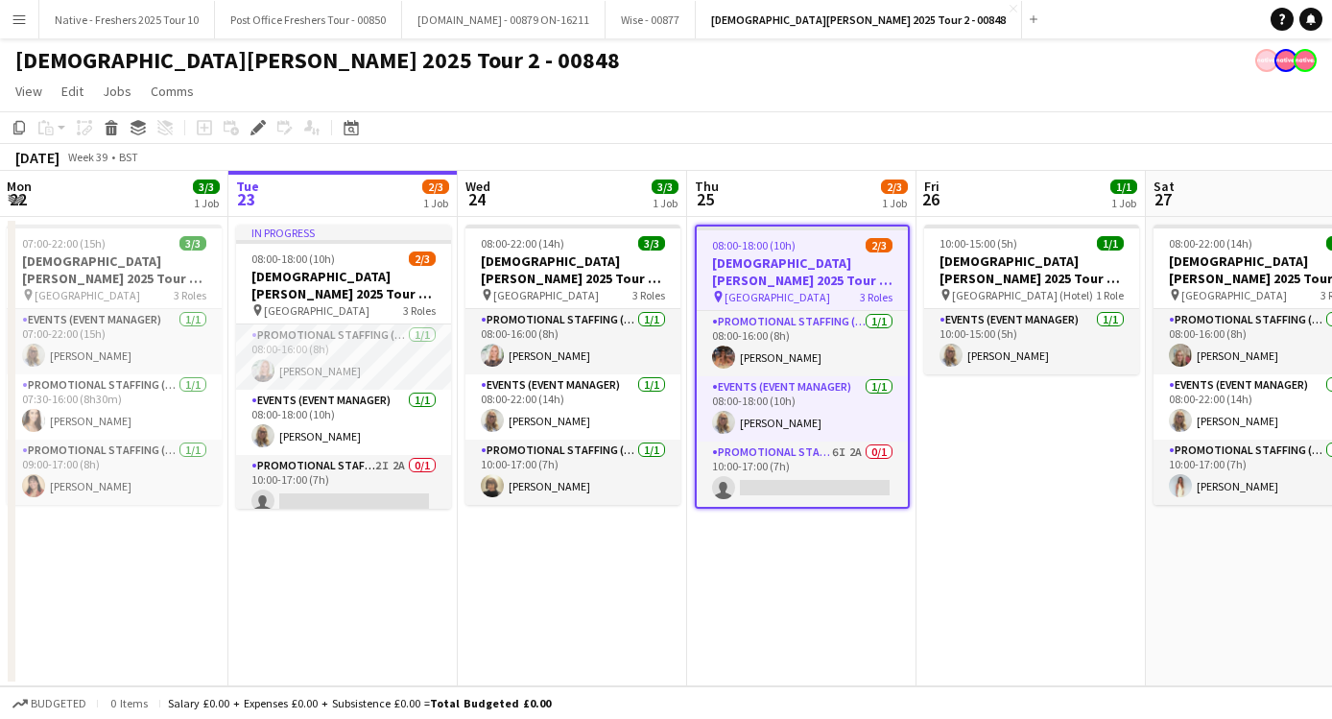
scroll to position [0, 487]
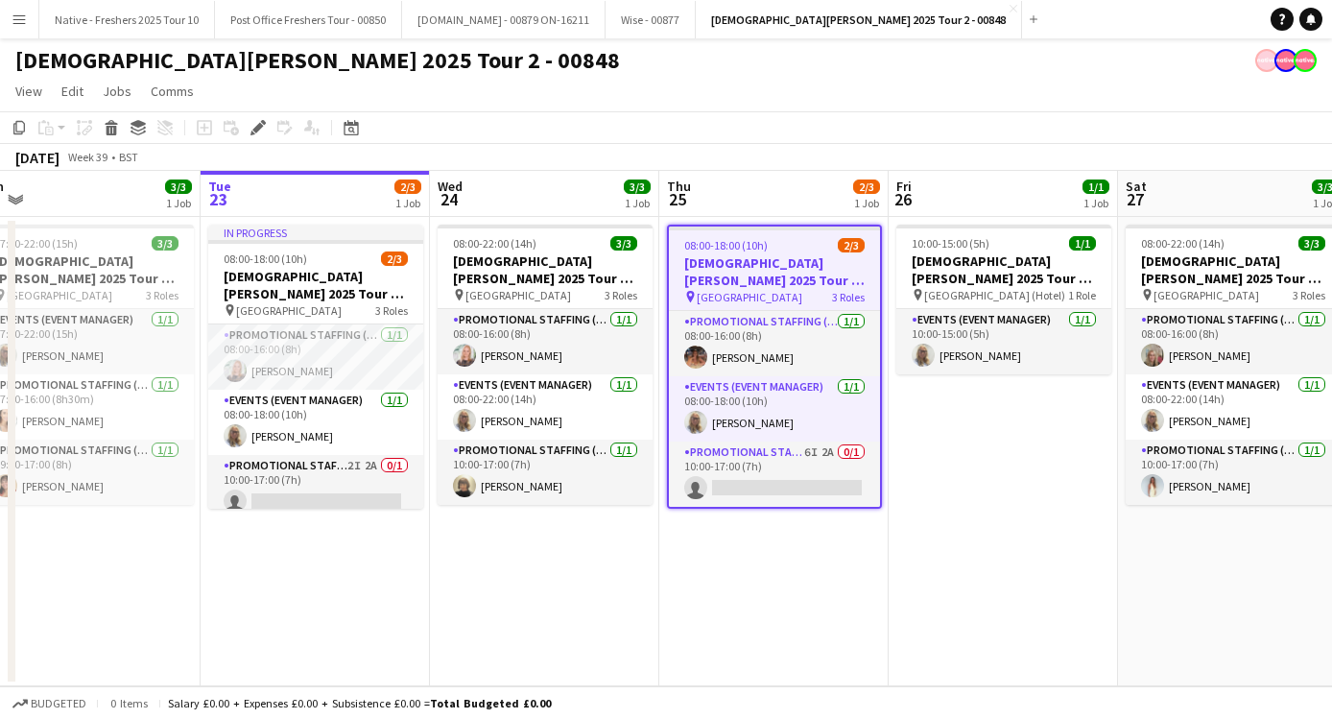
click at [514, 556] on app-date-cell "08:00-22:00 (14h) 3/3 [DEMOGRAPHIC_DATA][PERSON_NAME] 2025 Tour 2 - 00848 - [GE…" at bounding box center [544, 451] width 229 height 469
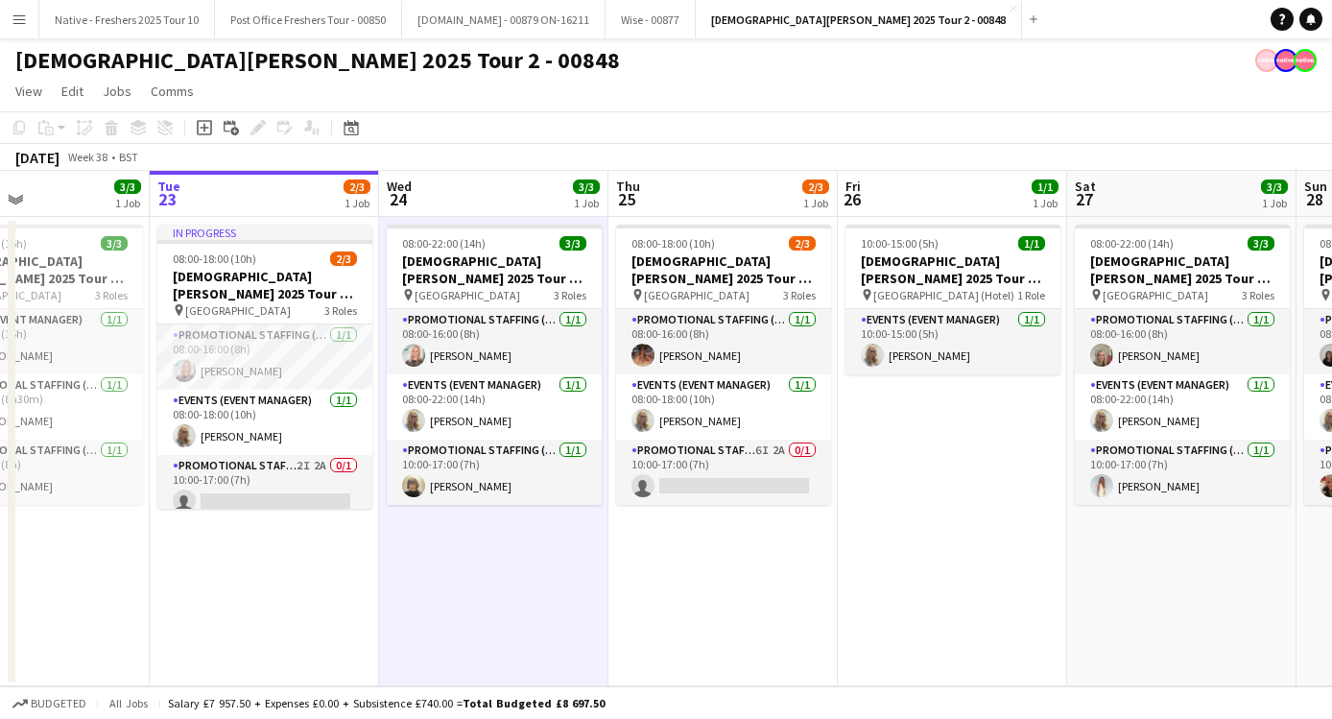
scroll to position [0, 420]
